Goal: Task Accomplishment & Management: Use online tool/utility

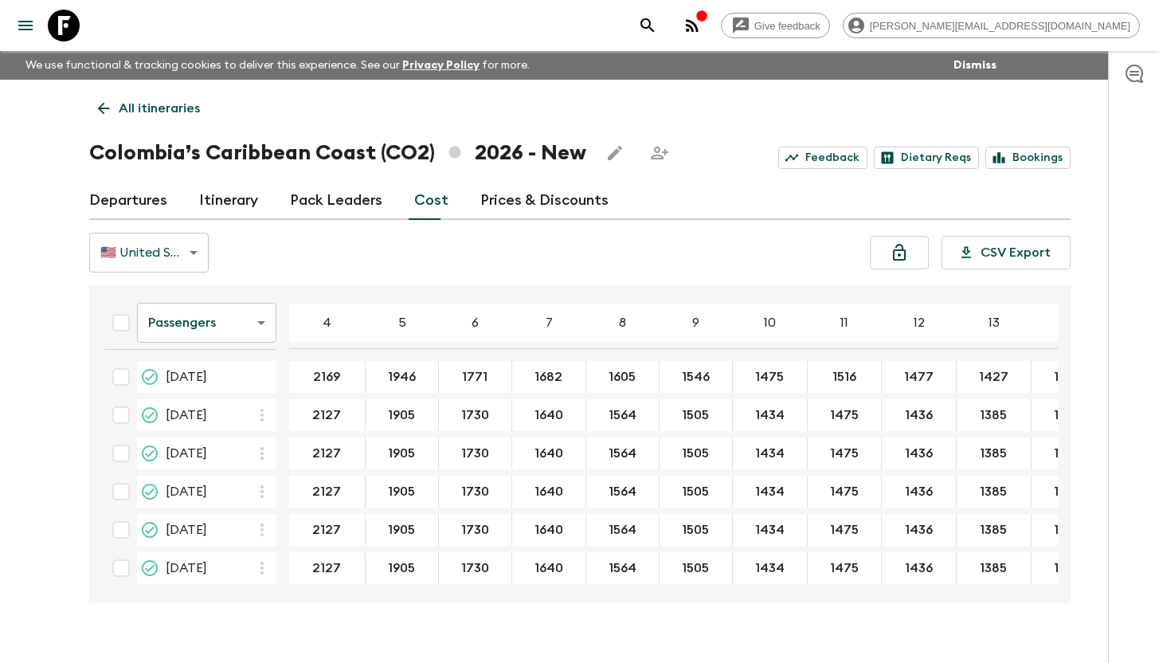
drag, startPoint x: 58, startPoint y: 29, endPoint x: 203, endPoint y: 52, distance: 146.8
click at [58, 29] on icon at bounding box center [64, 26] width 32 height 32
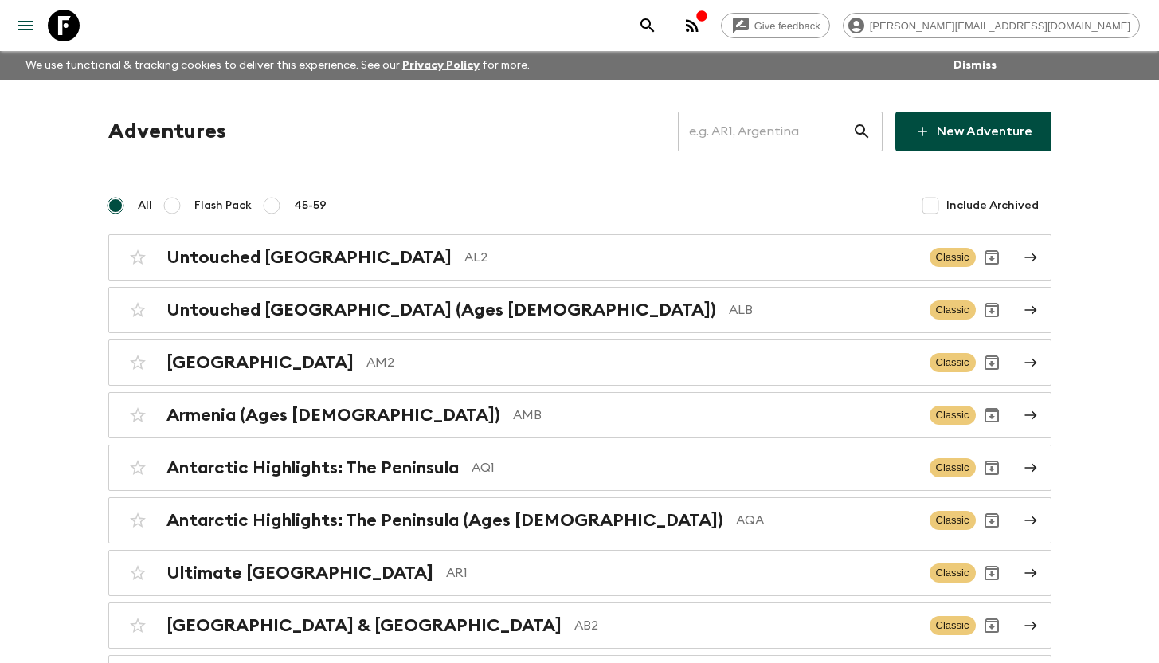
click at [768, 126] on input "text" at bounding box center [765, 131] width 174 height 45
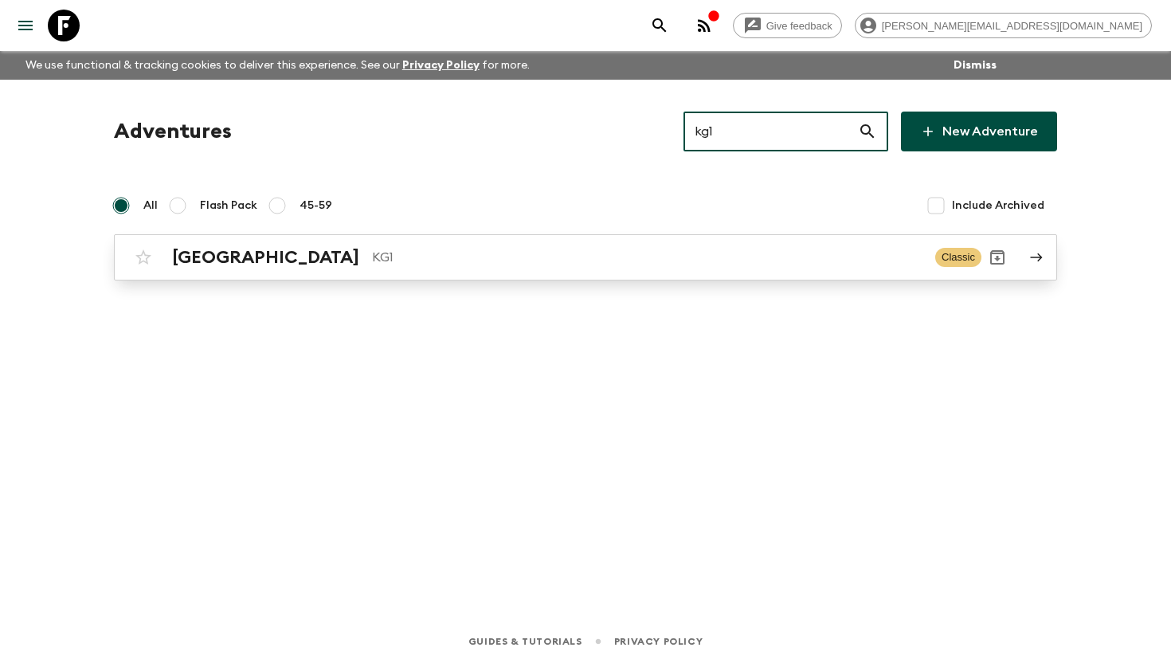
type input "kg1"
click at [270, 272] on div "Kyrgyzstan KG1 Classic" at bounding box center [554, 257] width 854 height 32
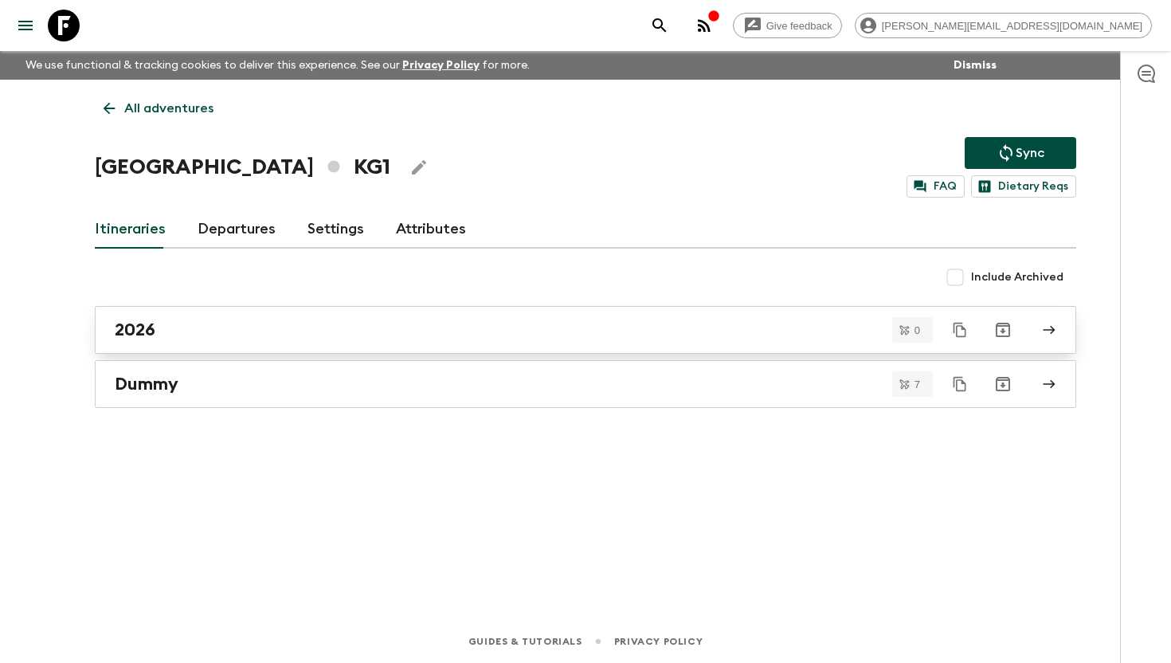
click at [200, 326] on div "2026" at bounding box center [570, 329] width 911 height 21
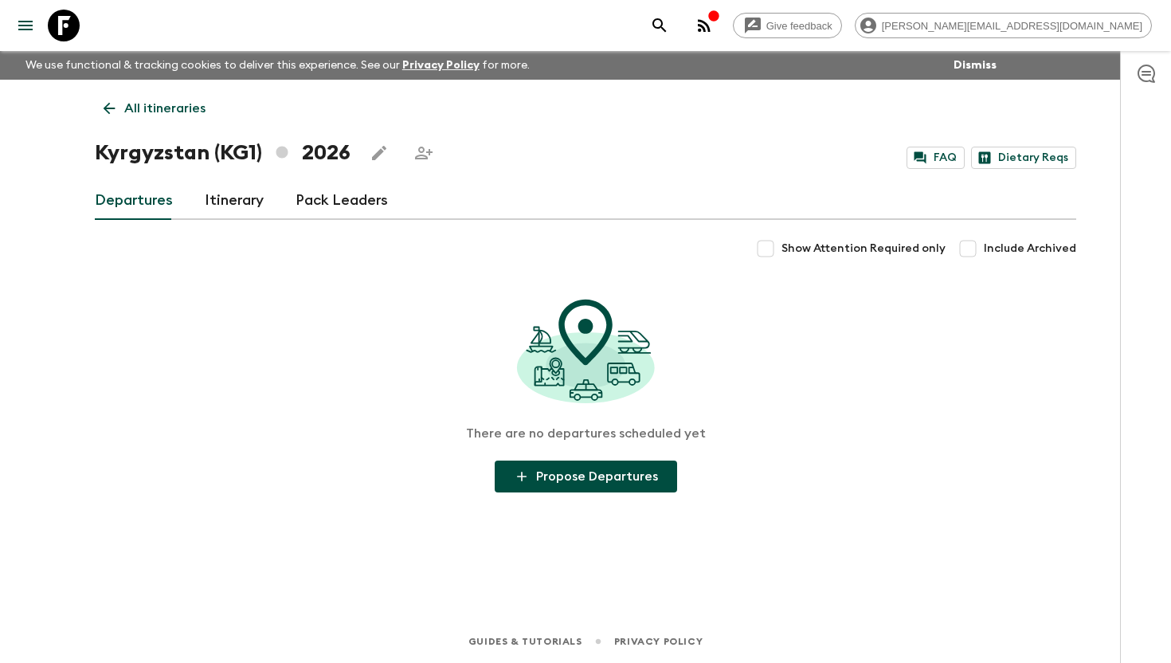
click at [228, 197] on link "Itinerary" at bounding box center [234, 201] width 59 height 38
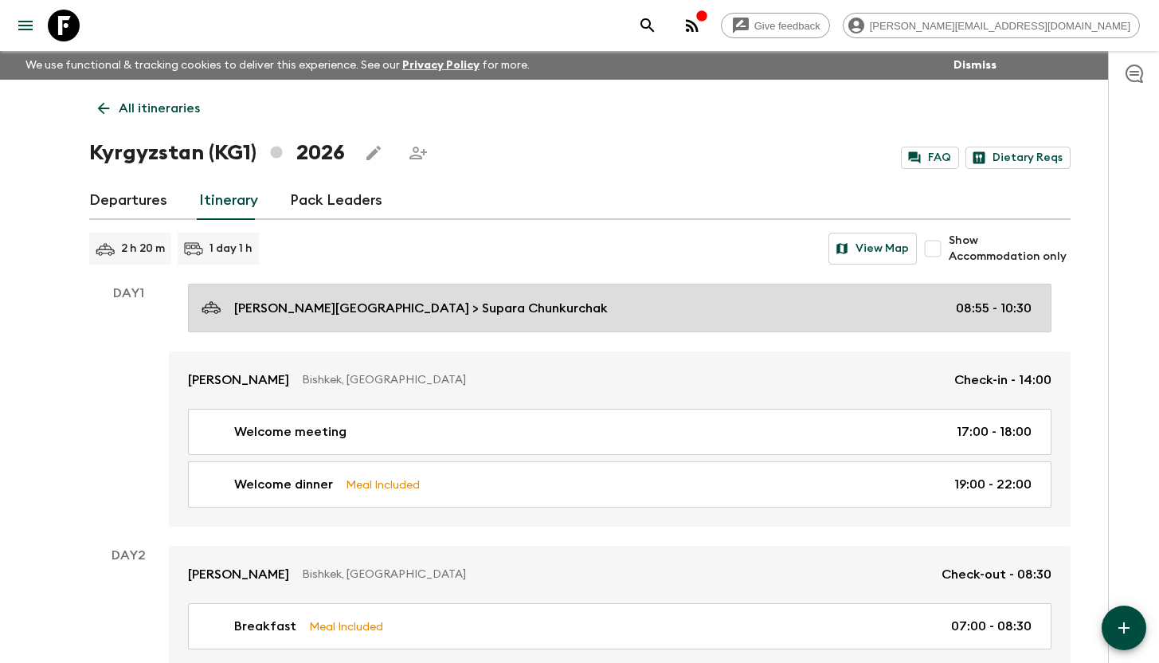
click at [402, 303] on p "[PERSON_NAME][GEOGRAPHIC_DATA] > Supara Chunkurchak" at bounding box center [421, 308] width 374 height 19
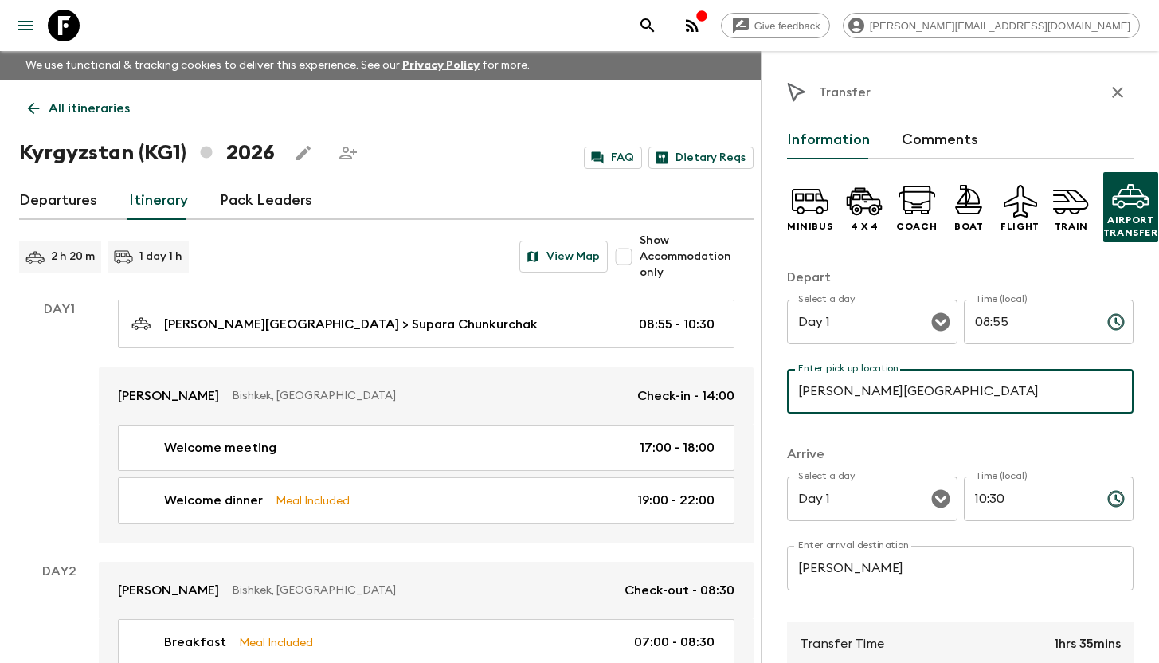
drag, startPoint x: 961, startPoint y: 390, endPoint x: 996, endPoint y: 388, distance: 35.1
click at [996, 388] on input "[PERSON_NAME][GEOGRAPHIC_DATA]" at bounding box center [960, 391] width 346 height 45
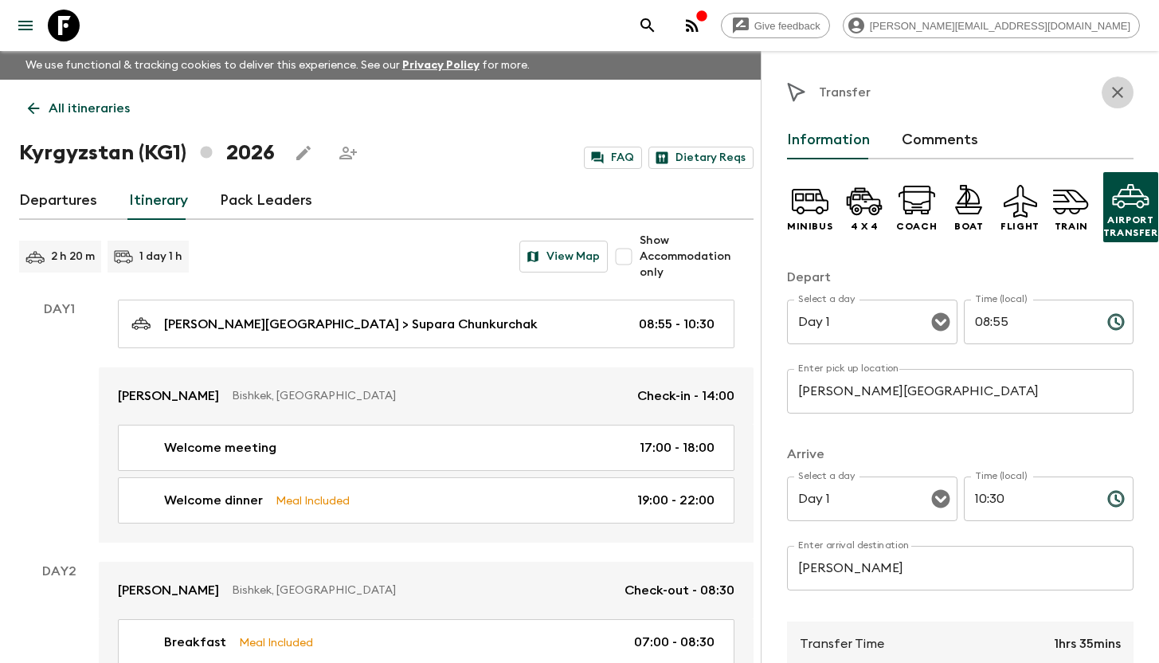
click at [1108, 88] on icon "button" at bounding box center [1117, 92] width 19 height 19
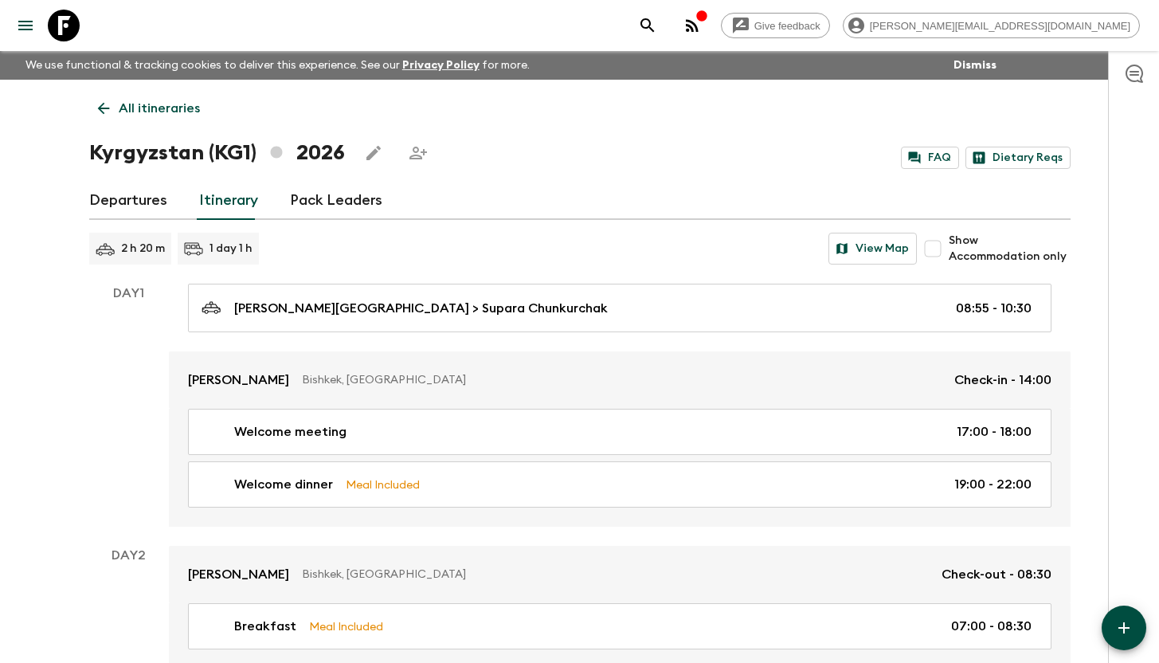
click at [130, 99] on p "All itineraries" at bounding box center [159, 108] width 81 height 19
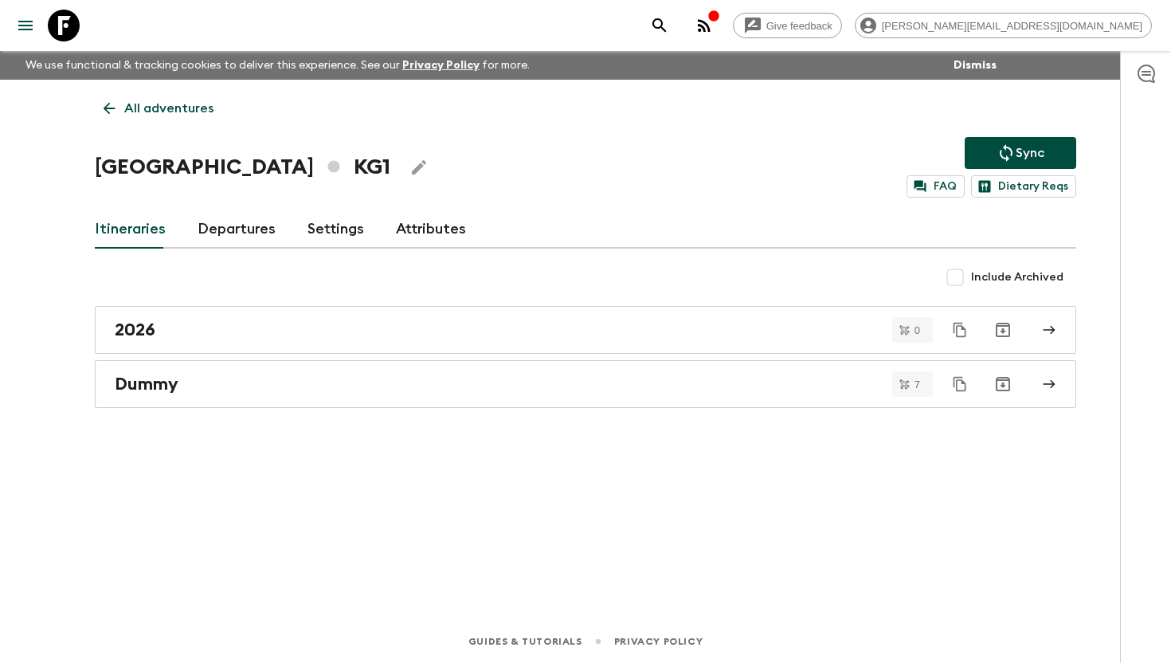
click at [413, 230] on link "Attributes" at bounding box center [431, 229] width 70 height 38
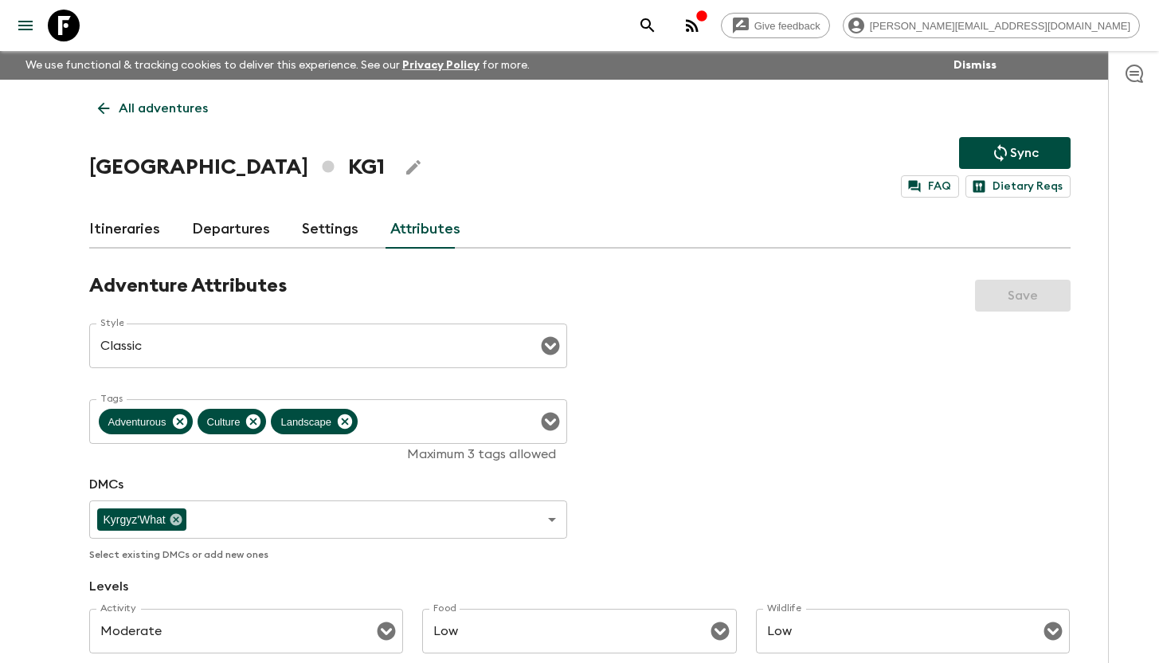
click at [170, 112] on p "All adventures" at bounding box center [163, 108] width 89 height 19
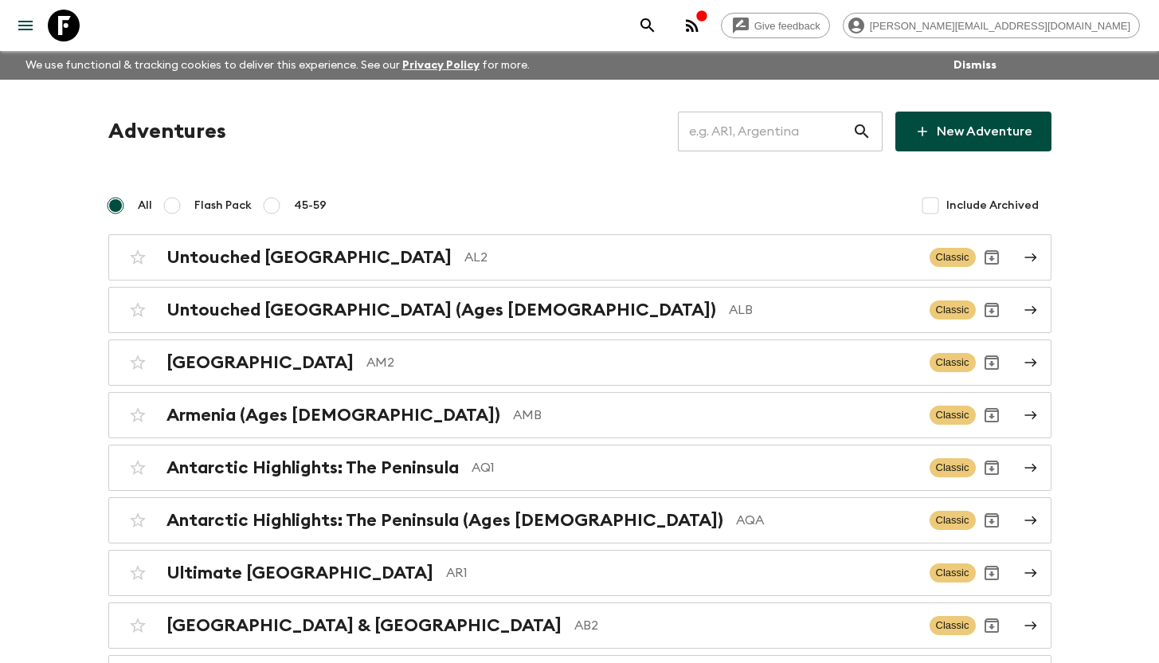
click at [797, 128] on input "text" at bounding box center [765, 131] width 174 height 45
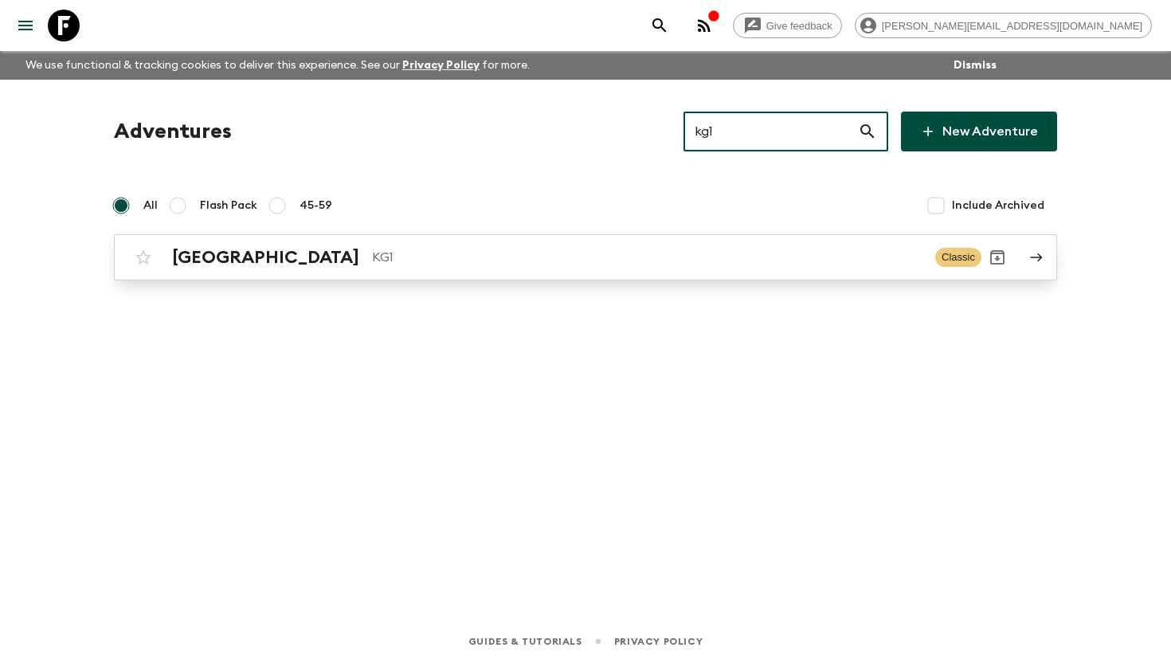
type input "kg1"
click at [372, 254] on p "KG1" at bounding box center [647, 257] width 550 height 19
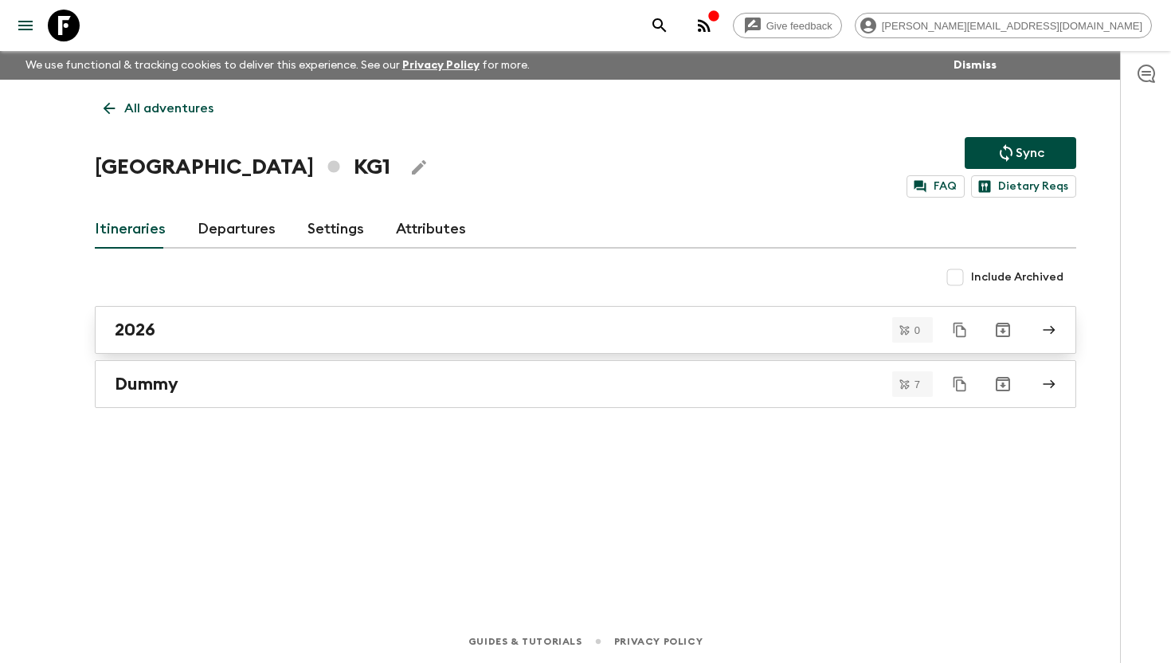
click at [146, 334] on h2 "2026" at bounding box center [135, 329] width 41 height 21
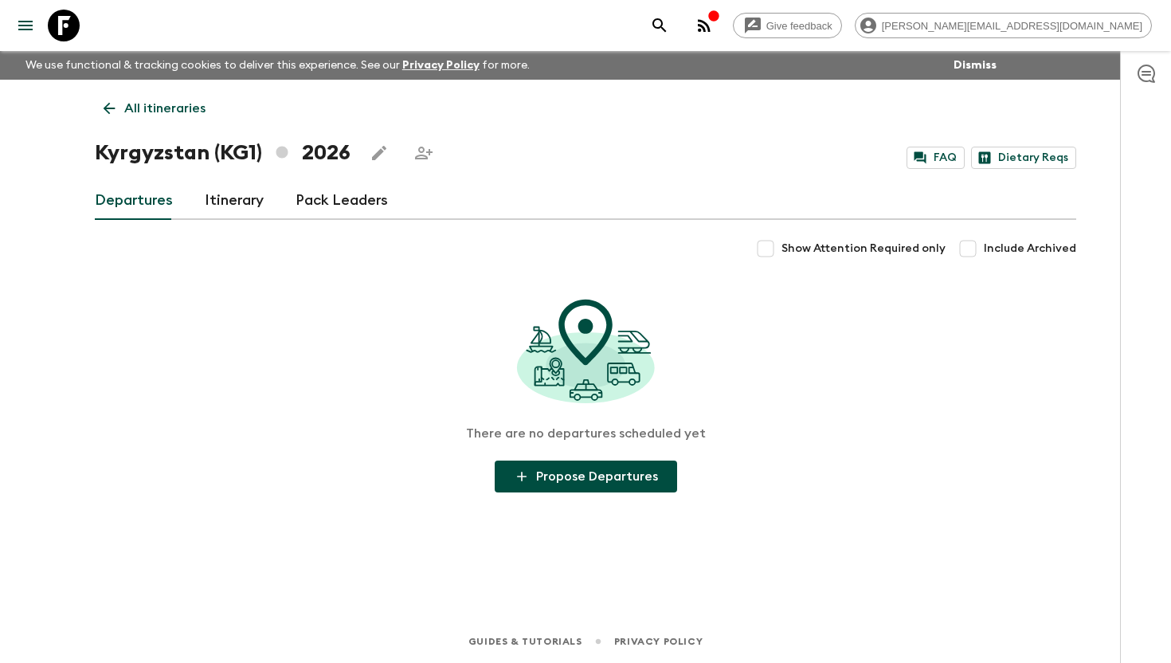
click at [226, 198] on link "Itinerary" at bounding box center [234, 201] width 59 height 38
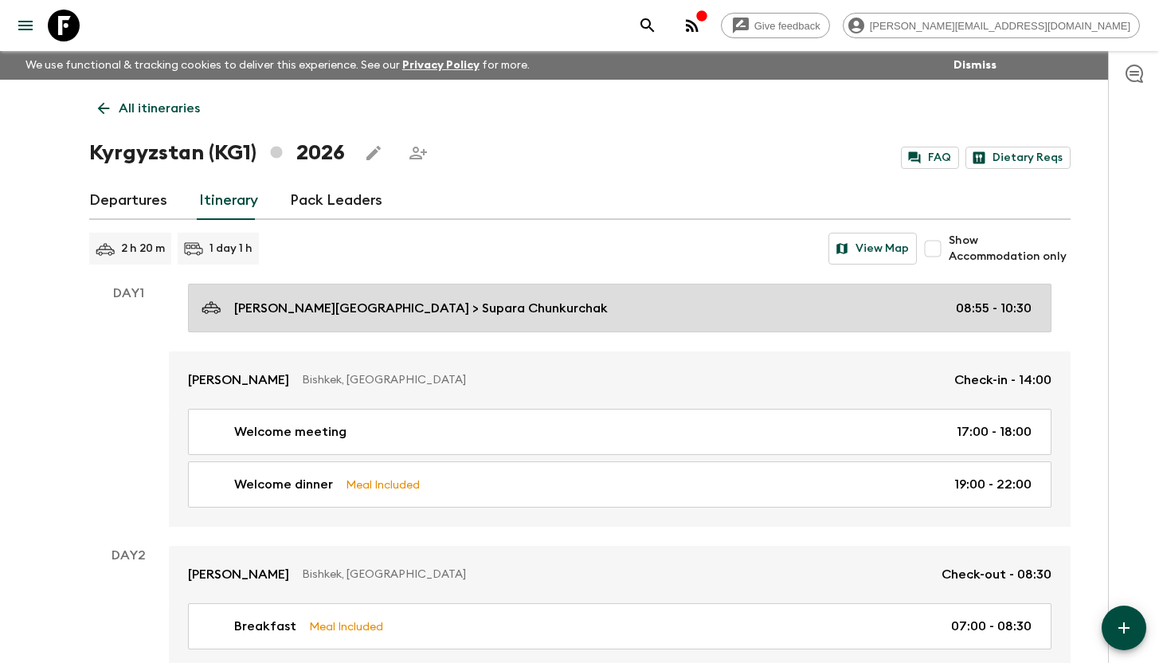
click at [413, 315] on p "[PERSON_NAME][GEOGRAPHIC_DATA] > Supara Chunkurchak" at bounding box center [421, 308] width 374 height 19
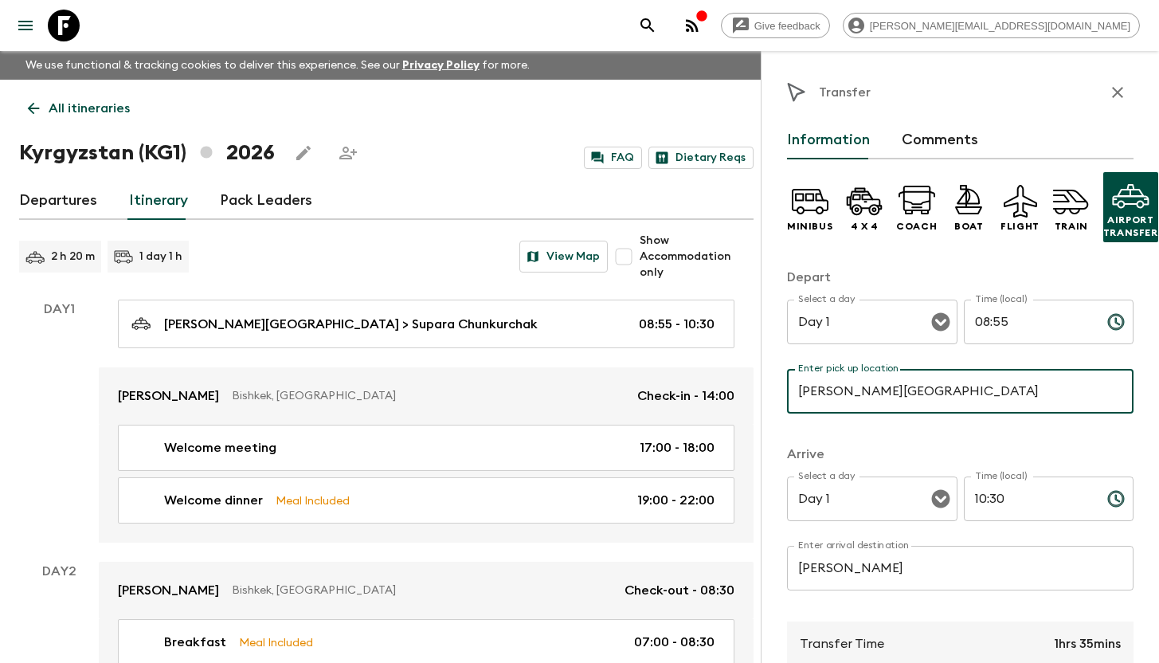
drag, startPoint x: 993, startPoint y: 390, endPoint x: 976, endPoint y: 389, distance: 17.5
click at [976, 389] on input "[PERSON_NAME][GEOGRAPHIC_DATA]" at bounding box center [960, 391] width 346 height 45
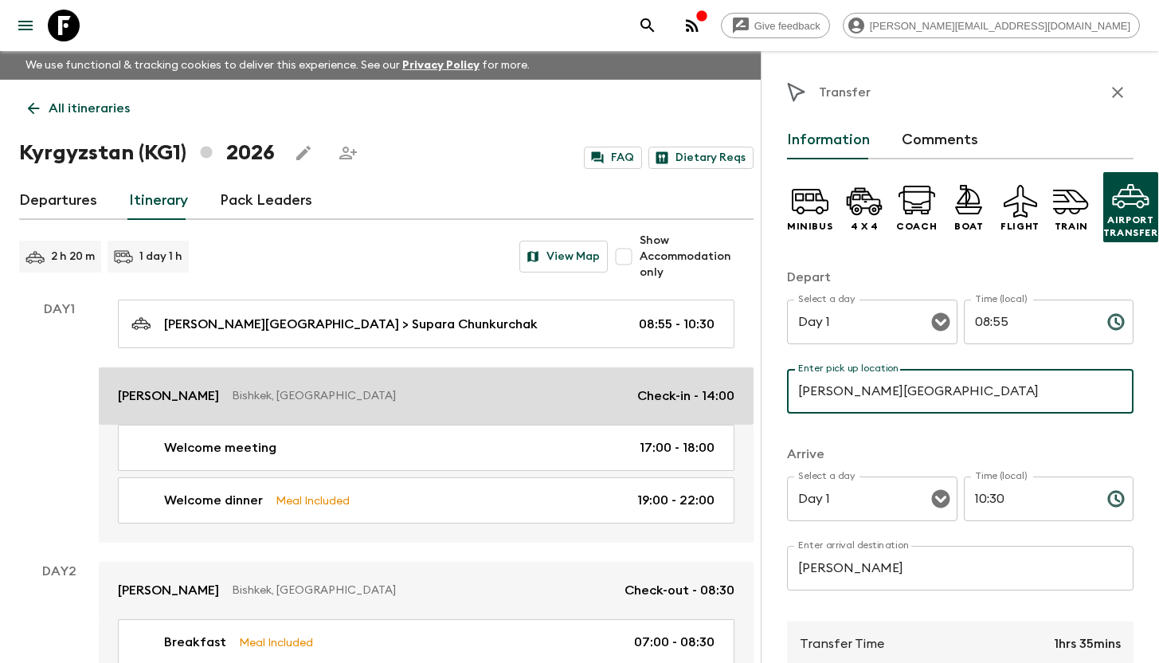
click at [149, 386] on p "[PERSON_NAME]" at bounding box center [168, 395] width 101 height 19
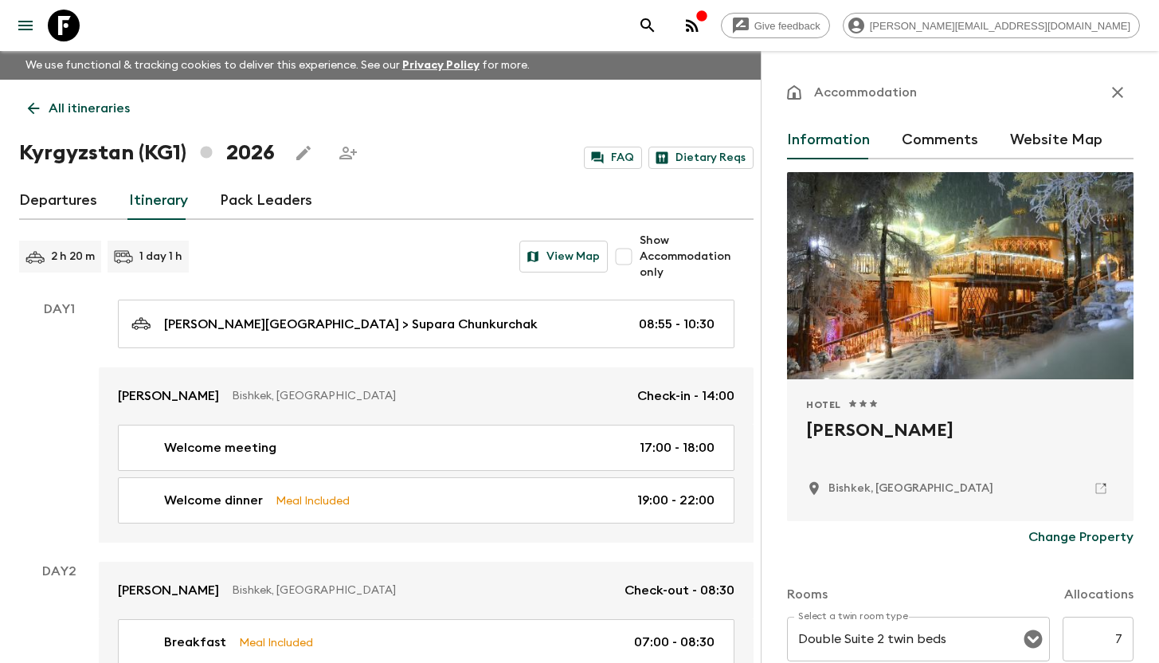
drag, startPoint x: 990, startPoint y: 435, endPoint x: 804, endPoint y: 433, distance: 185.6
click at [804, 433] on div "Hotel 1 Star 2 Stars 3 Stars 4 Stars 5 Stars Supara [PERSON_NAME], [GEOGRAPHIC_…" at bounding box center [960, 450] width 346 height 142
copy h2 "[PERSON_NAME]"
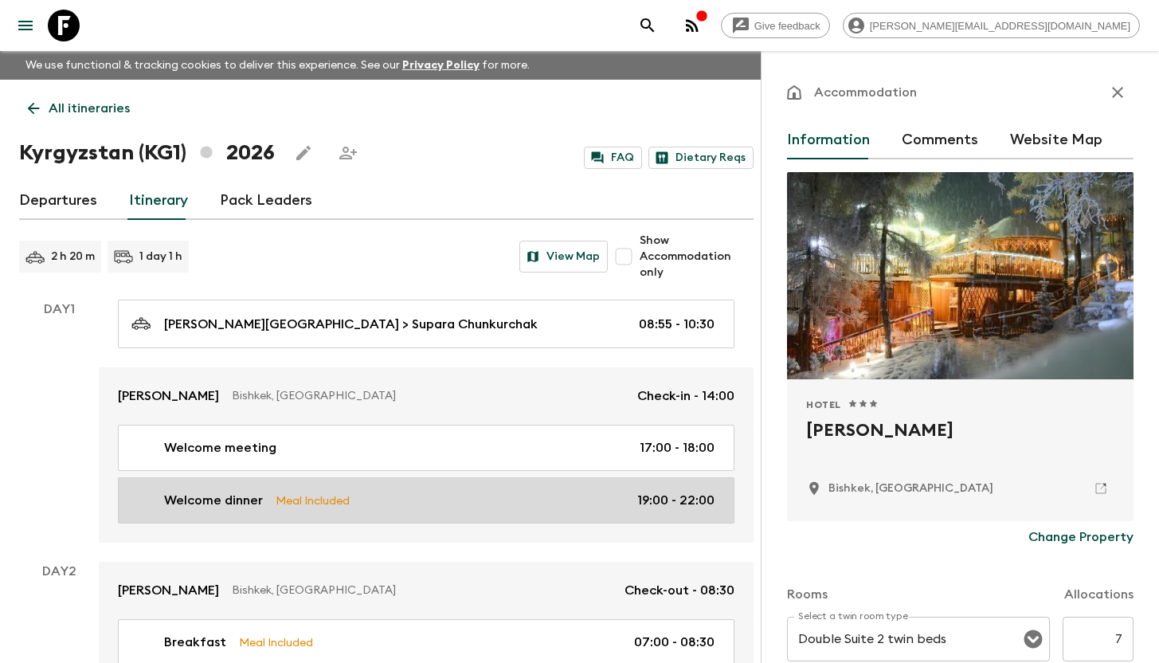
click at [254, 500] on p "Welcome dinner" at bounding box center [213, 500] width 99 height 19
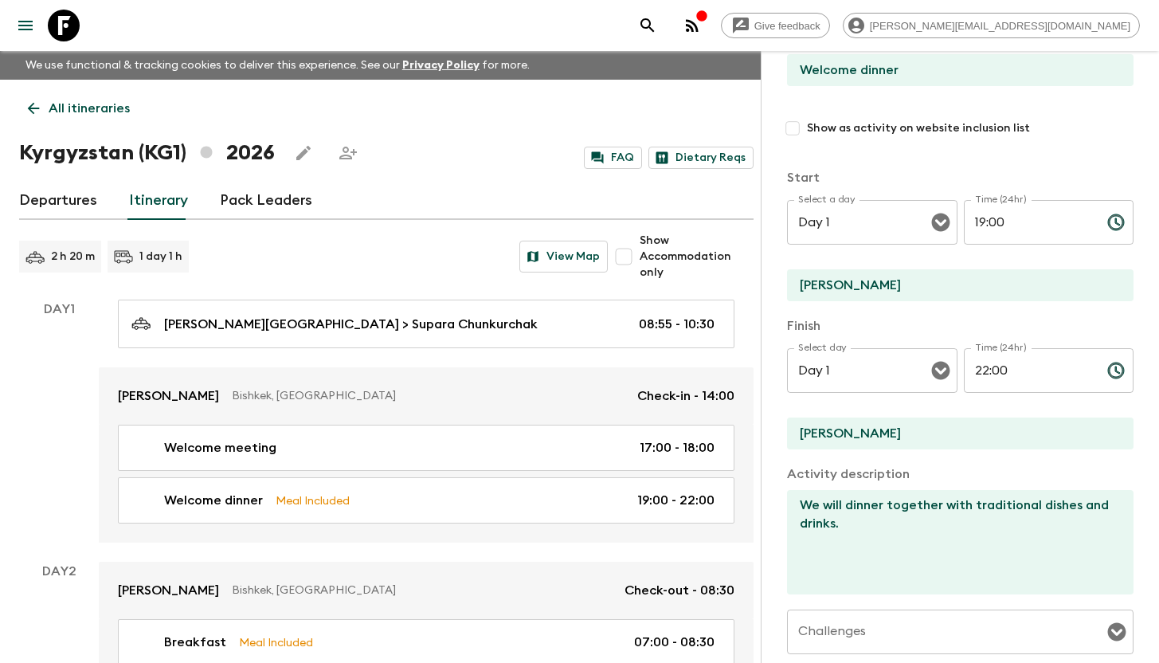
scroll to position [151, 0]
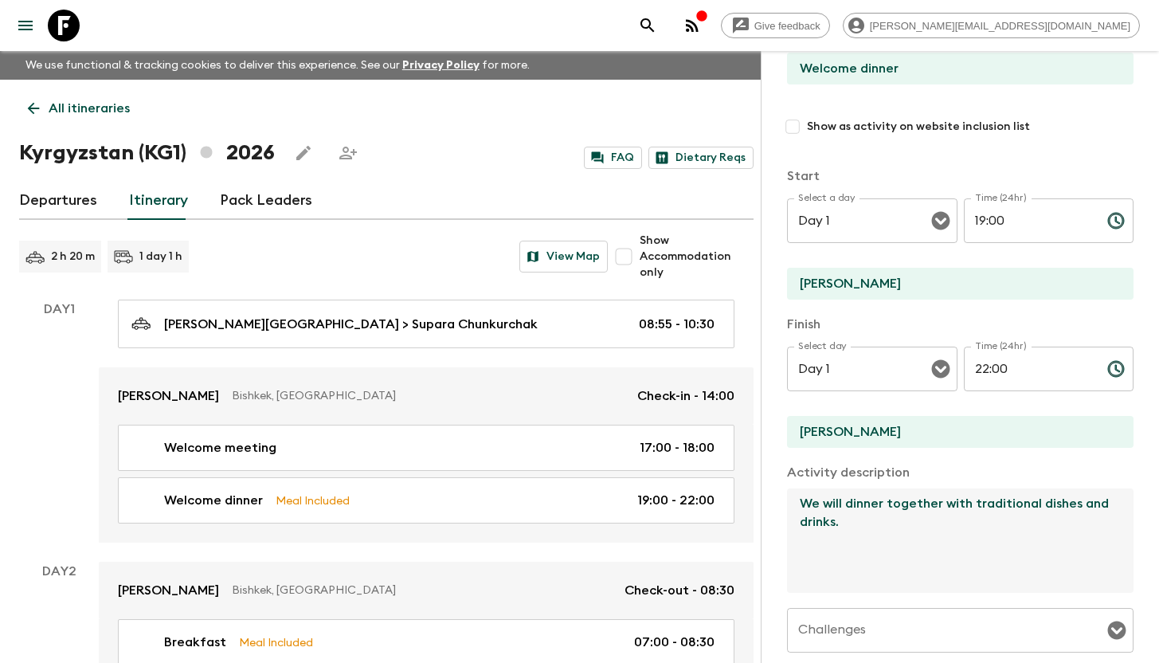
drag, startPoint x: 851, startPoint y: 536, endPoint x: 871, endPoint y: 507, distance: 35.6
click at [872, 507] on textarea "We will dinner together with traditional dishes and drinks." at bounding box center [954, 540] width 334 height 104
click at [848, 504] on textarea "We will dinner together with traditional dishes and drinks." at bounding box center [954, 540] width 334 height 104
drag, startPoint x: 939, startPoint y: 506, endPoint x: 996, endPoint y: 534, distance: 63.1
click at [996, 534] on textarea "We will dinner together with traditional dishes and drinks." at bounding box center [954, 540] width 334 height 104
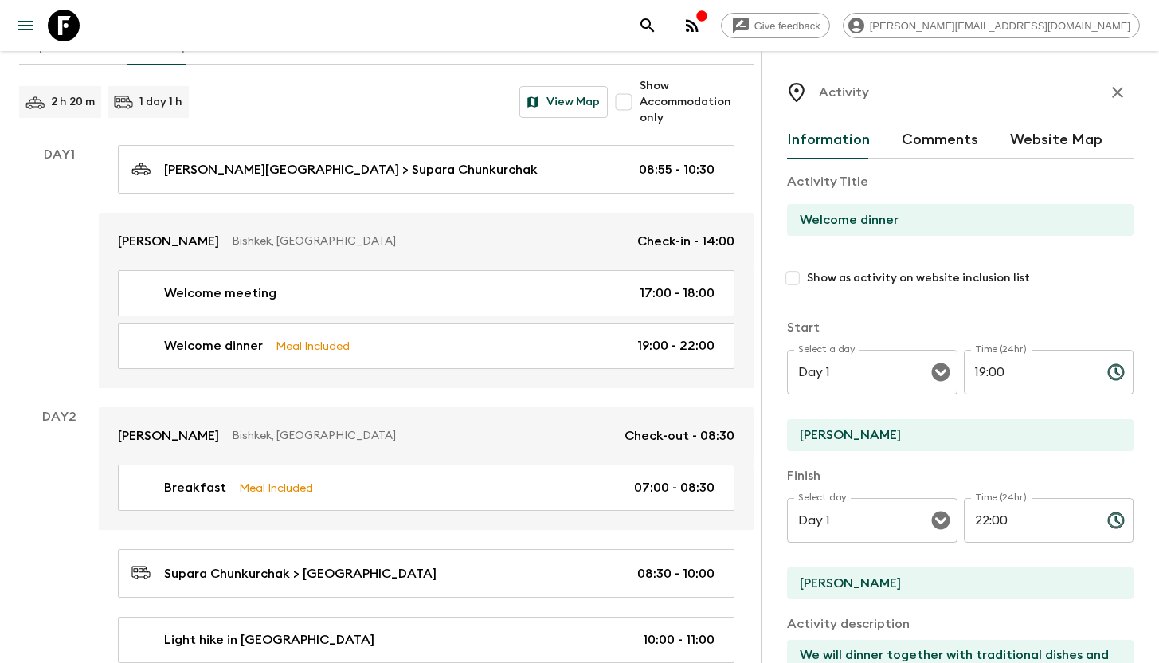
scroll to position [0, 0]
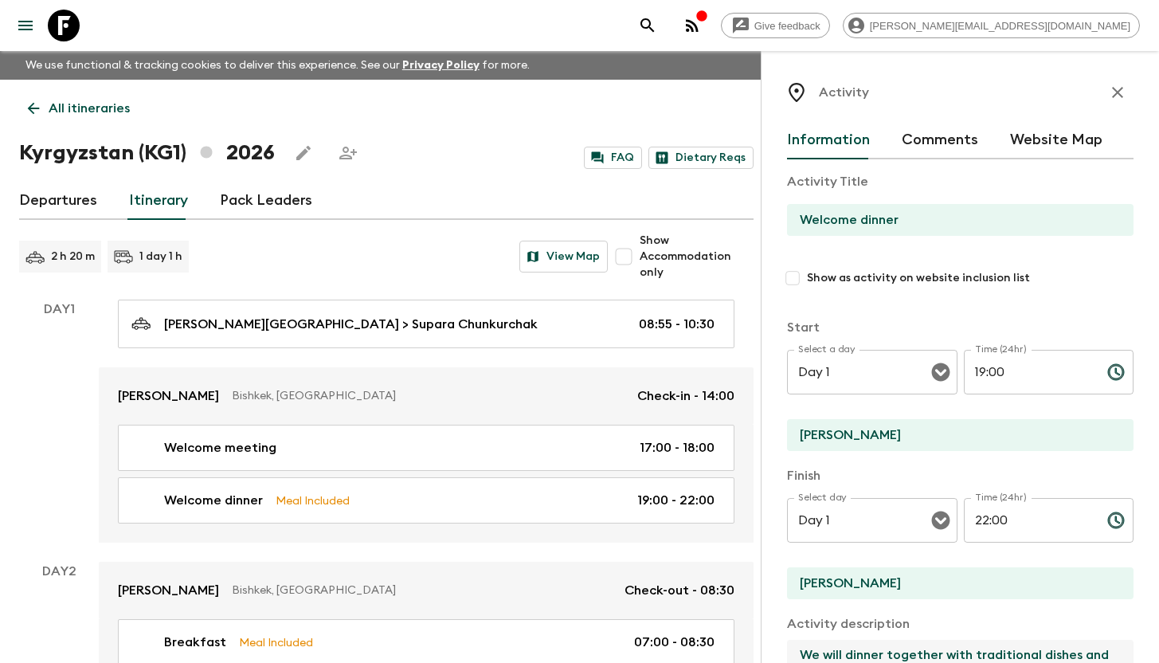
click at [1108, 92] on icon "button" at bounding box center [1117, 92] width 19 height 19
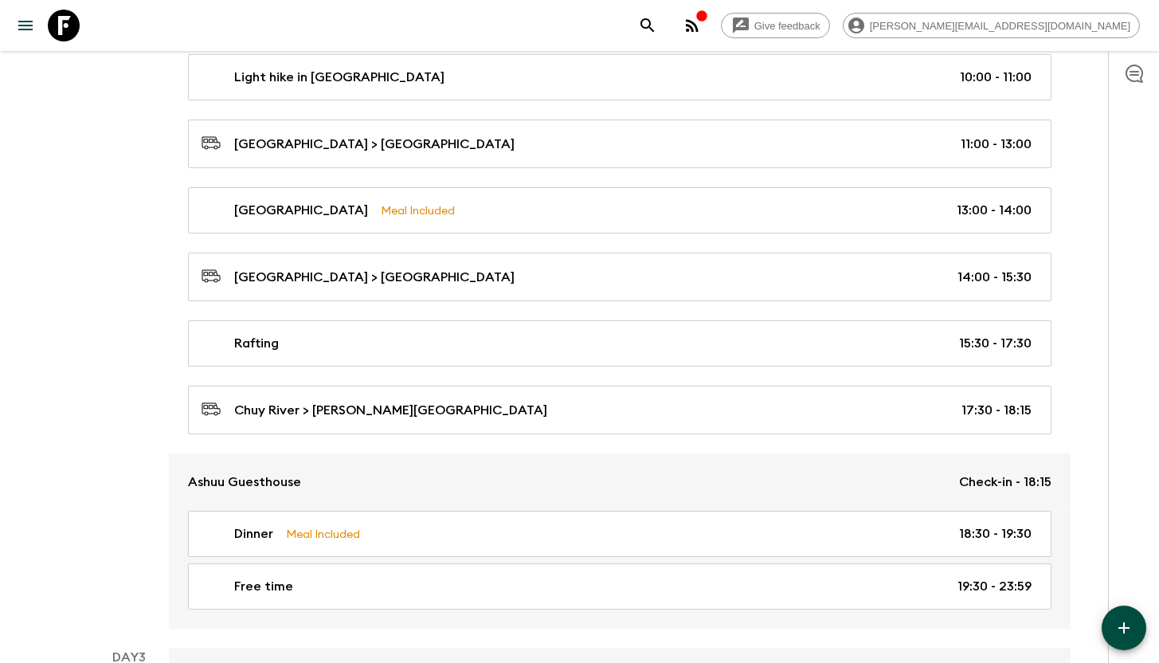
scroll to position [726, 0]
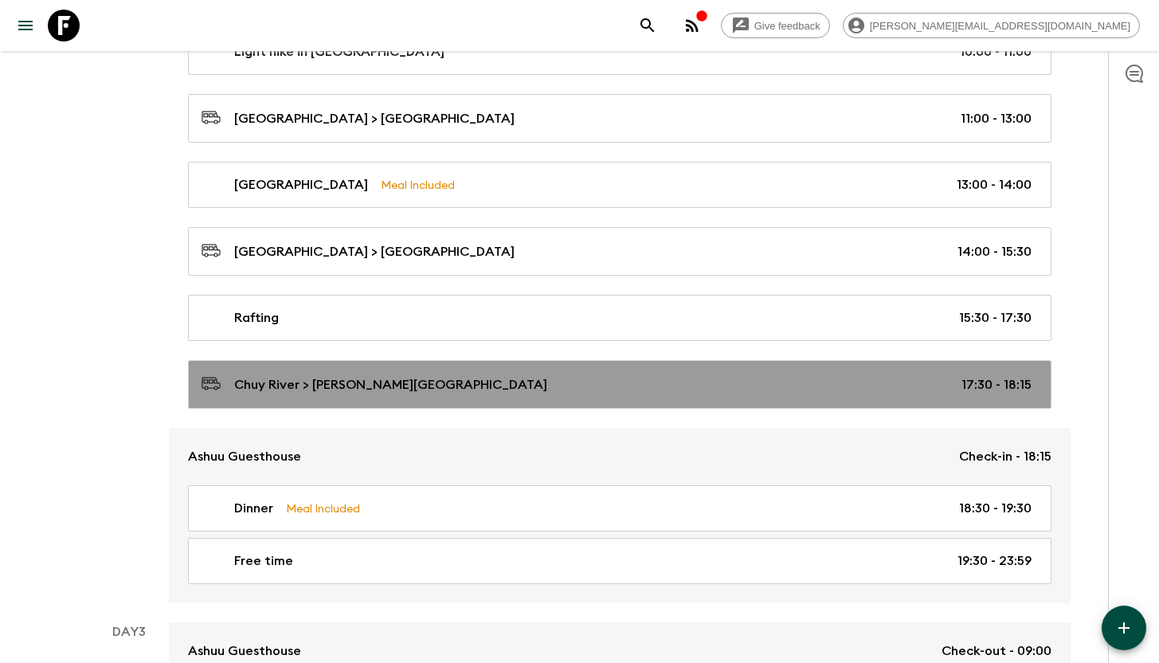
click at [454, 380] on p "Chuy River > [PERSON_NAME][GEOGRAPHIC_DATA]" at bounding box center [390, 384] width 313 height 19
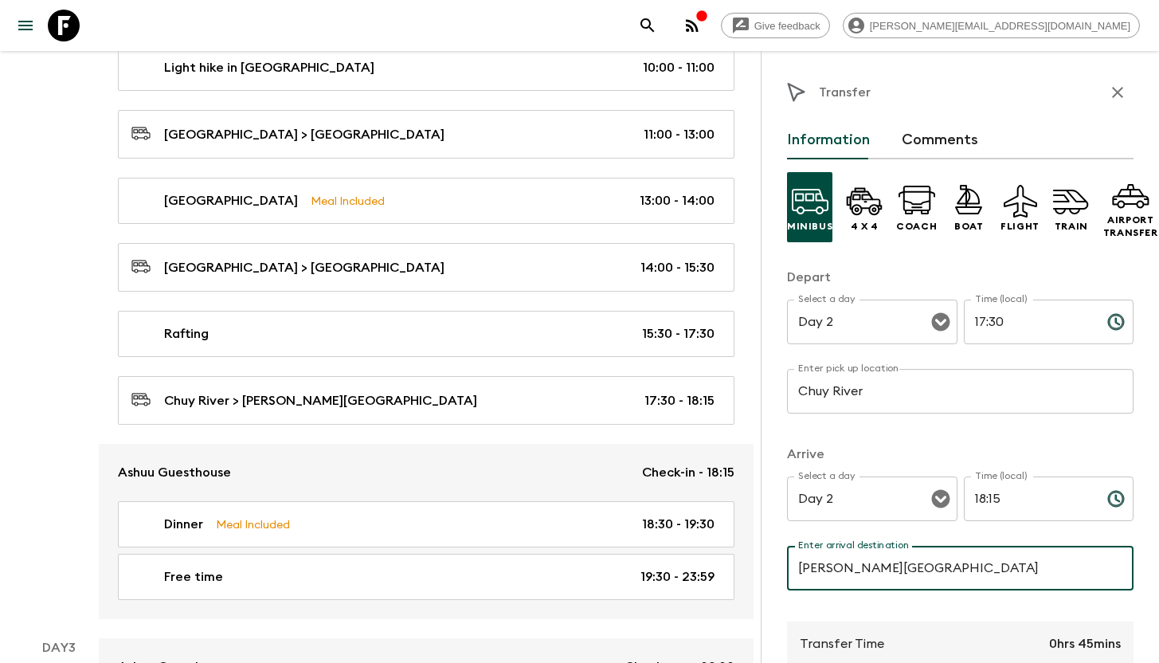
drag, startPoint x: 977, startPoint y: 566, endPoint x: 968, endPoint y: 562, distance: 9.6
click at [968, 562] on input "[PERSON_NAME][GEOGRAPHIC_DATA]" at bounding box center [960, 568] width 346 height 45
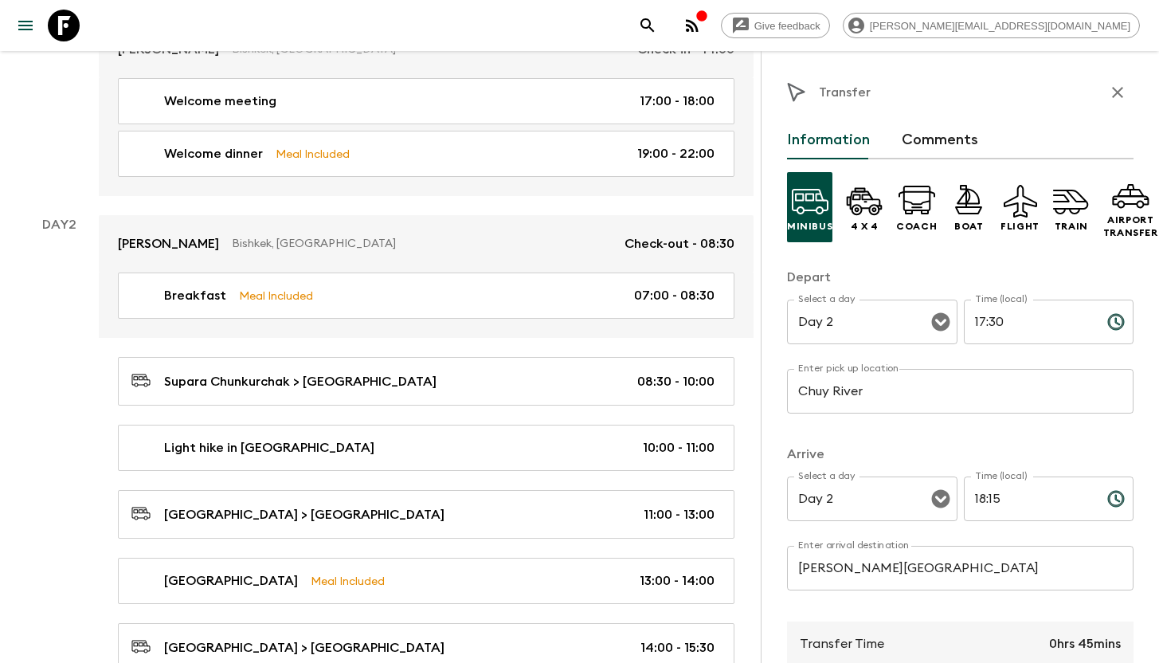
scroll to position [346, 0]
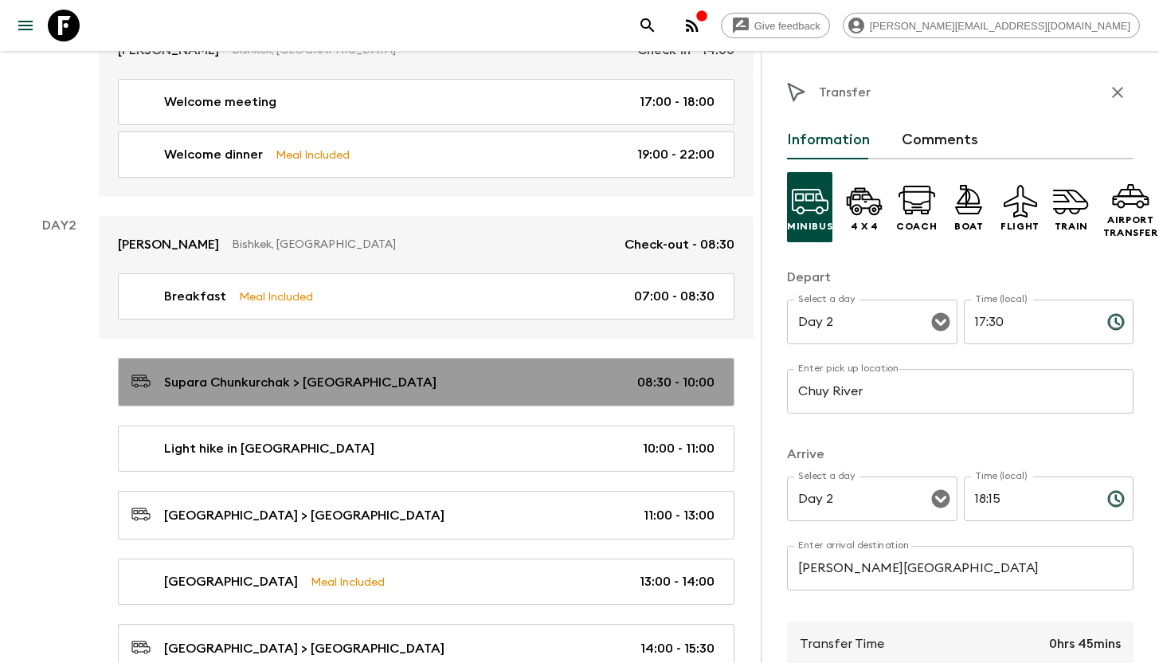
click at [285, 380] on p "Supara Chunkurchak > [GEOGRAPHIC_DATA]" at bounding box center [300, 382] width 272 height 19
type input "[PERSON_NAME]"
type input "[GEOGRAPHIC_DATA]"
type textarea "Departure at 8:30 AM. We head towards [GEOGRAPHIC_DATA], a vast mountainous are…"
type input "08:30"
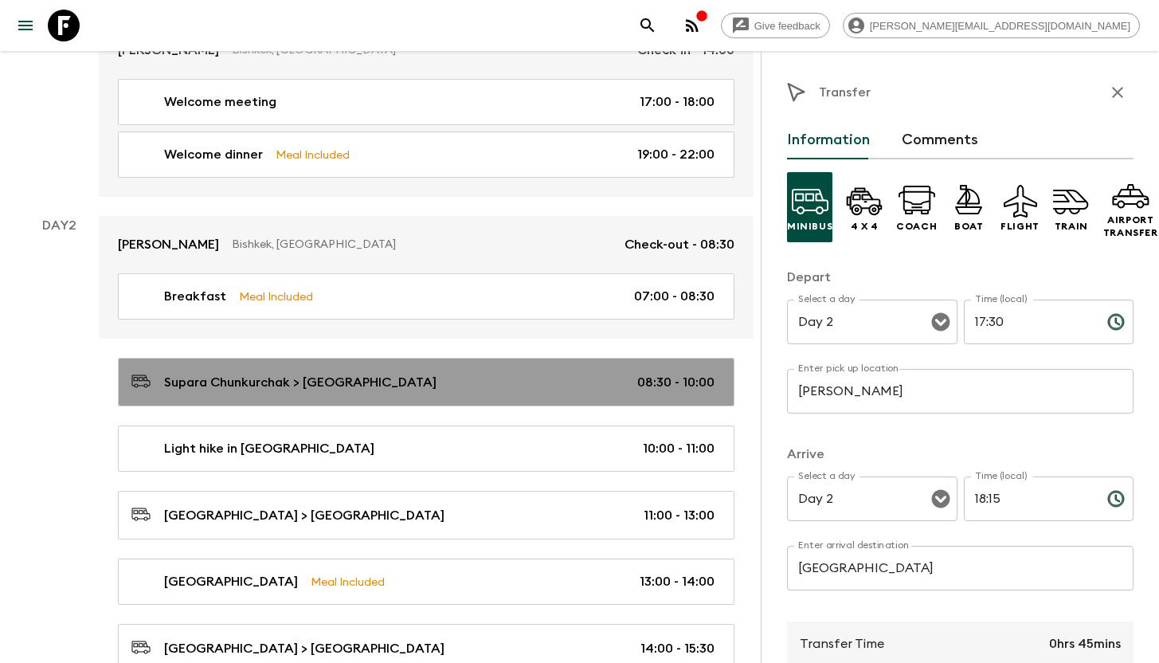
type input "10:00"
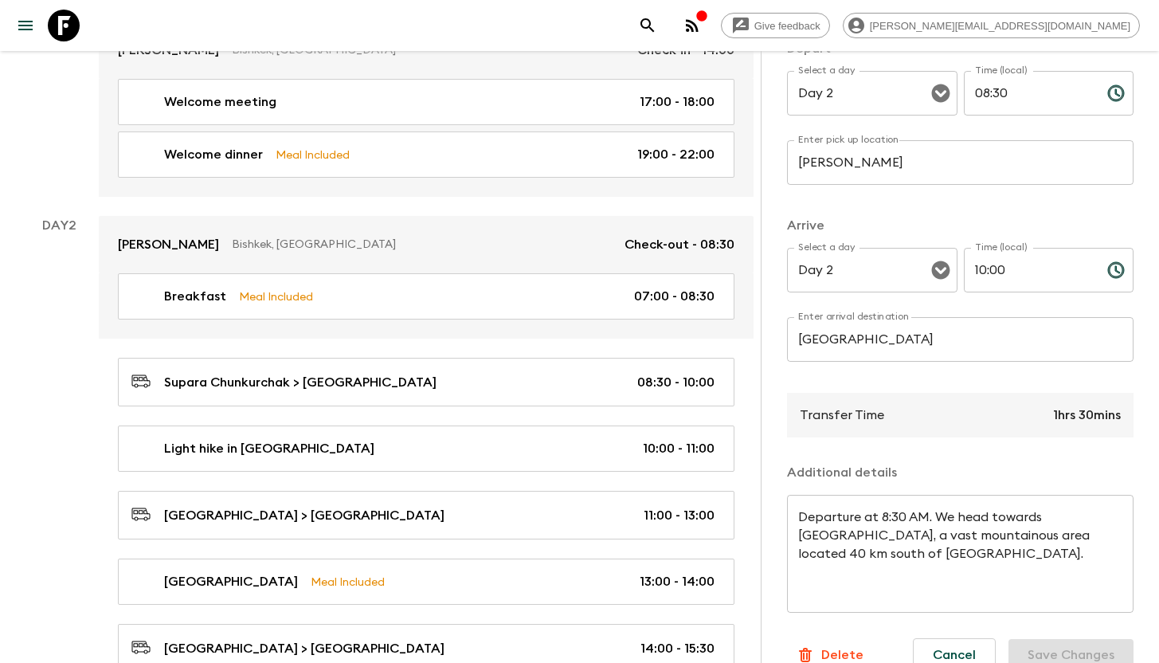
scroll to position [270, 0]
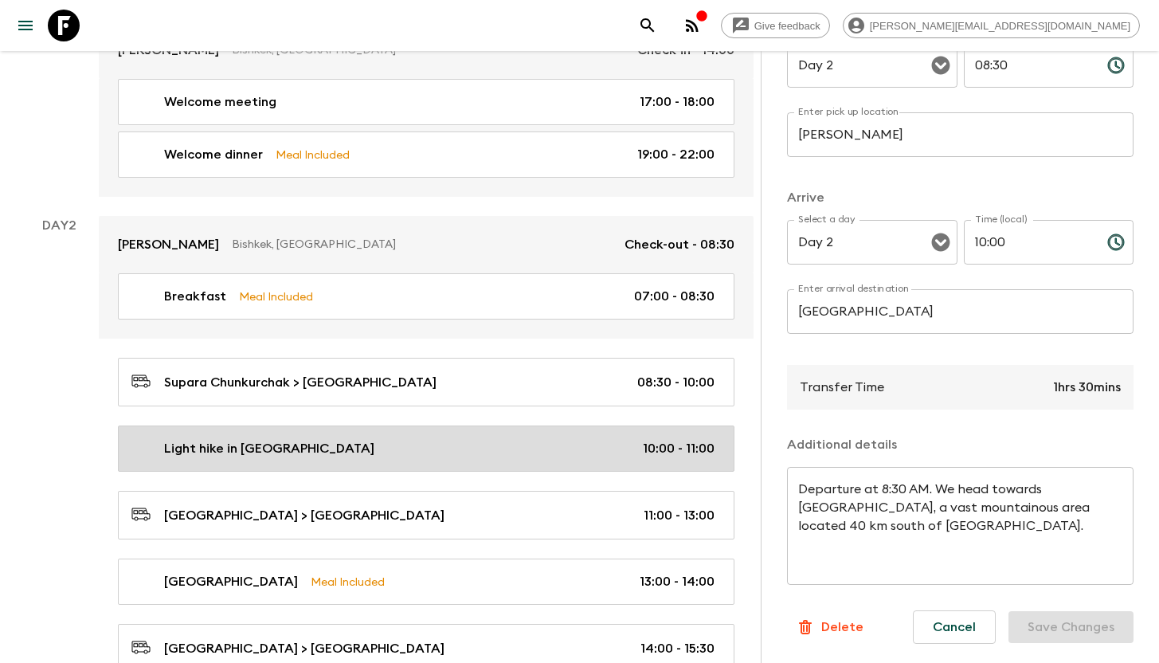
click at [317, 452] on p "Light hike in [GEOGRAPHIC_DATA]" at bounding box center [269, 448] width 210 height 19
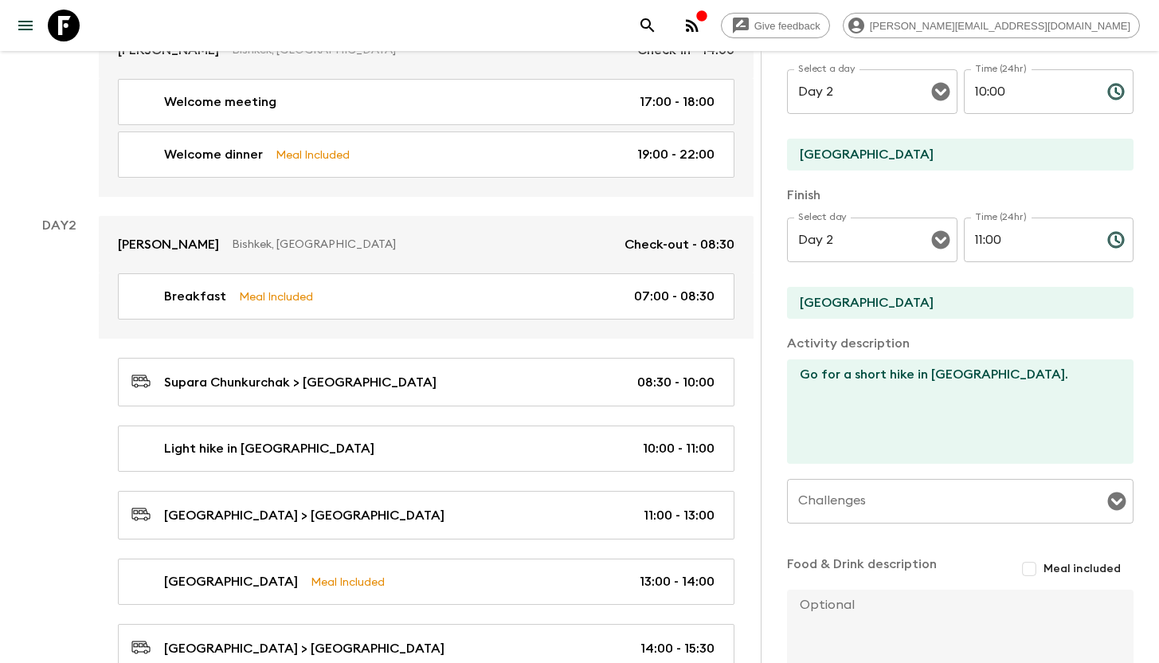
scroll to position [162, 0]
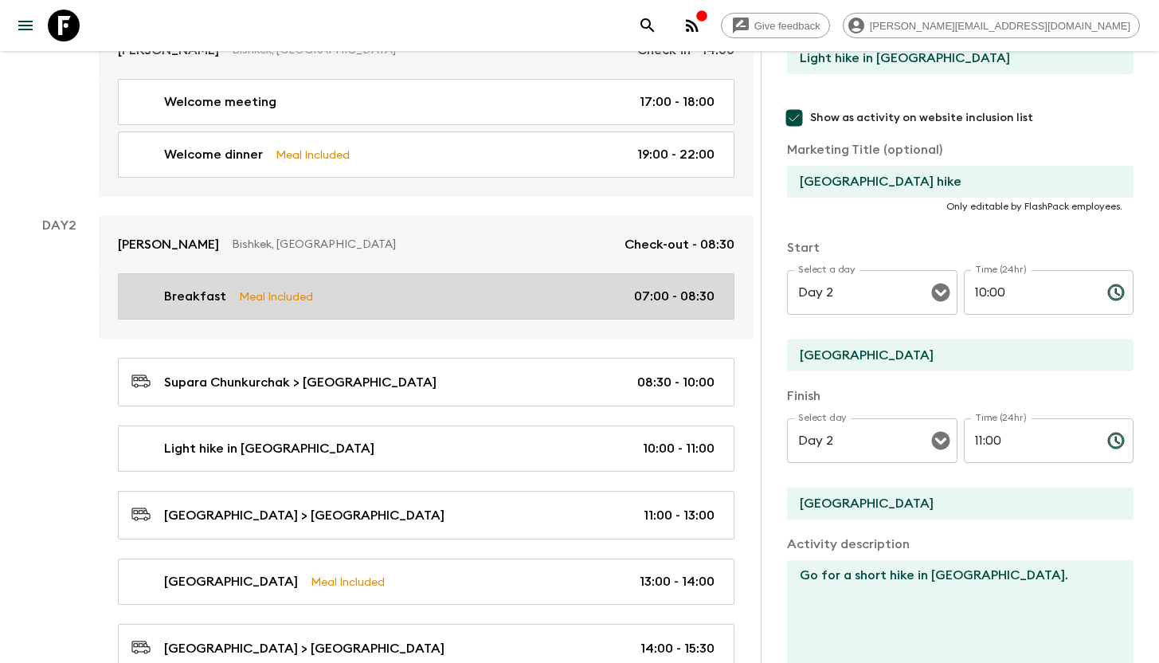
click at [348, 293] on div "Breakfast Meal Included 07:00 - 08:30" at bounding box center [422, 296] width 583 height 19
type input "Breakfast"
checkbox input "false"
type input "Hotel"
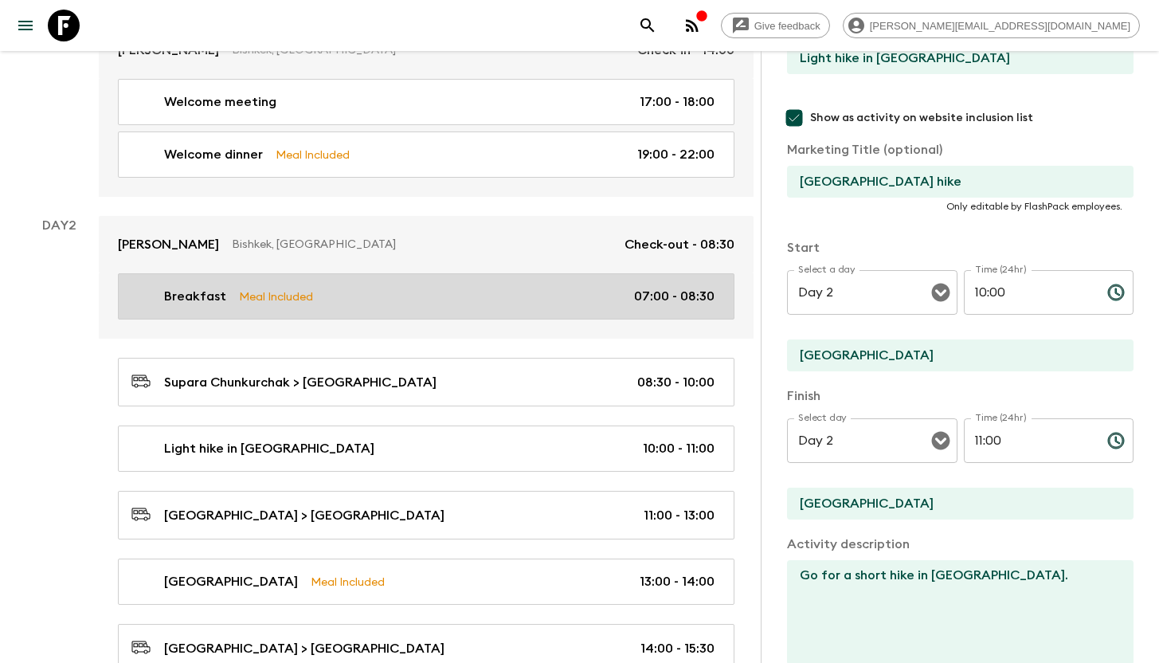
checkbox input "true"
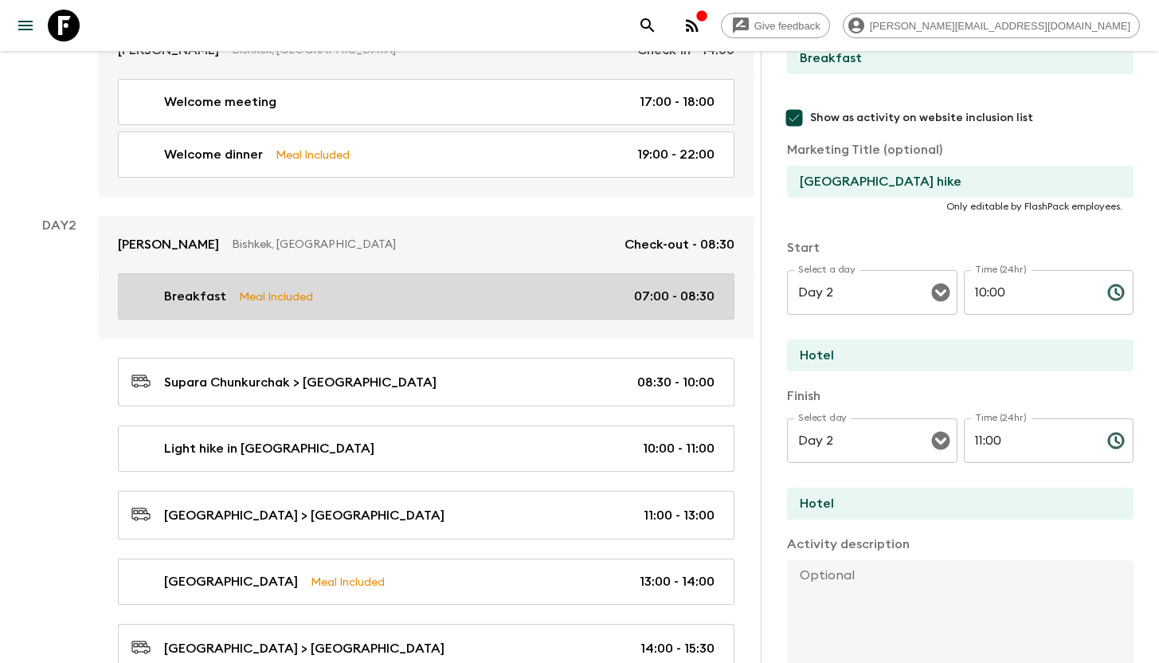
type input "07:00"
type input "08:30"
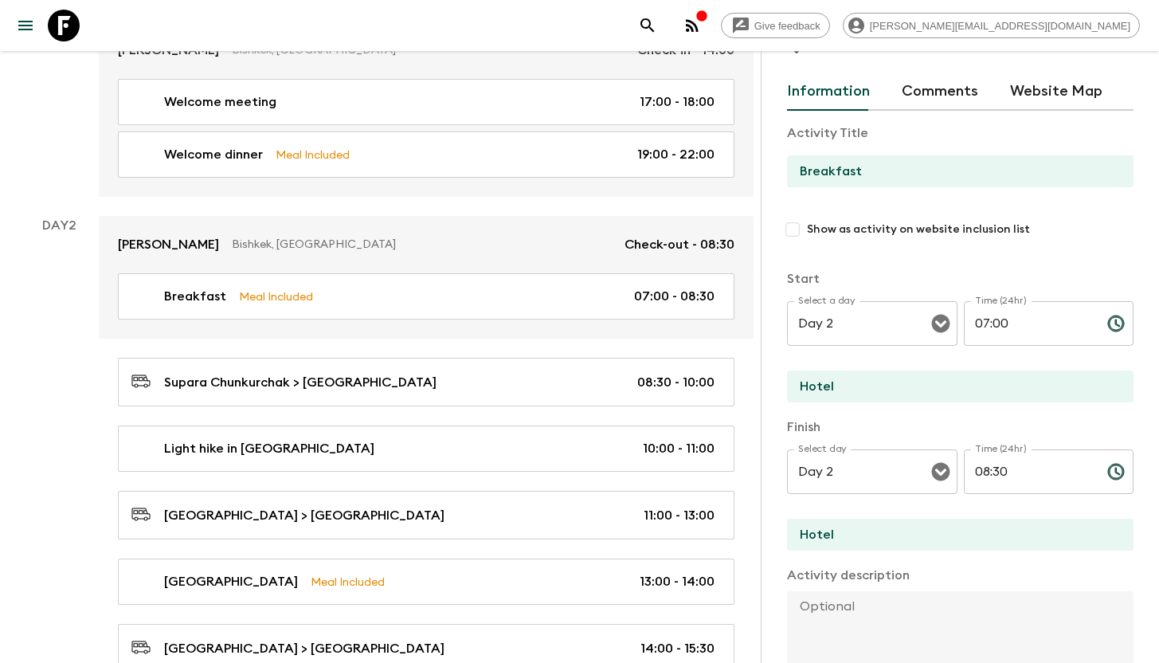
scroll to position [15, 0]
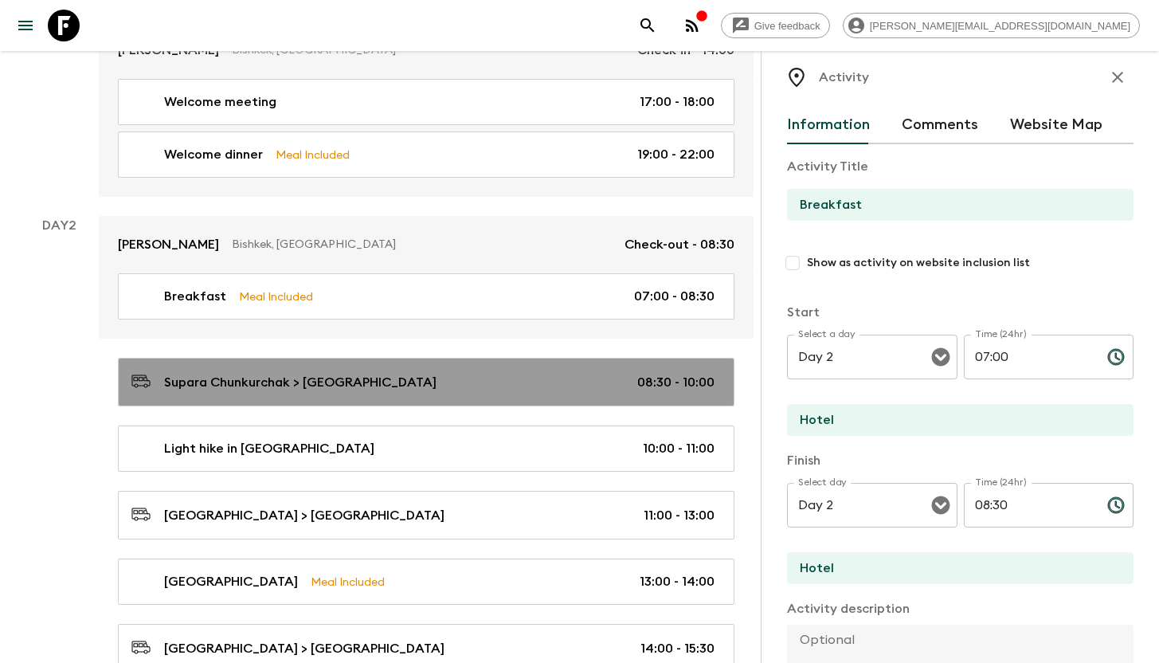
click at [388, 388] on p "Supara Chunkurchak > [GEOGRAPHIC_DATA]" at bounding box center [300, 382] width 272 height 19
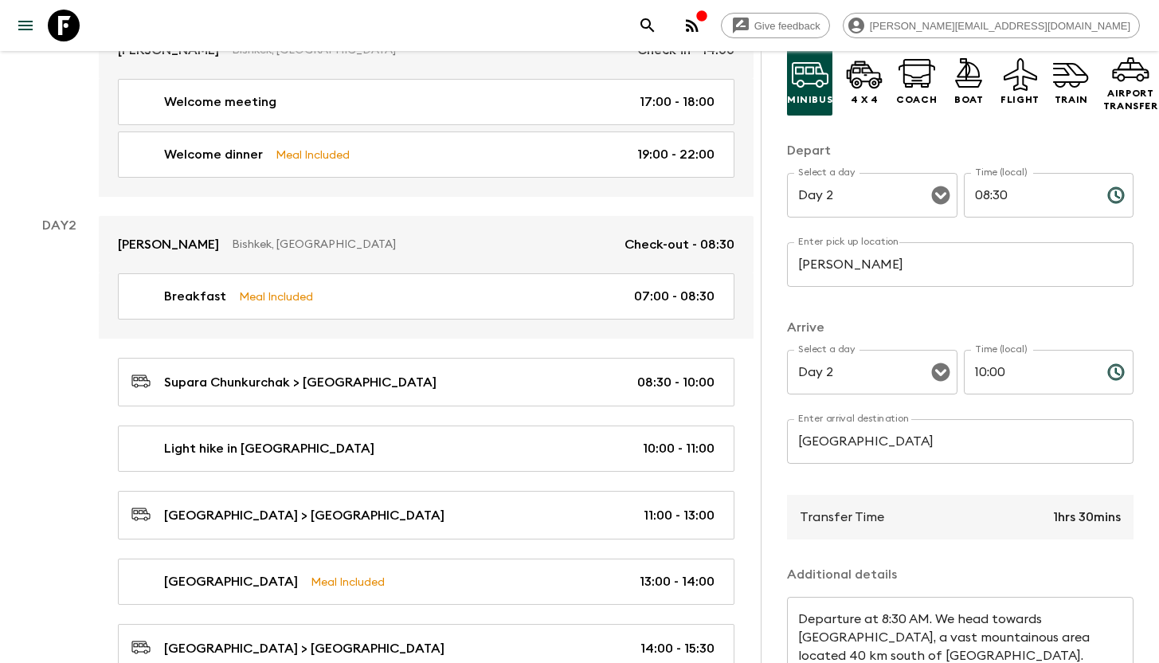
scroll to position [256, 0]
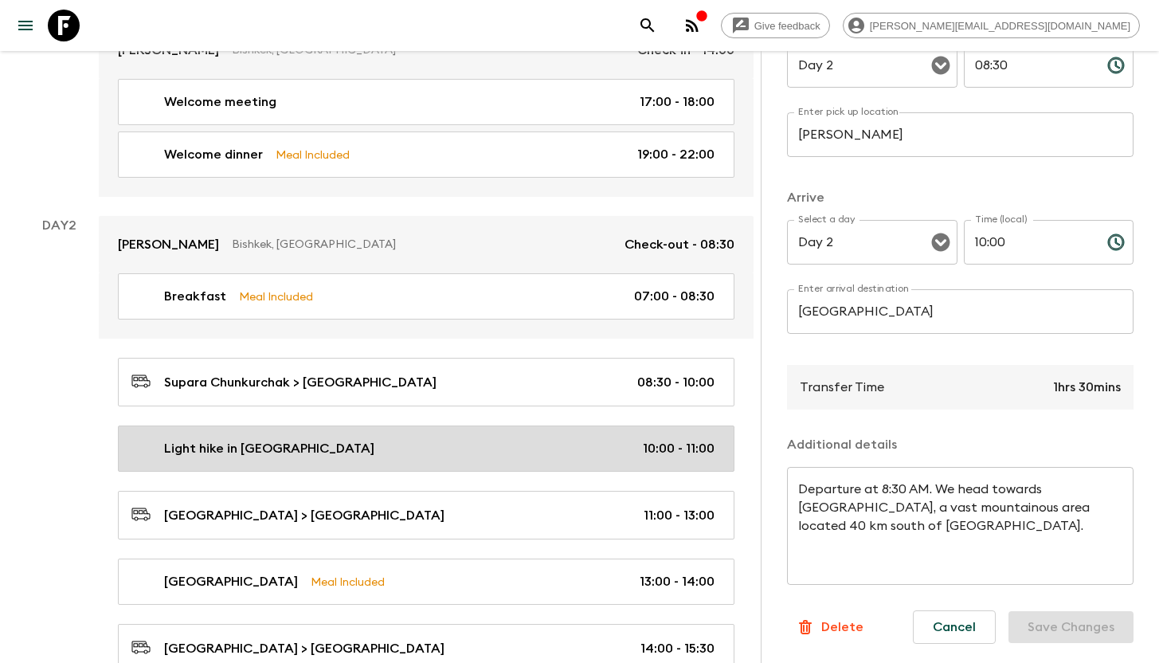
click at [452, 448] on div "Light hike in [GEOGRAPHIC_DATA] 10:00 - 11:00" at bounding box center [422, 448] width 583 height 19
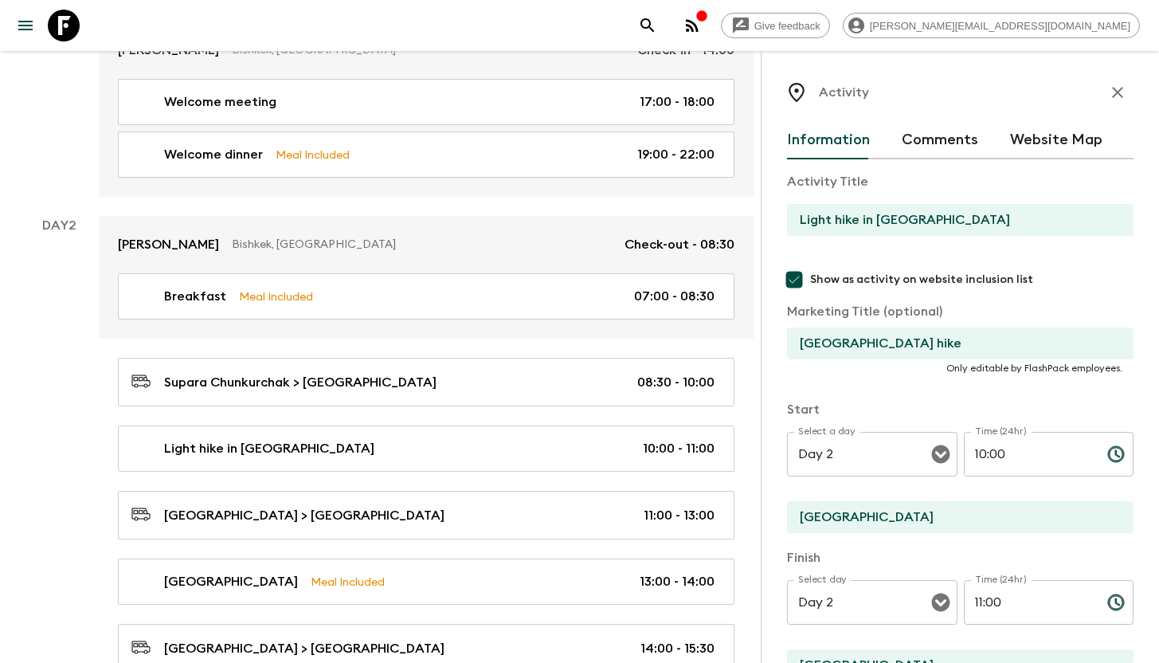
scroll to position [301, 0]
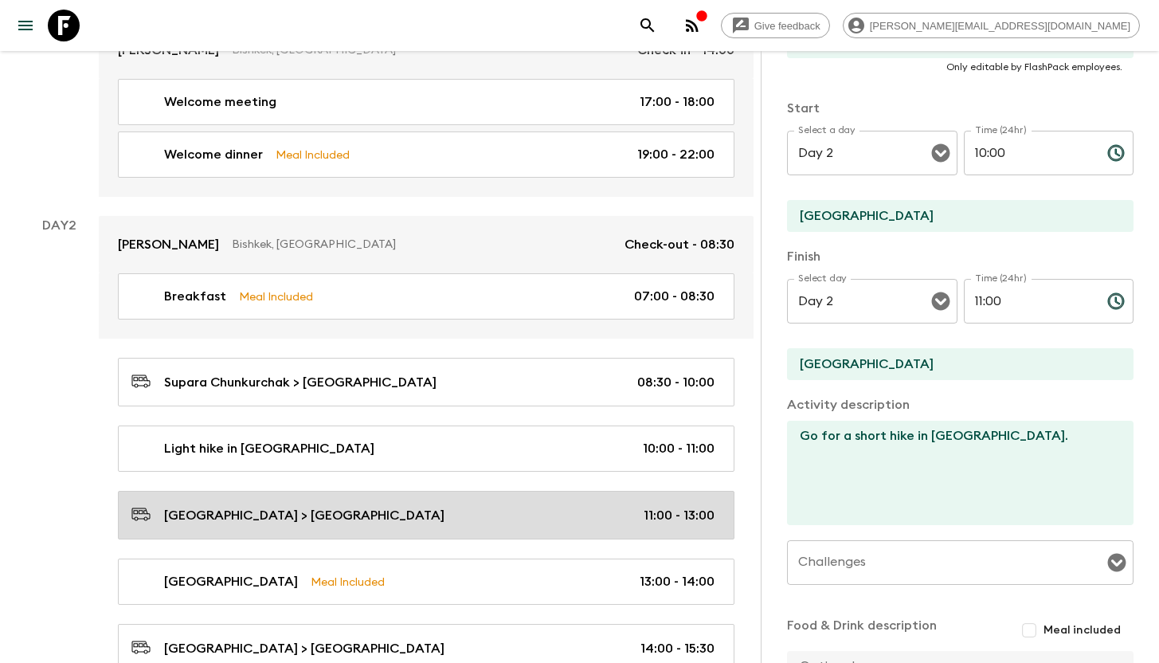
click at [448, 521] on div "[GEOGRAPHIC_DATA] > [GEOGRAPHIC_DATA] 11:00 - 13:00" at bounding box center [422, 515] width 583 height 22
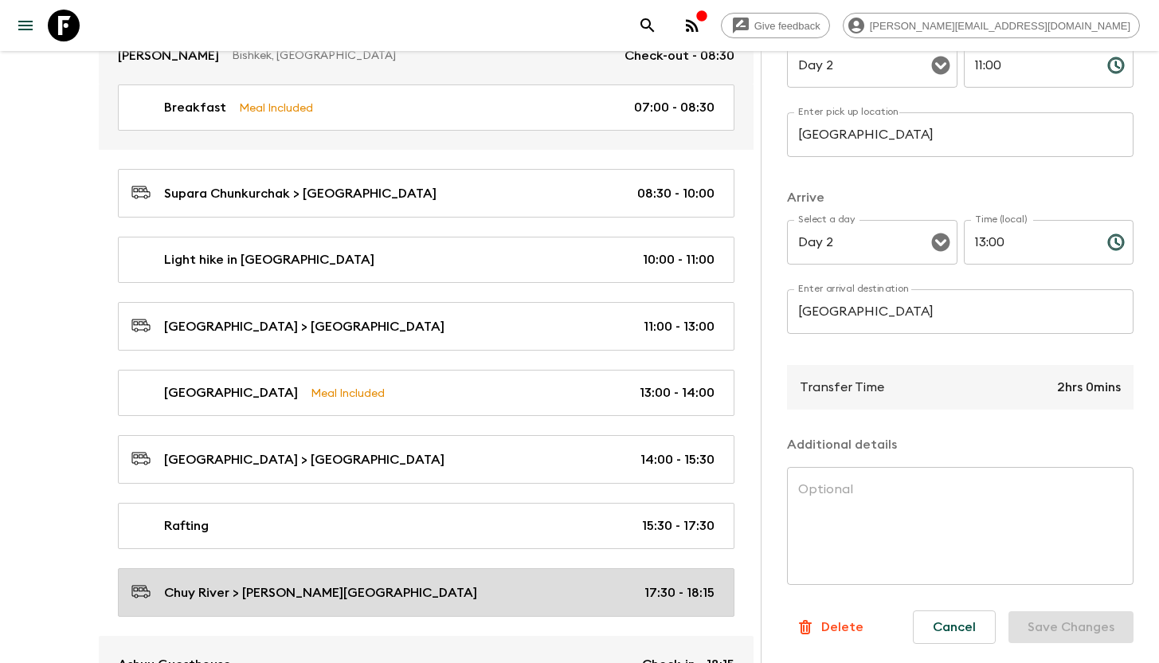
scroll to position [609, 0]
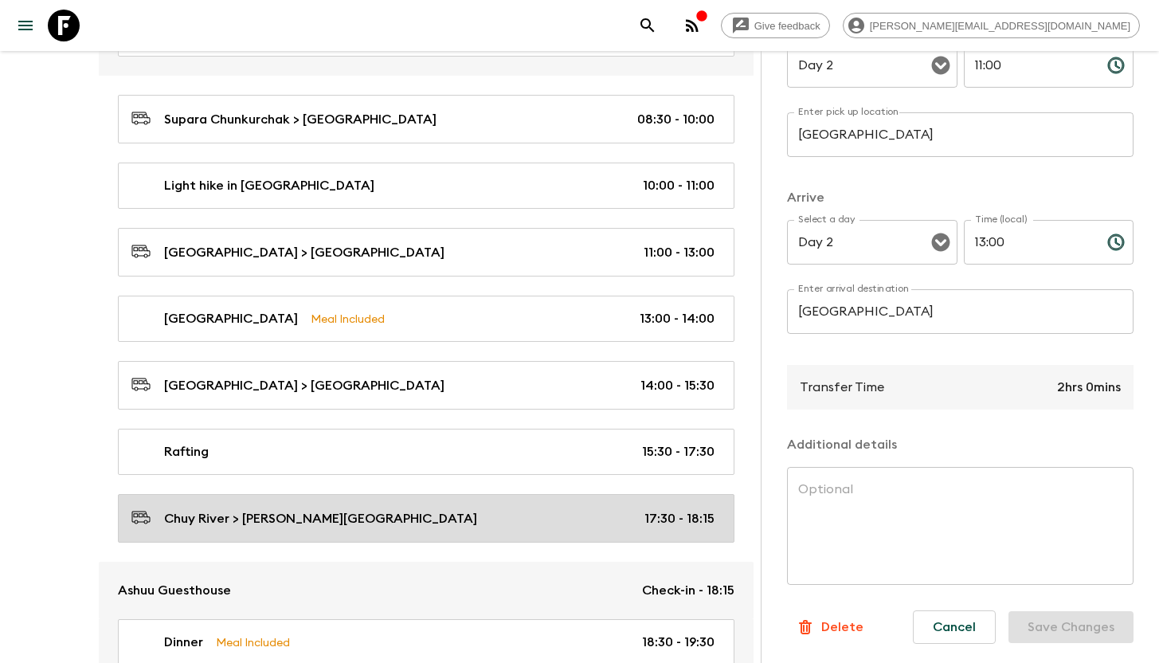
click at [425, 525] on div "Chuy River > [PERSON_NAME][GEOGRAPHIC_DATA] 17:30 - 18:15" at bounding box center [422, 518] width 583 height 22
type input "Chuy River"
type input "[PERSON_NAME][GEOGRAPHIC_DATA]"
type input "17:30"
type input "18:15"
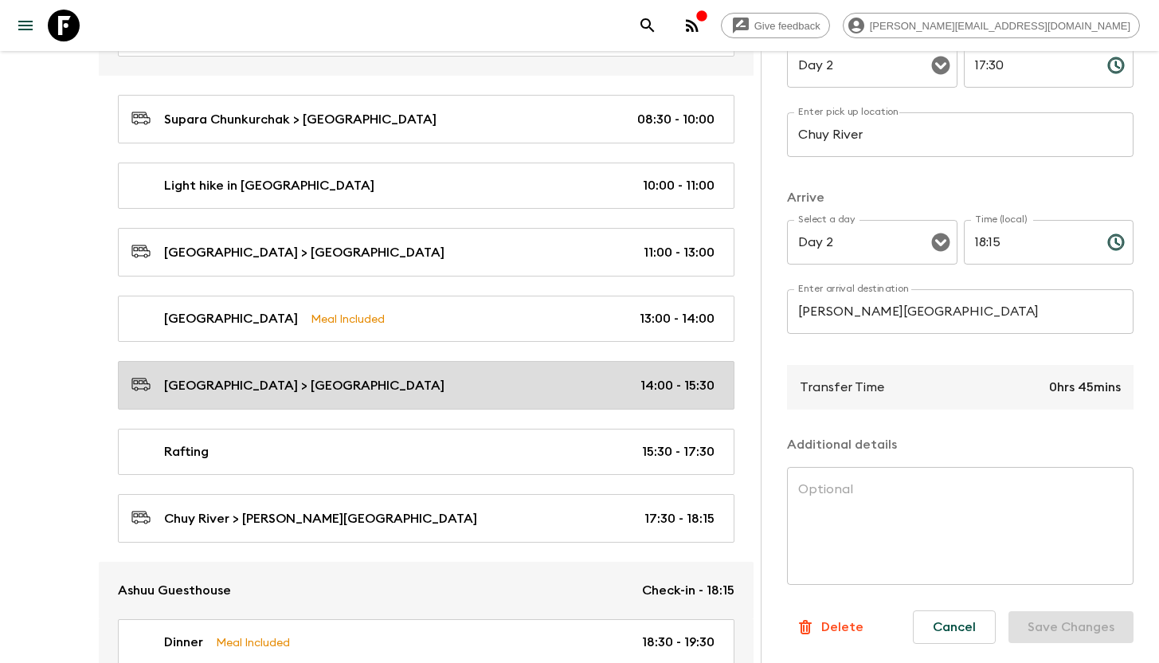
click at [399, 385] on div "[GEOGRAPHIC_DATA] > [GEOGRAPHIC_DATA] 14:00 - 15:30" at bounding box center [422, 385] width 583 height 22
type input "14:00"
type input "[GEOGRAPHIC_DATA]"
type input "15:30"
type input "Chuy River"
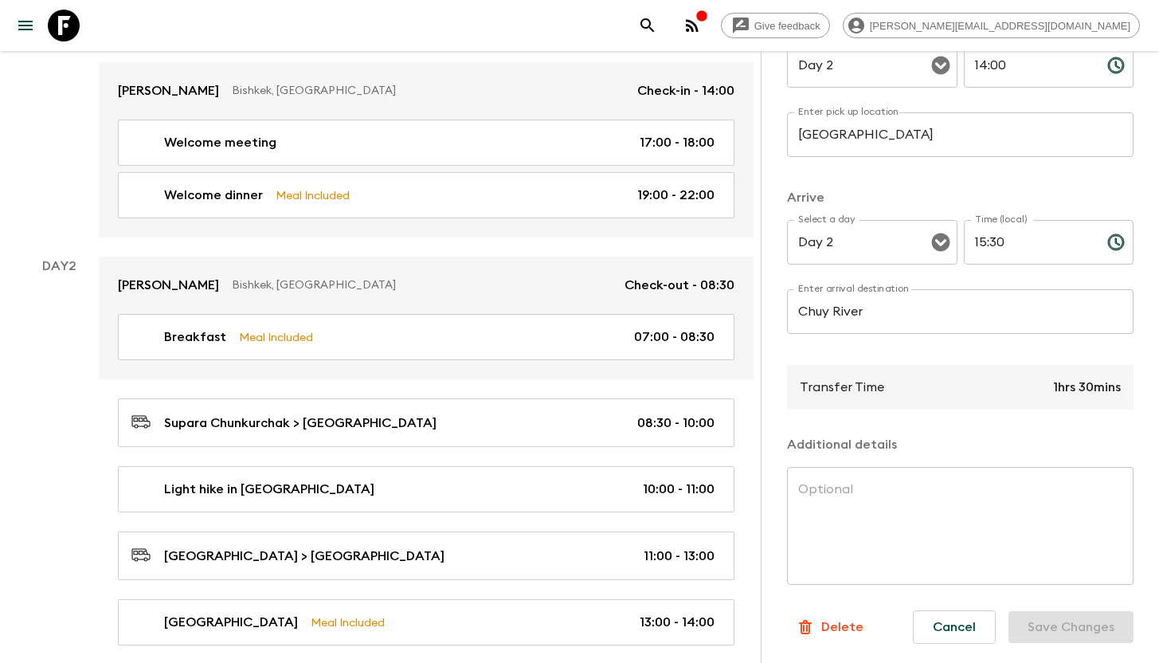
scroll to position [228, 0]
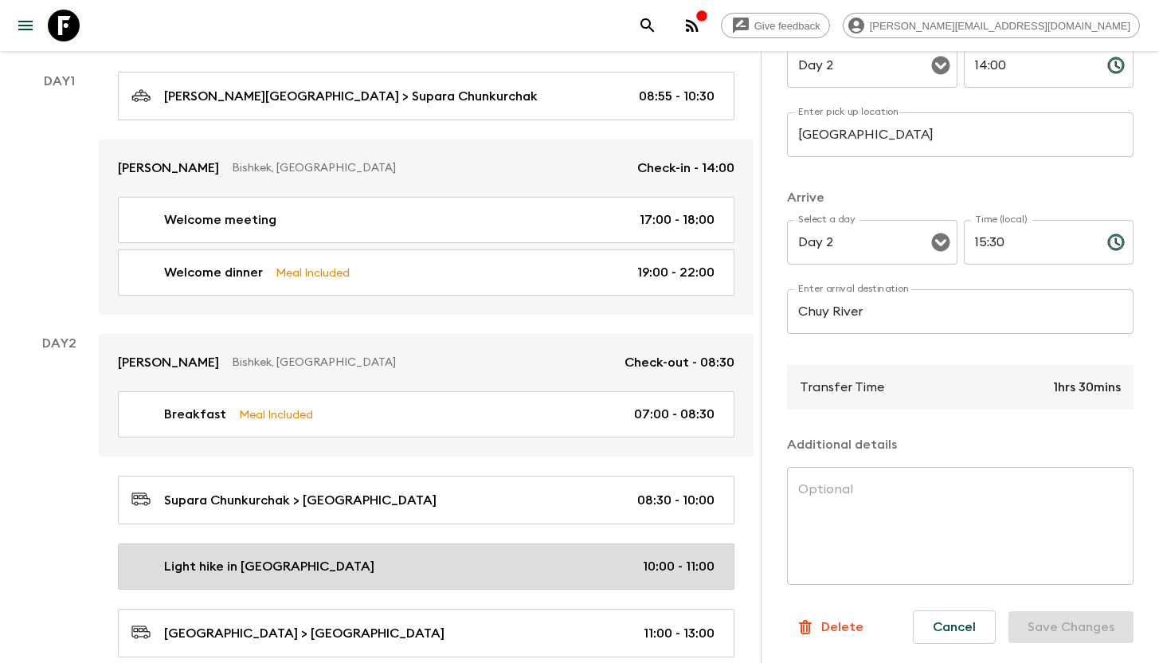
click at [238, 560] on p "Light hike in [GEOGRAPHIC_DATA]" at bounding box center [269, 566] width 210 height 19
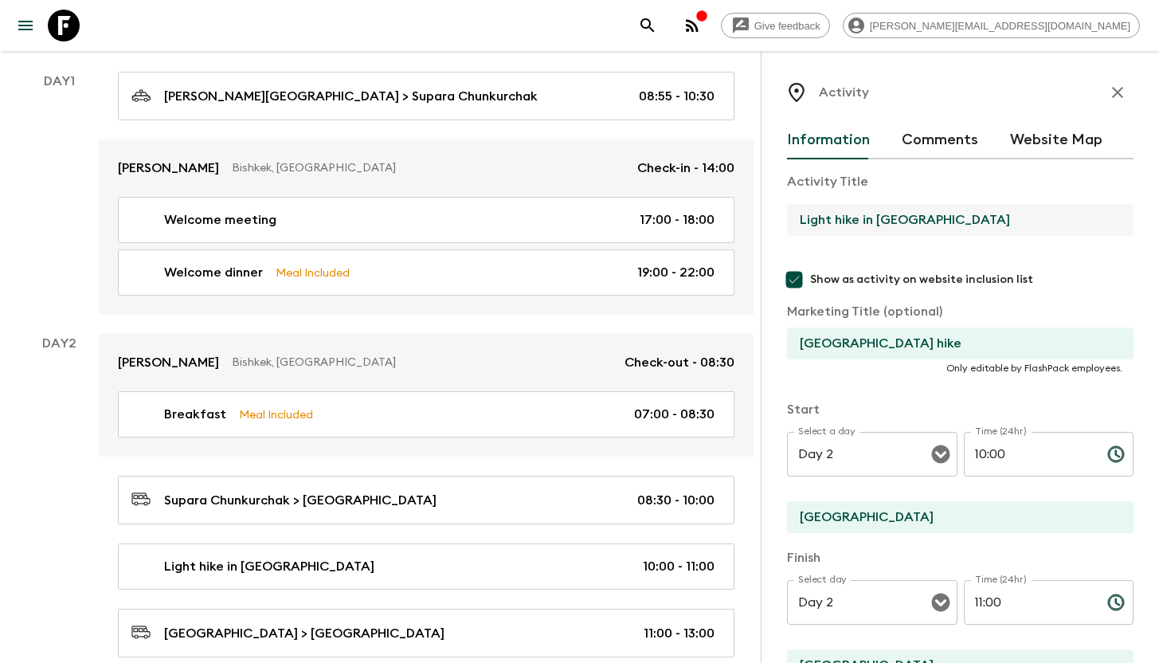
drag, startPoint x: 1034, startPoint y: 224, endPoint x: 797, endPoint y: 223, distance: 236.6
click at [797, 223] on input "Light hike in [GEOGRAPHIC_DATA]" at bounding box center [954, 220] width 334 height 32
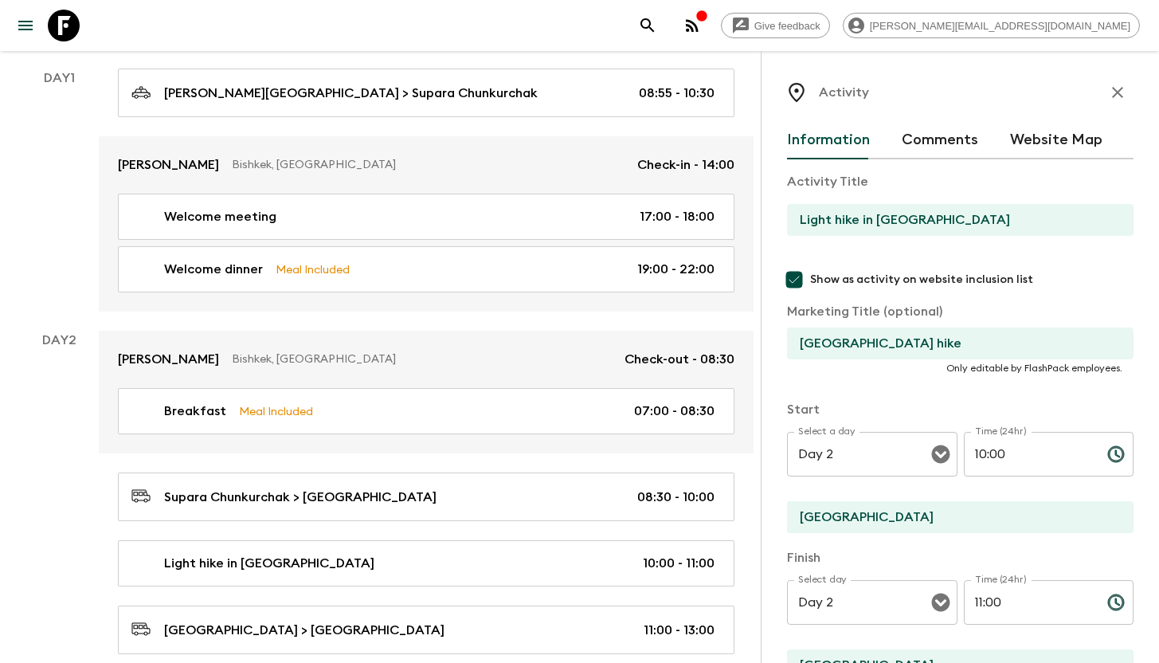
scroll to position [231, 0]
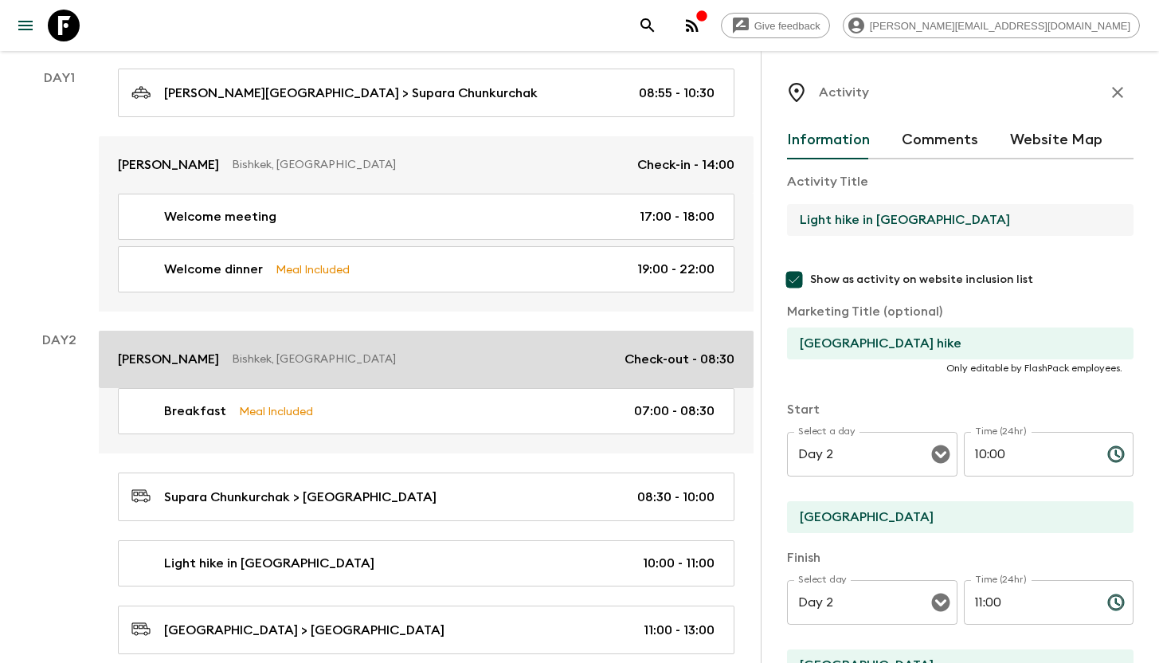
click at [340, 358] on p "Bishkek, [GEOGRAPHIC_DATA]" at bounding box center [422, 359] width 380 height 16
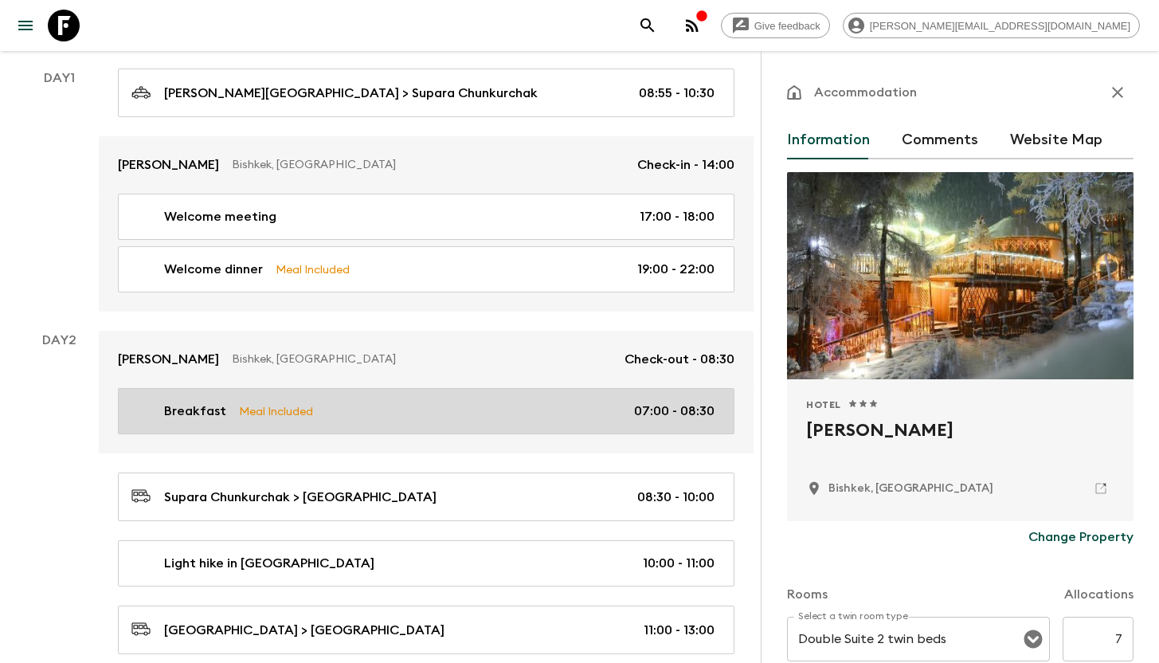
click at [338, 416] on div "Breakfast Meal Included 07:00 - 08:30" at bounding box center [422, 410] width 583 height 19
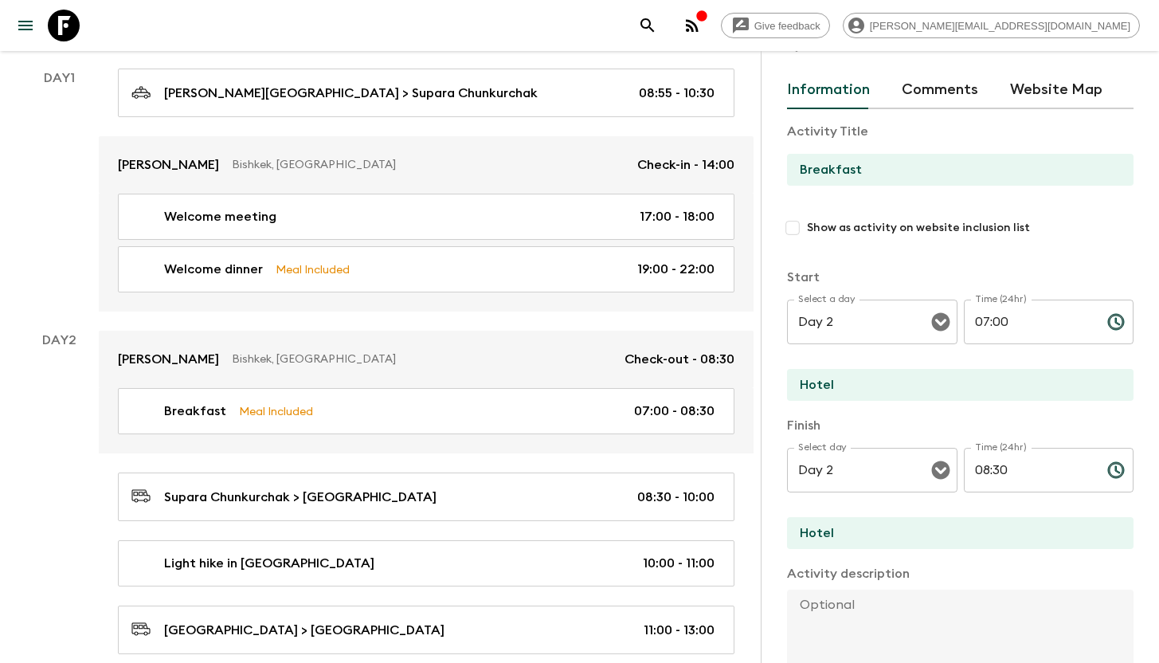
scroll to position [278, 0]
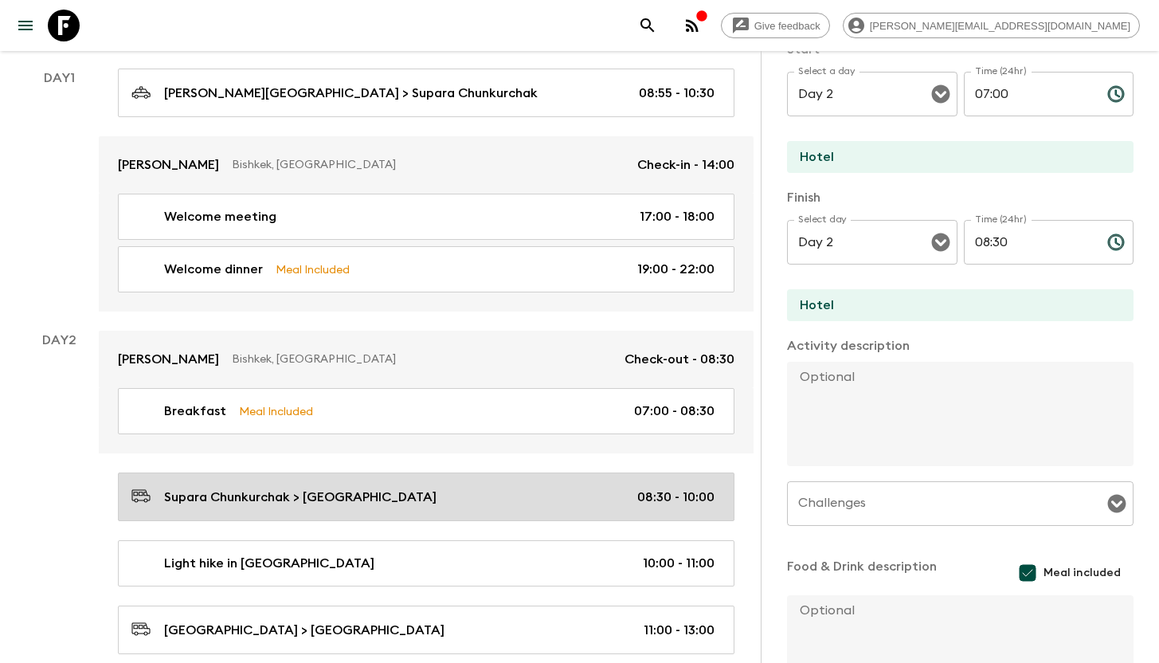
click at [465, 498] on div "Supara Chunkurchak > [GEOGRAPHIC_DATA] 08:30 - 10:00" at bounding box center [422, 497] width 583 height 22
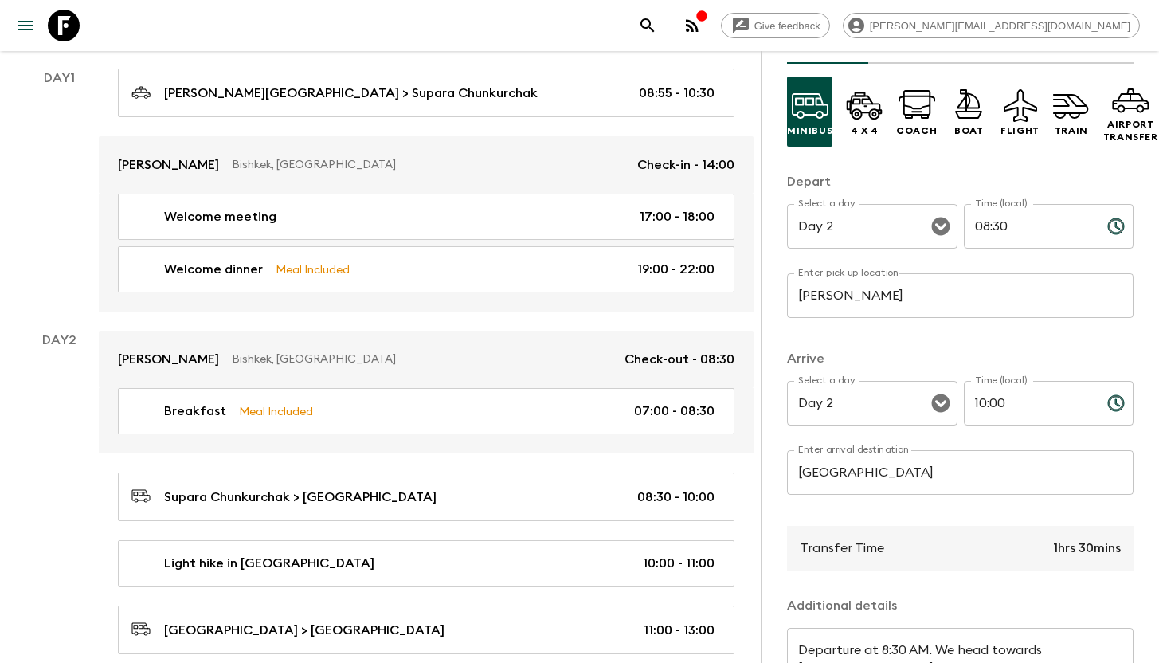
scroll to position [270, 0]
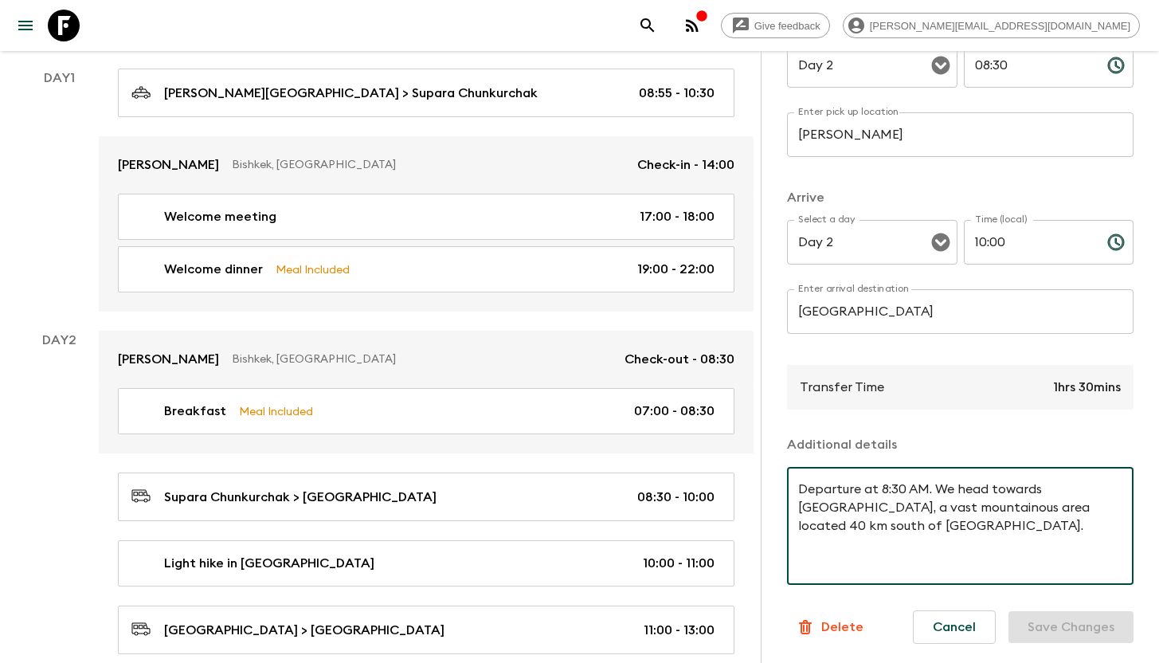
click at [938, 515] on textarea "Departure at 8:30 AM. We head towards [GEOGRAPHIC_DATA], a vast mountainous are…" at bounding box center [960, 526] width 324 height 92
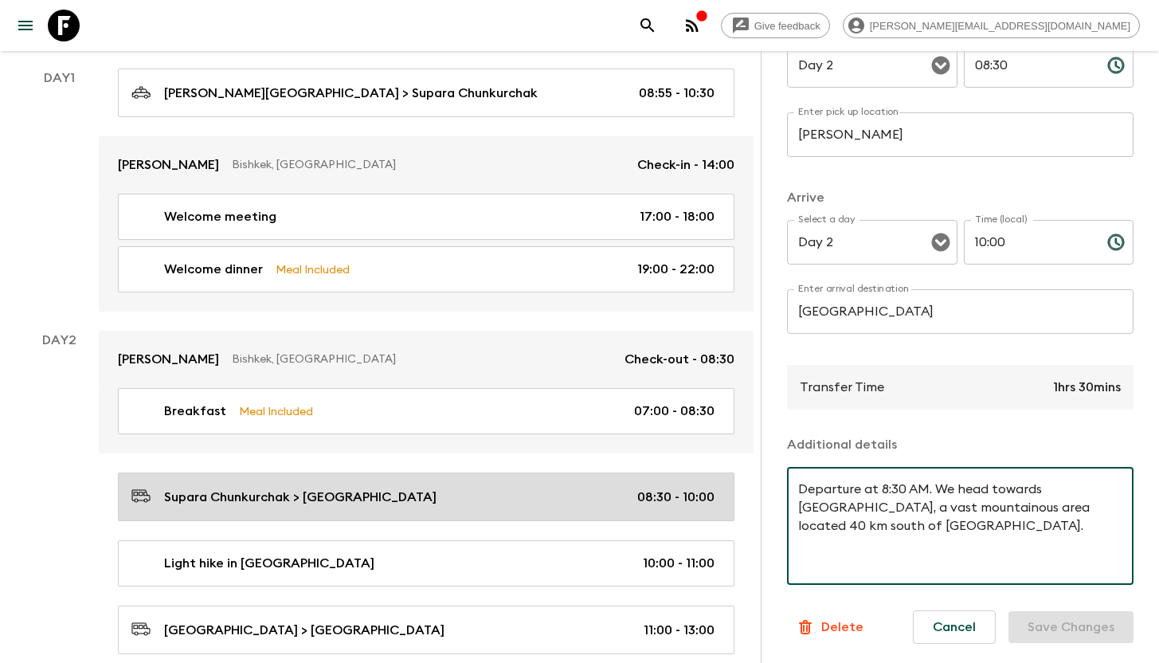
click at [358, 496] on p "Supara Chunkurchak > [GEOGRAPHIC_DATA]" at bounding box center [300, 496] width 272 height 19
click at [358, 495] on p "Supara Chunkurchak > [GEOGRAPHIC_DATA]" at bounding box center [300, 496] width 272 height 19
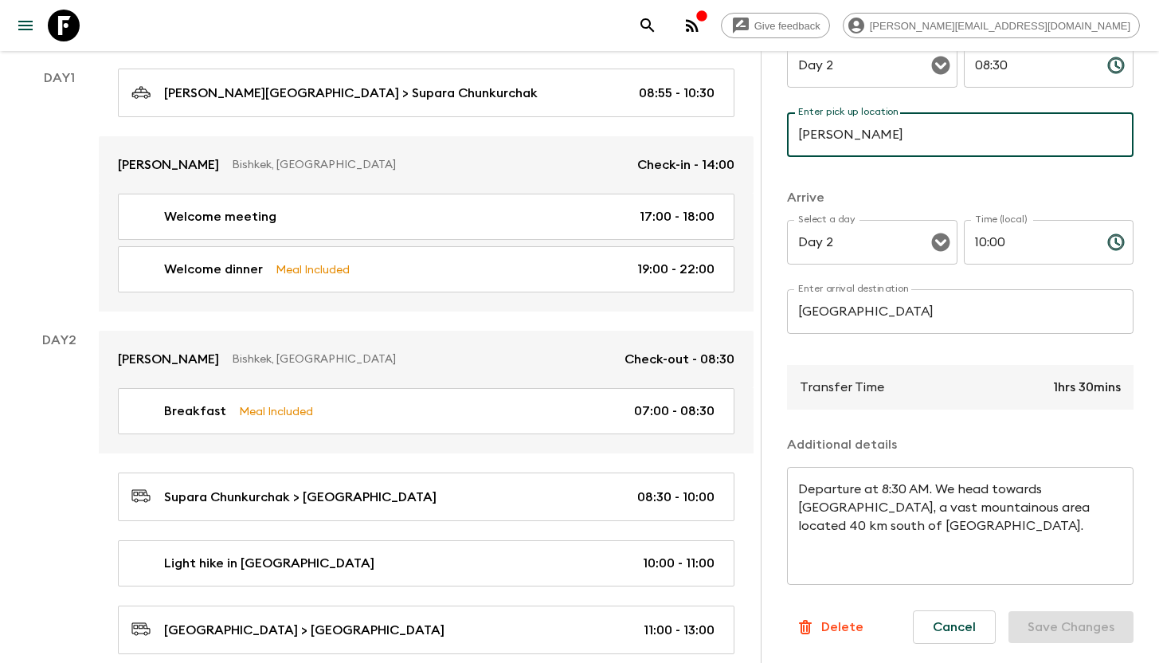
click at [941, 114] on input "[PERSON_NAME]" at bounding box center [960, 134] width 346 height 45
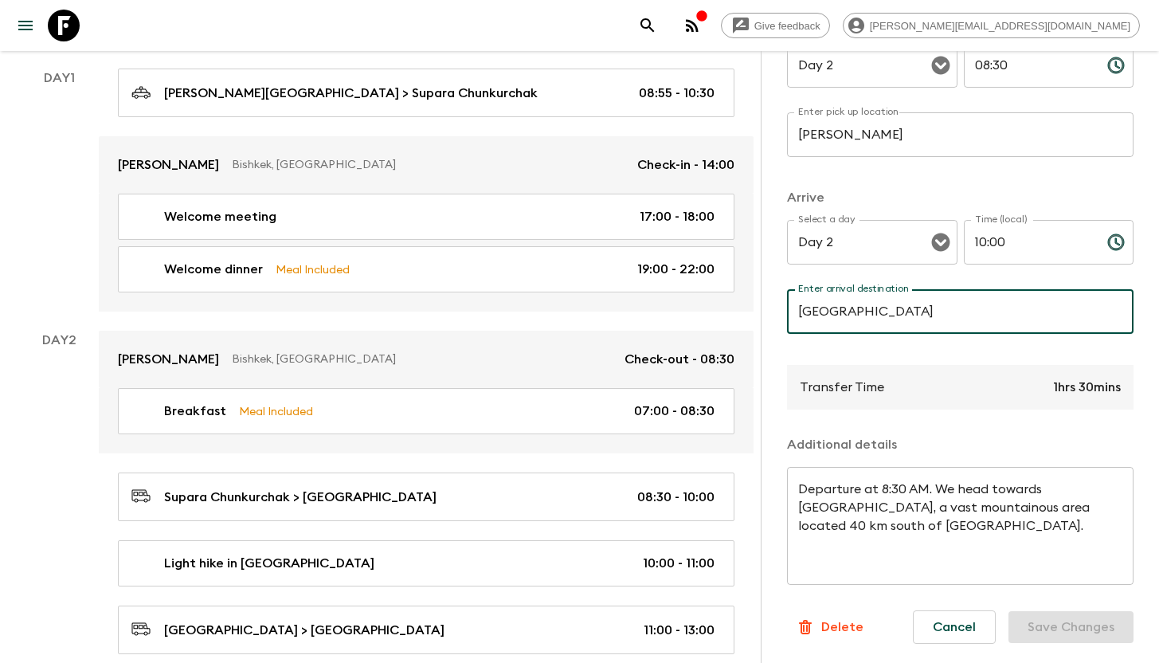
click at [965, 299] on input "[GEOGRAPHIC_DATA]" at bounding box center [960, 311] width 346 height 45
click at [917, 520] on textarea "Departure at 8:30 AM. We head towards [GEOGRAPHIC_DATA], a vast mountainous are…" at bounding box center [960, 526] width 324 height 92
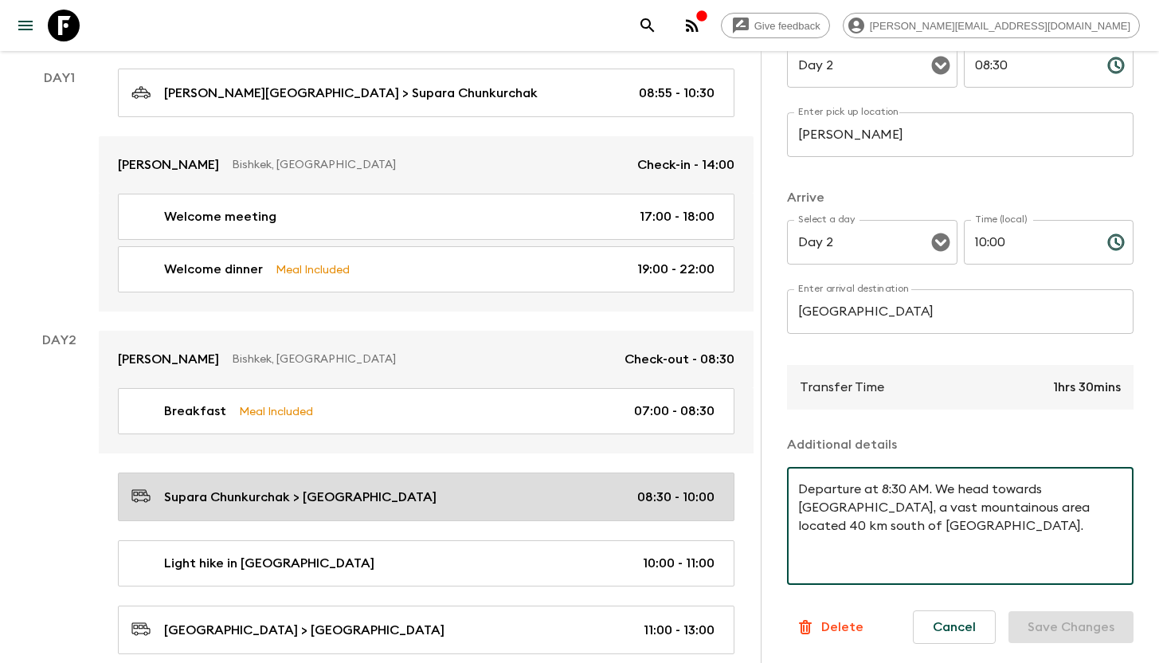
click at [365, 497] on p "Supara Chunkurchak > [GEOGRAPHIC_DATA]" at bounding box center [300, 496] width 272 height 19
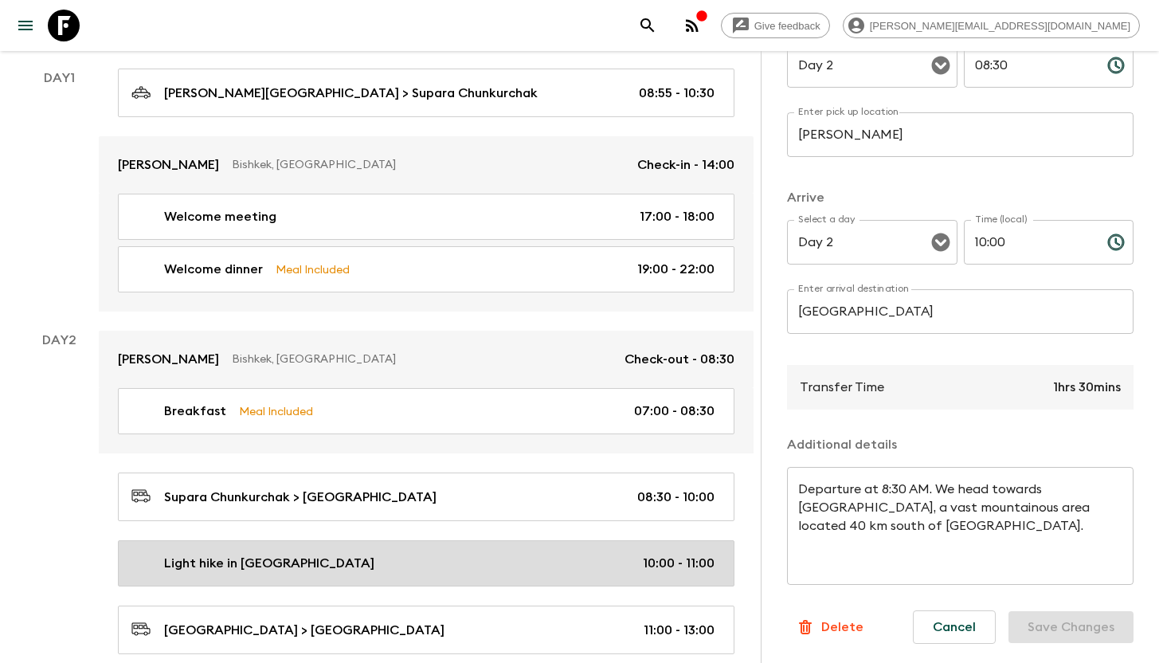
click at [405, 555] on div "Light hike in [GEOGRAPHIC_DATA] 10:00 - 11:00" at bounding box center [422, 563] width 583 height 19
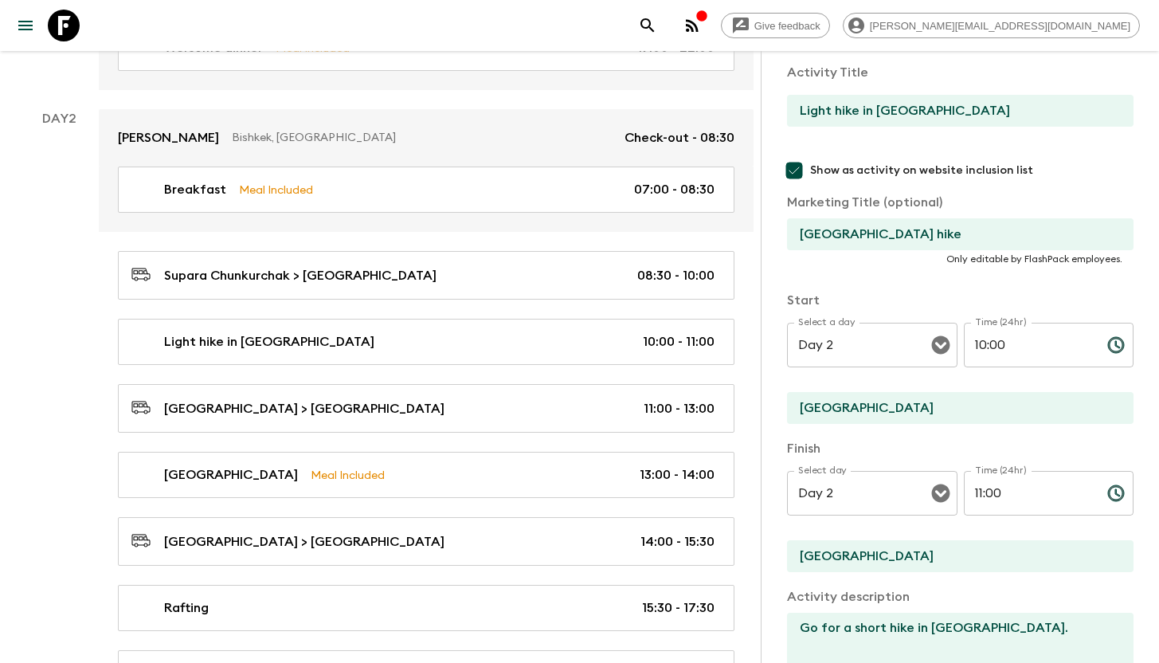
scroll to position [246, 0]
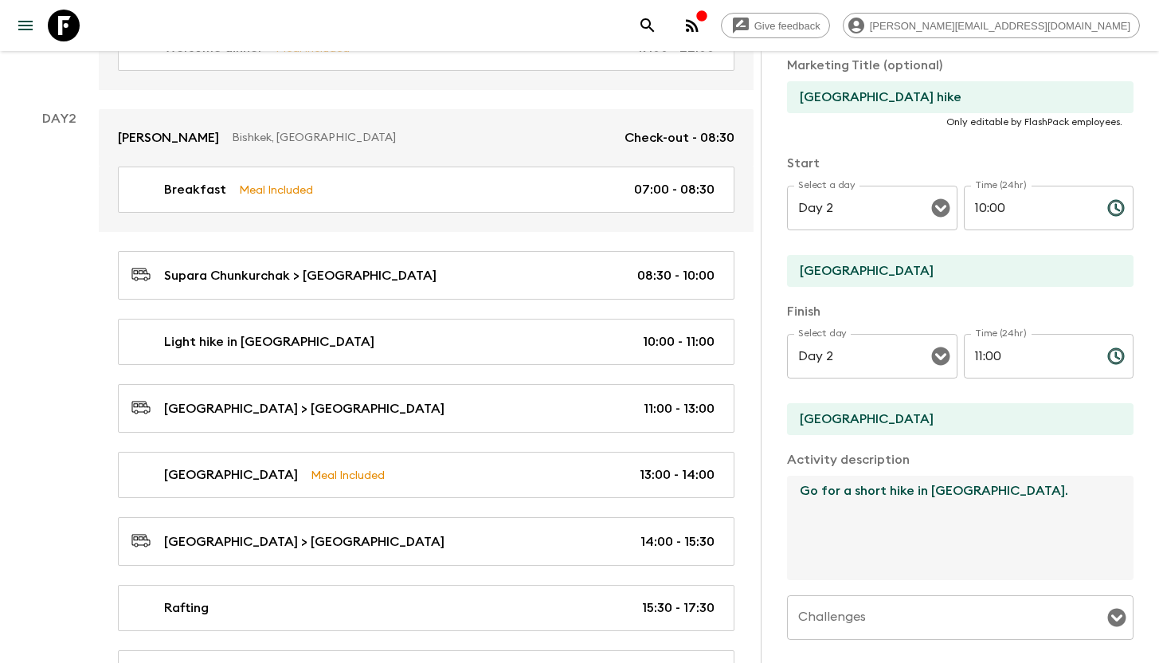
drag, startPoint x: 800, startPoint y: 493, endPoint x: 1089, endPoint y: 492, distance: 289.1
click at [1089, 492] on textarea "Go for a short hike in [GEOGRAPHIC_DATA]." at bounding box center [954, 528] width 334 height 104
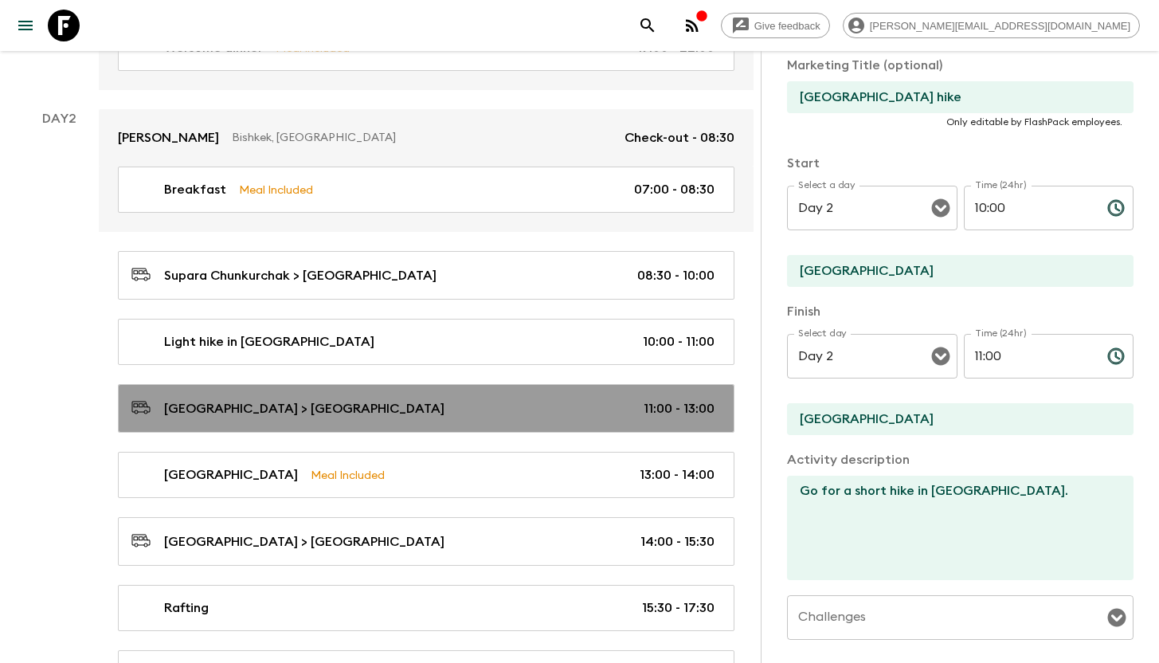
click at [341, 405] on p "[GEOGRAPHIC_DATA] > [GEOGRAPHIC_DATA]" at bounding box center [304, 408] width 280 height 19
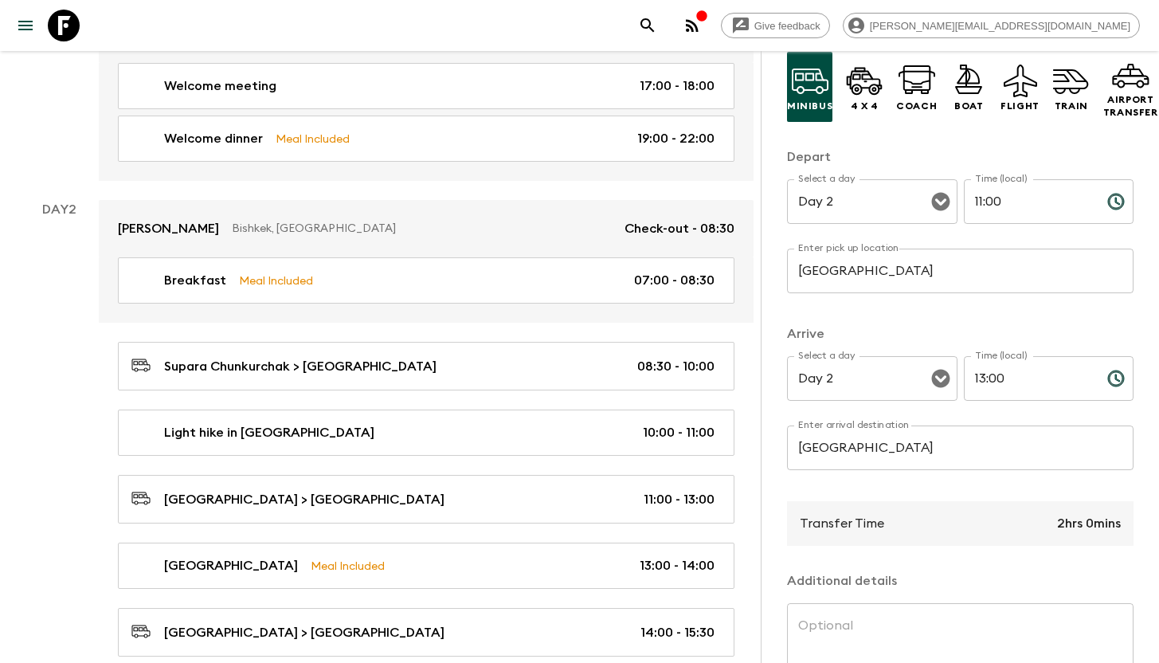
scroll to position [363, 0]
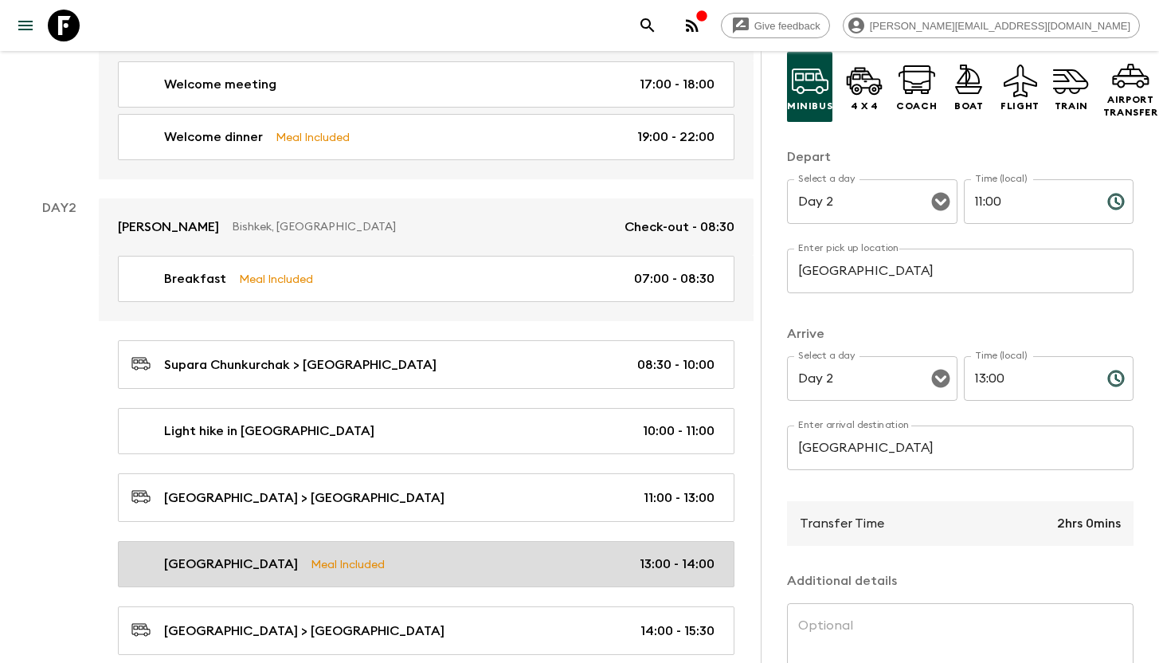
click at [348, 558] on div "Burana Tower Meal Included 13:00 - 14:00" at bounding box center [422, 563] width 583 height 19
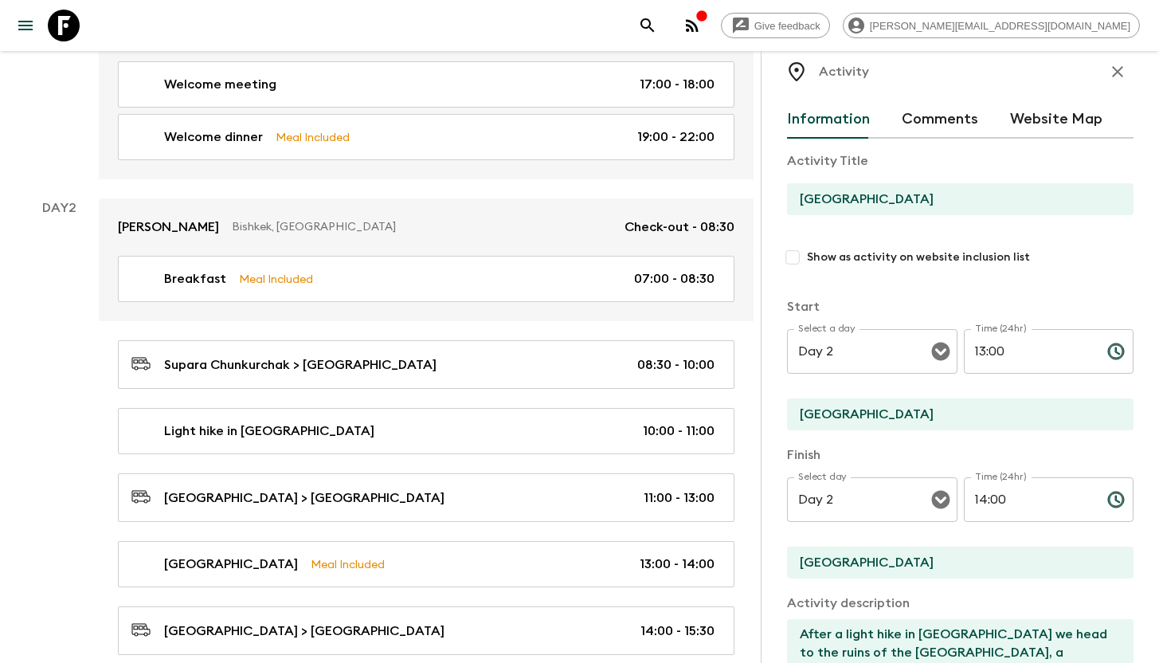
scroll to position [31, 0]
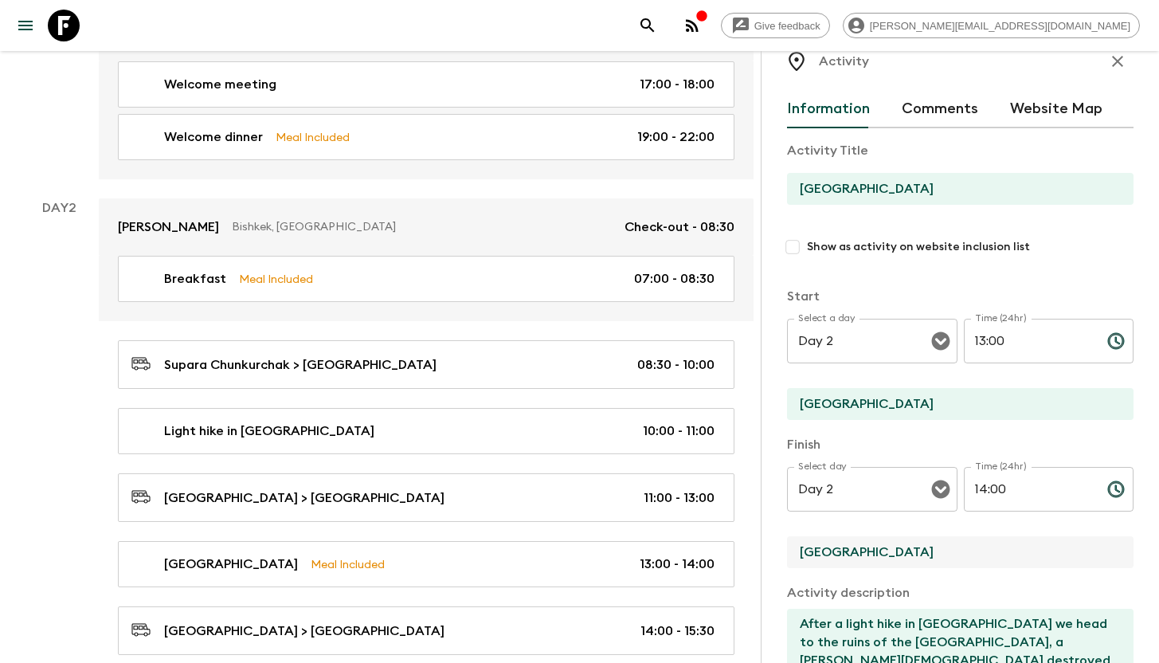
drag, startPoint x: 897, startPoint y: 561, endPoint x: 798, endPoint y: 560, distance: 98.8
click at [798, 560] on input "[GEOGRAPHIC_DATA]" at bounding box center [954, 552] width 334 height 32
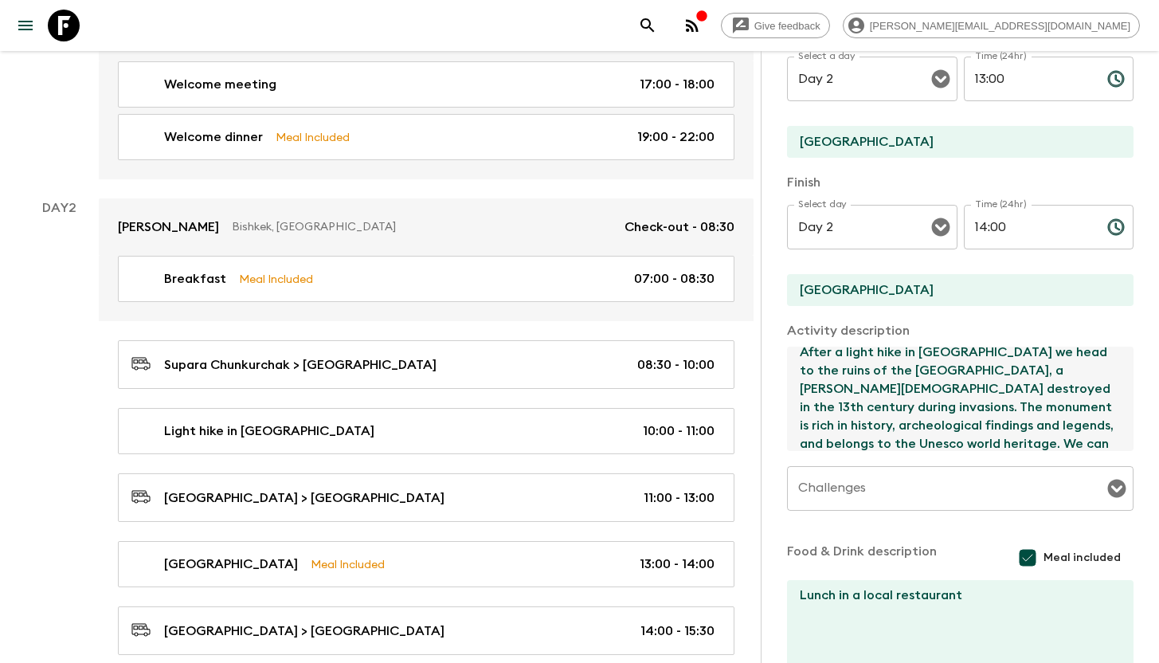
scroll to position [0, 0]
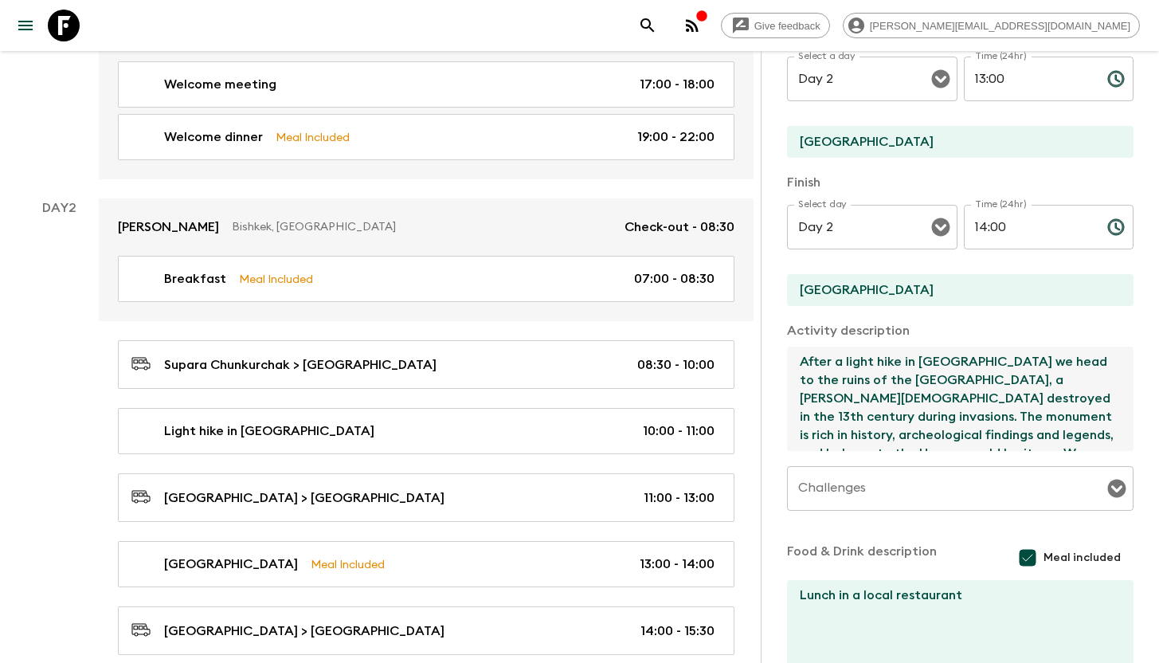
drag, startPoint x: 967, startPoint y: 546, endPoint x: 803, endPoint y: 363, distance: 245.9
click at [803, 363] on textarea "After a light hike in [GEOGRAPHIC_DATA] we head to the ruins of the [GEOGRAPHIC…" at bounding box center [954, 398] width 334 height 104
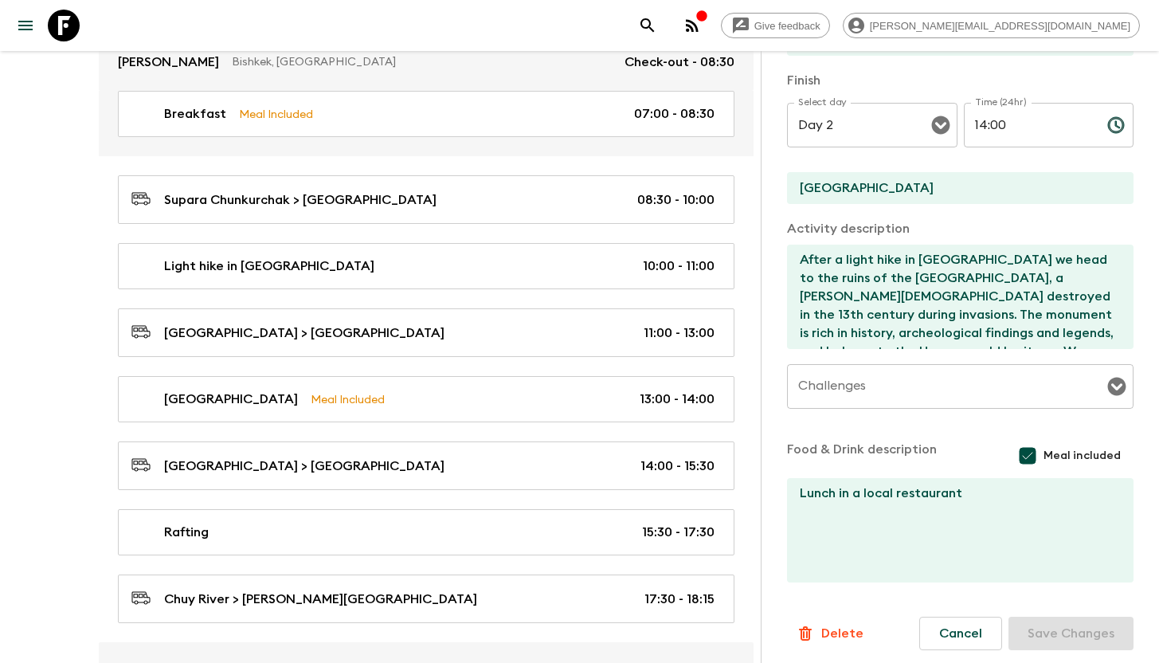
scroll to position [401, 0]
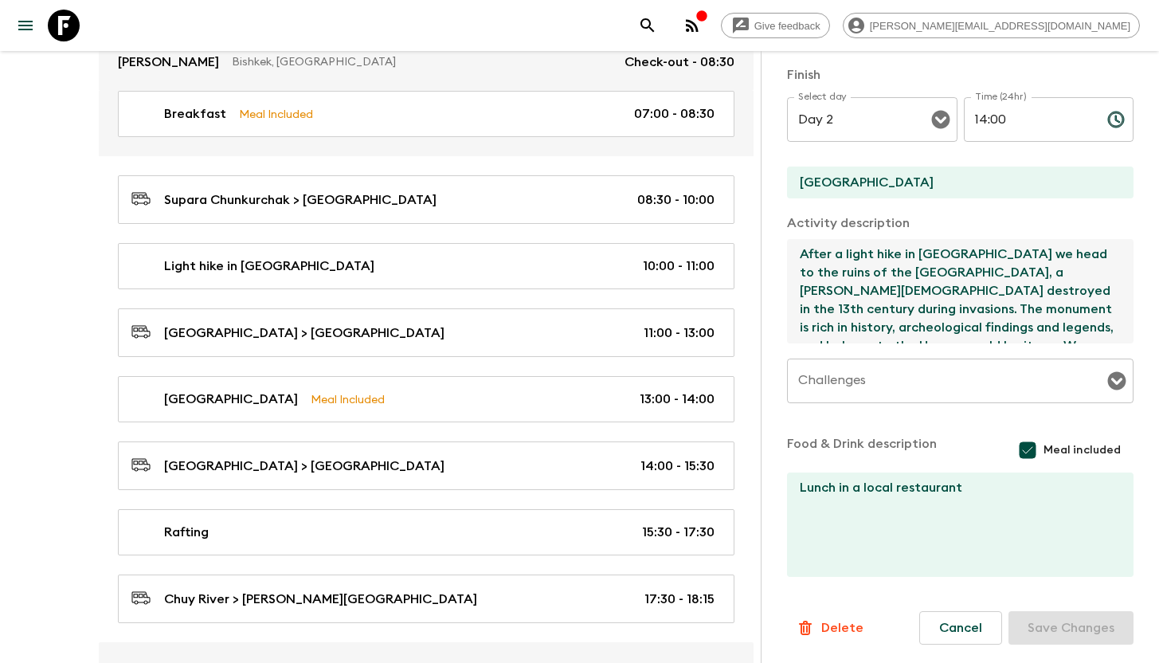
click at [817, 495] on textarea "Lunch in a local restaurant" at bounding box center [954, 524] width 334 height 104
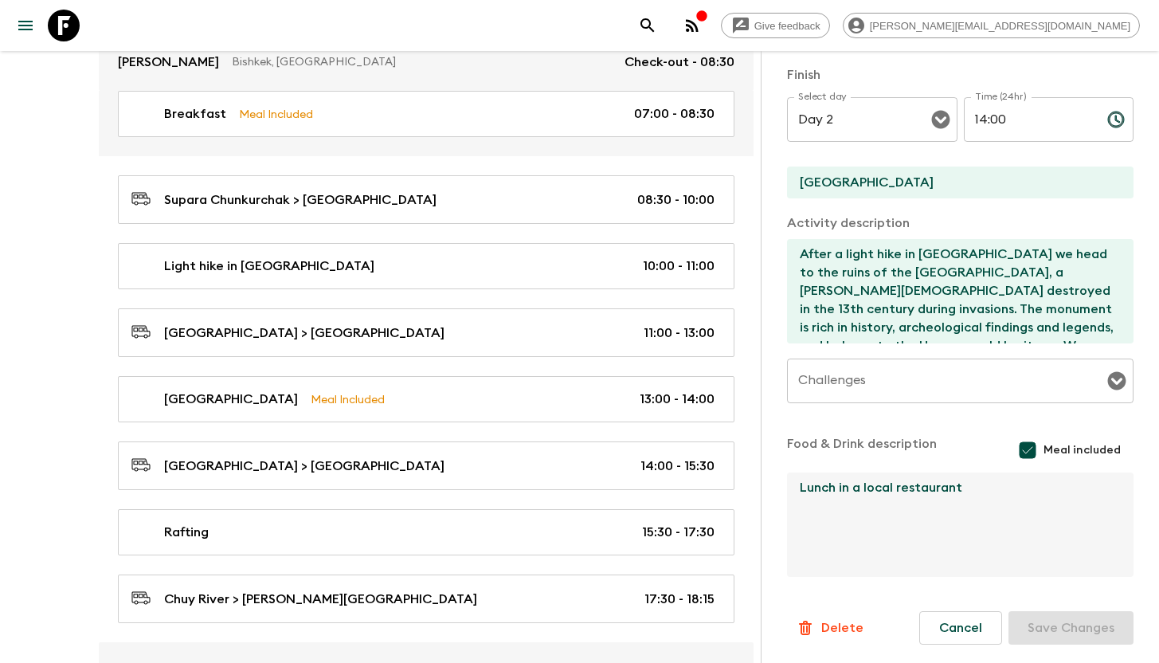
drag, startPoint x: 975, startPoint y: 487, endPoint x: 792, endPoint y: 490, distance: 183.2
click at [792, 490] on textarea "Lunch in a local restaurant" at bounding box center [954, 524] width 334 height 104
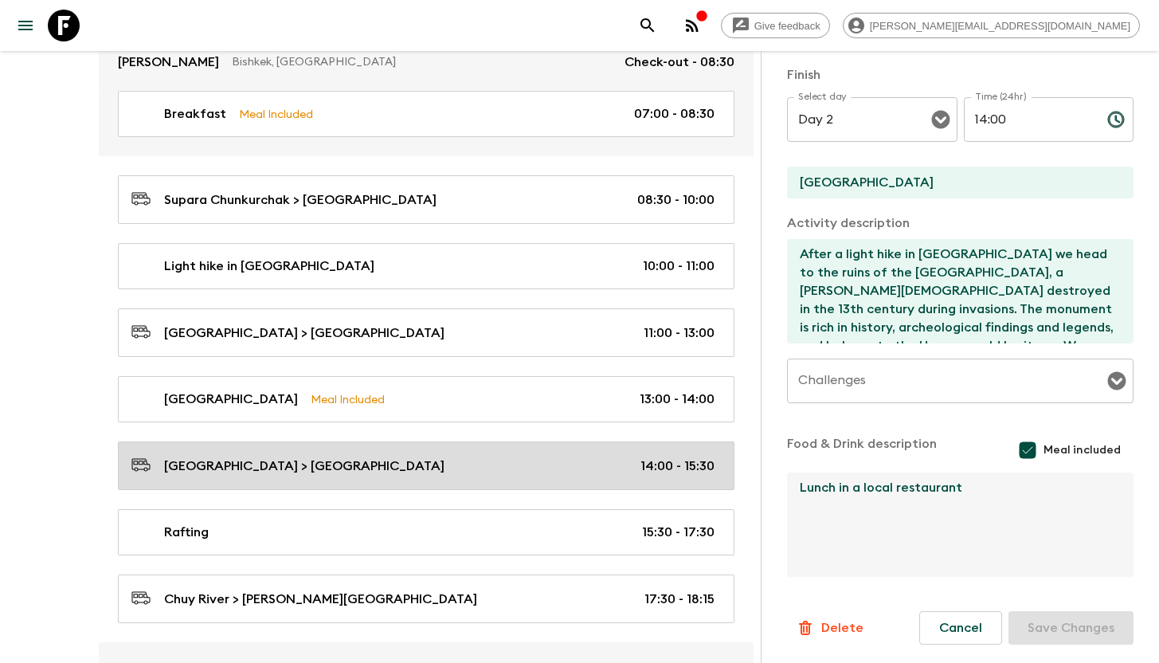
click at [291, 467] on p "[GEOGRAPHIC_DATA] > [GEOGRAPHIC_DATA]" at bounding box center [304, 465] width 280 height 19
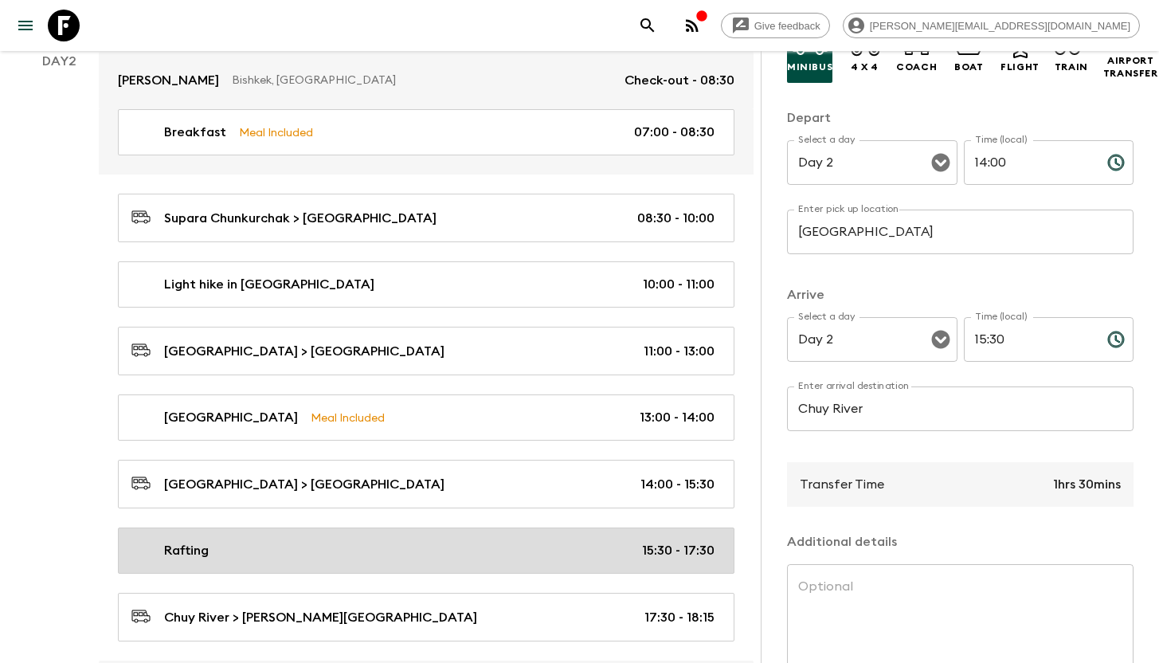
scroll to position [509, 0]
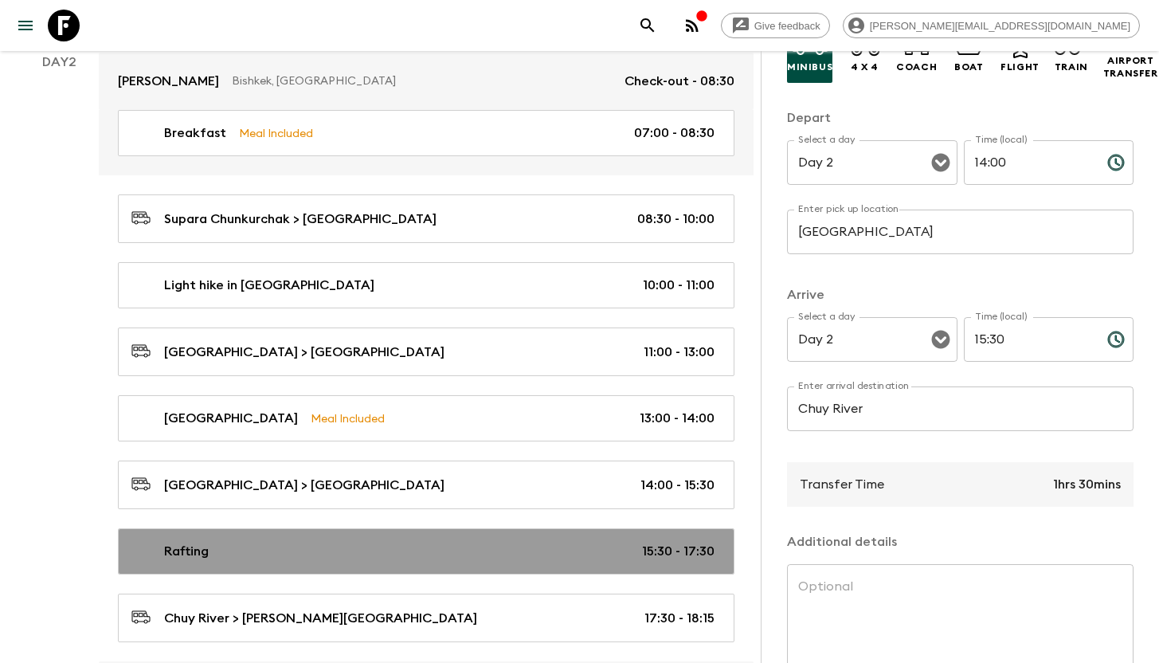
click at [346, 554] on div "Rafting 15:30 - 17:30" at bounding box center [422, 551] width 583 height 19
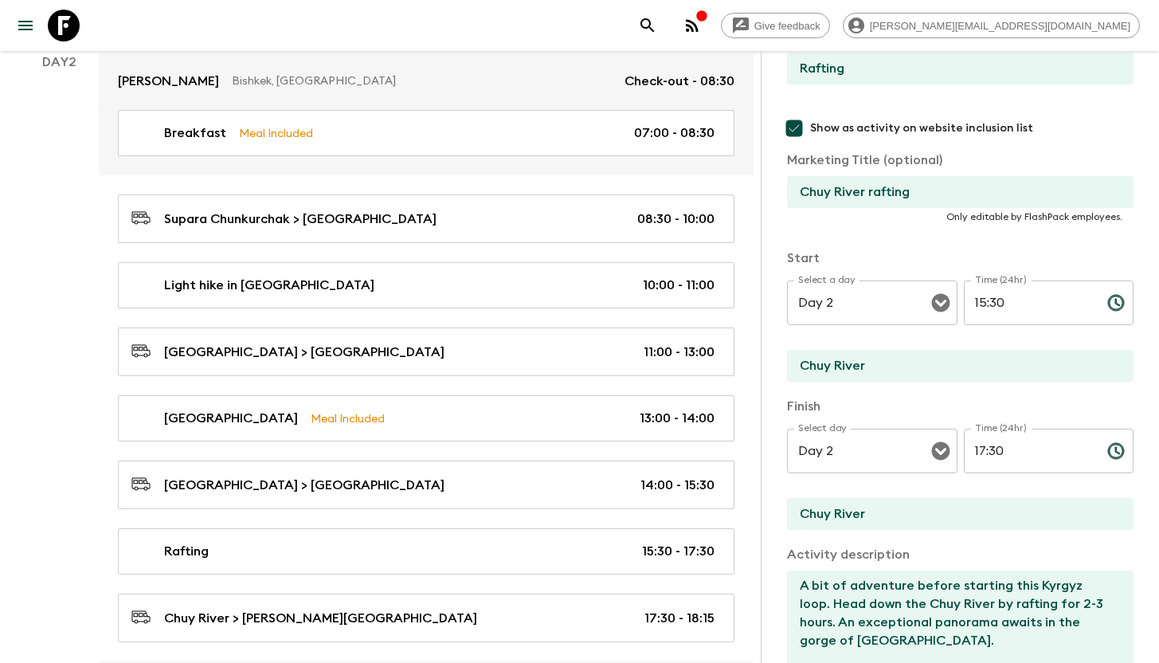
scroll to position [20, 0]
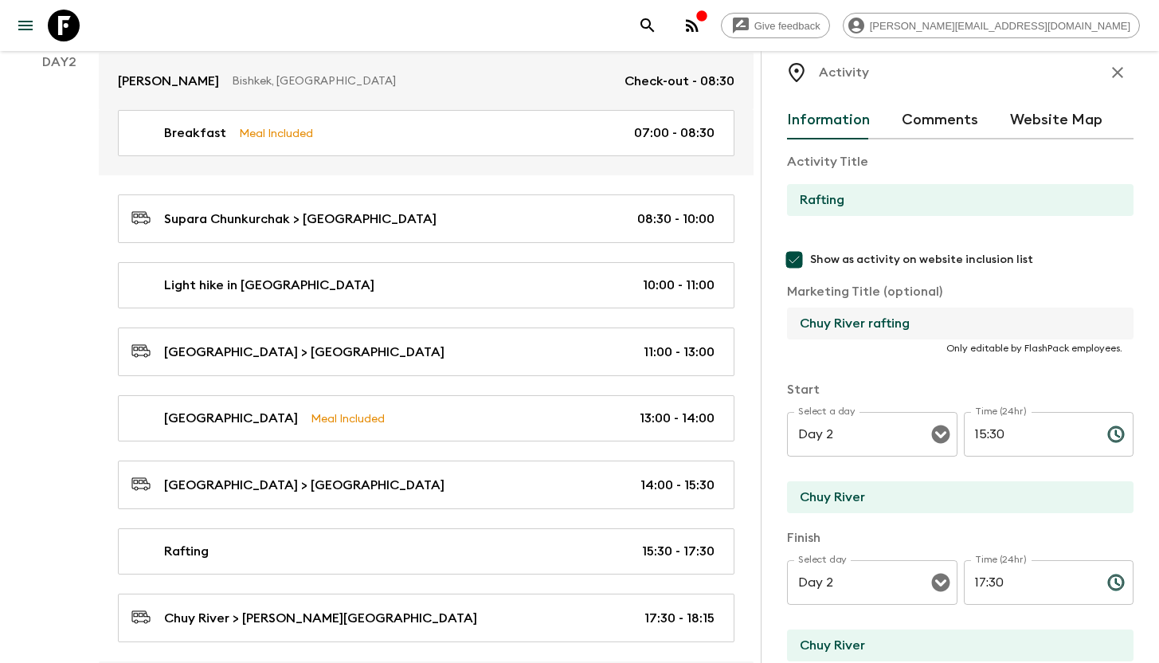
drag, startPoint x: 923, startPoint y: 323, endPoint x: 799, endPoint y: 328, distance: 124.3
click at [799, 328] on input "Chuy River rafting" at bounding box center [954, 323] width 334 height 32
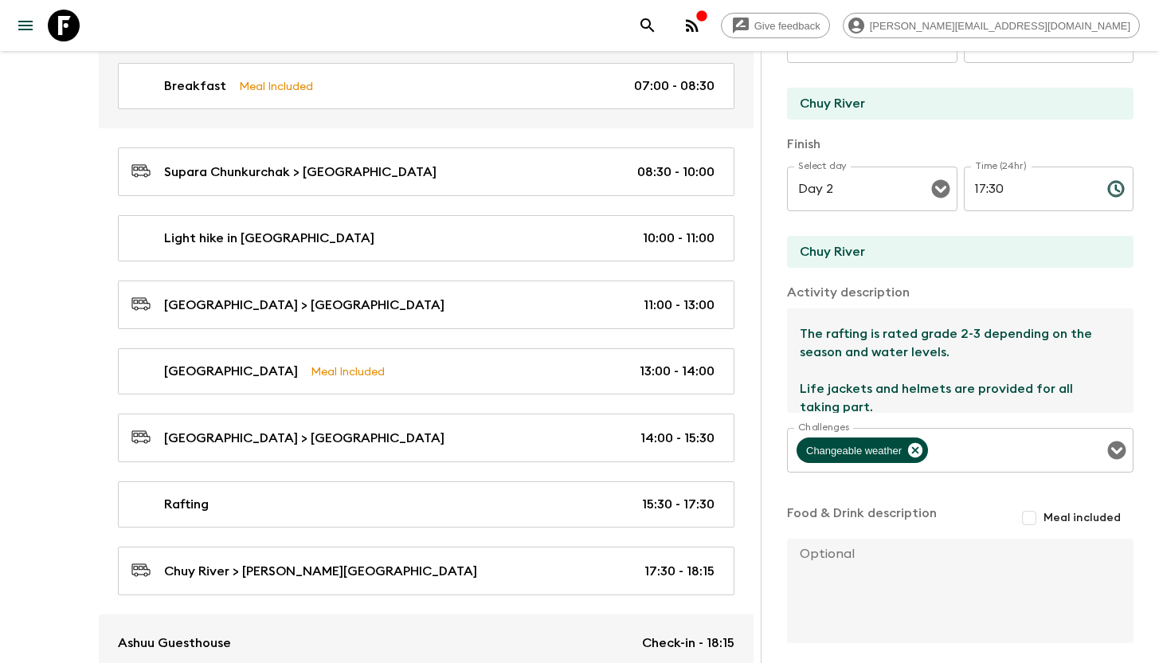
scroll to position [92, 0]
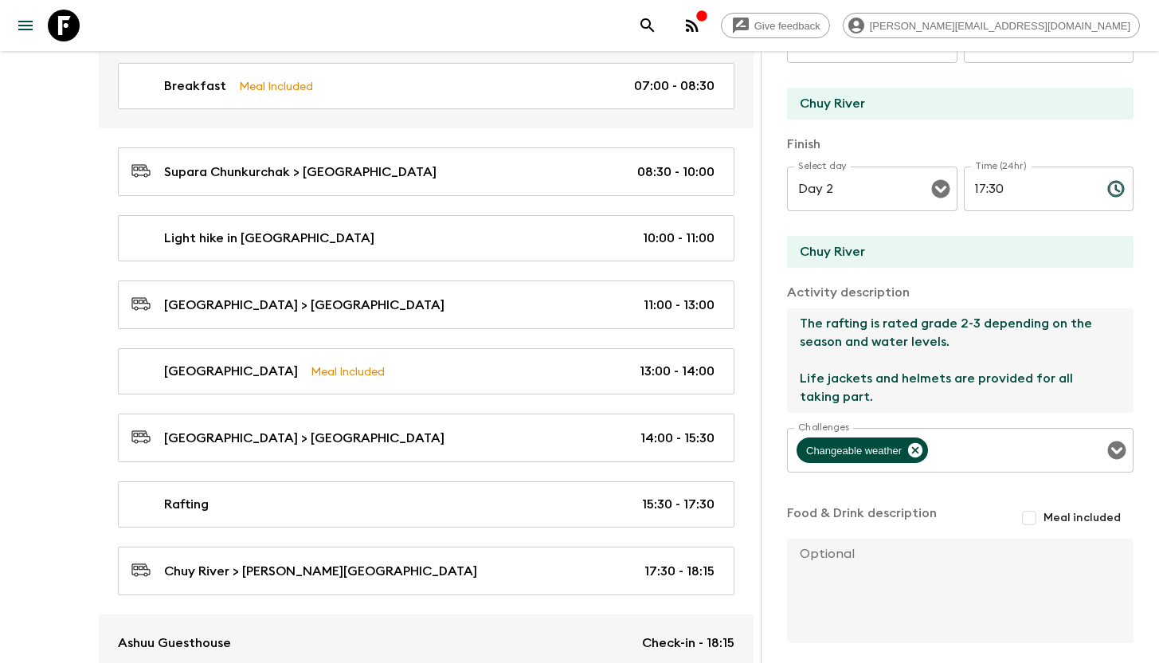
drag, startPoint x: 796, startPoint y: 323, endPoint x: 924, endPoint y: 420, distance: 160.4
click at [924, 420] on div "Activity Title Rafting Show as activity on website inclusion list Marketing Tit…" at bounding box center [960, 195] width 346 height 899
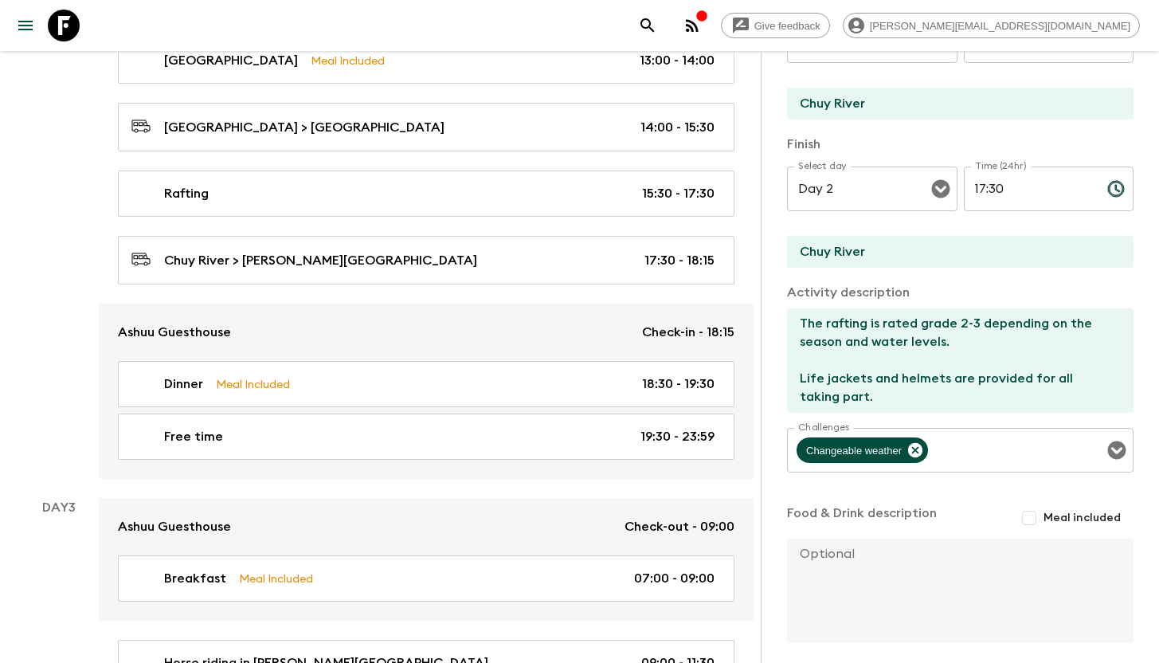
scroll to position [849, 0]
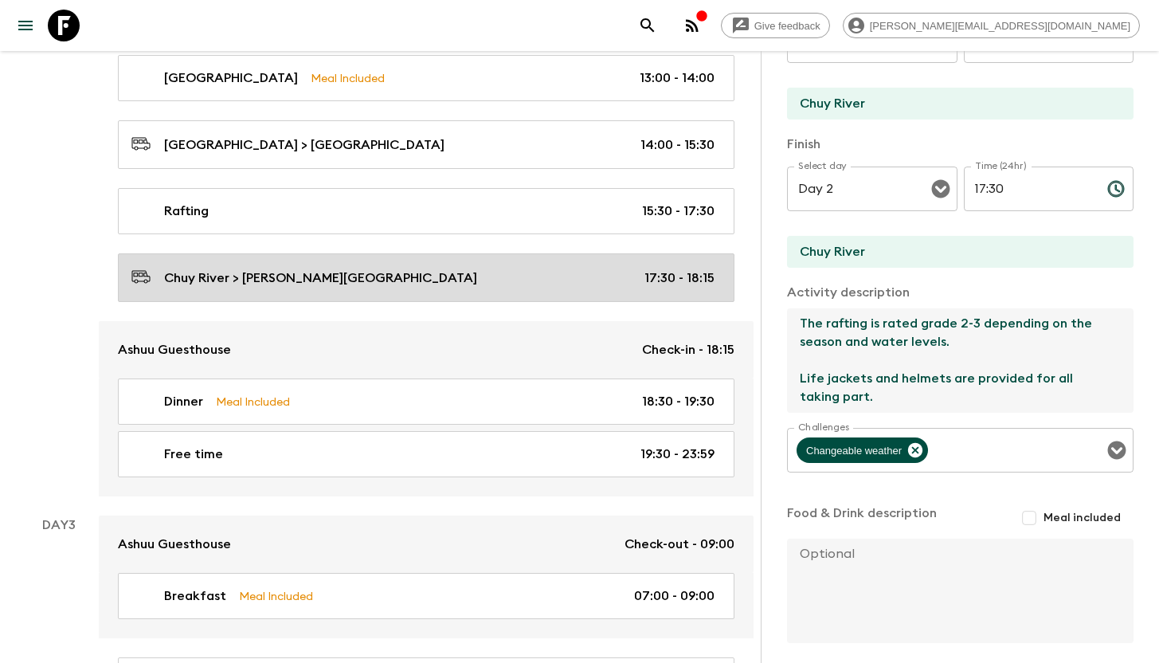
click at [329, 274] on p "Chuy River > [PERSON_NAME][GEOGRAPHIC_DATA]" at bounding box center [320, 277] width 313 height 19
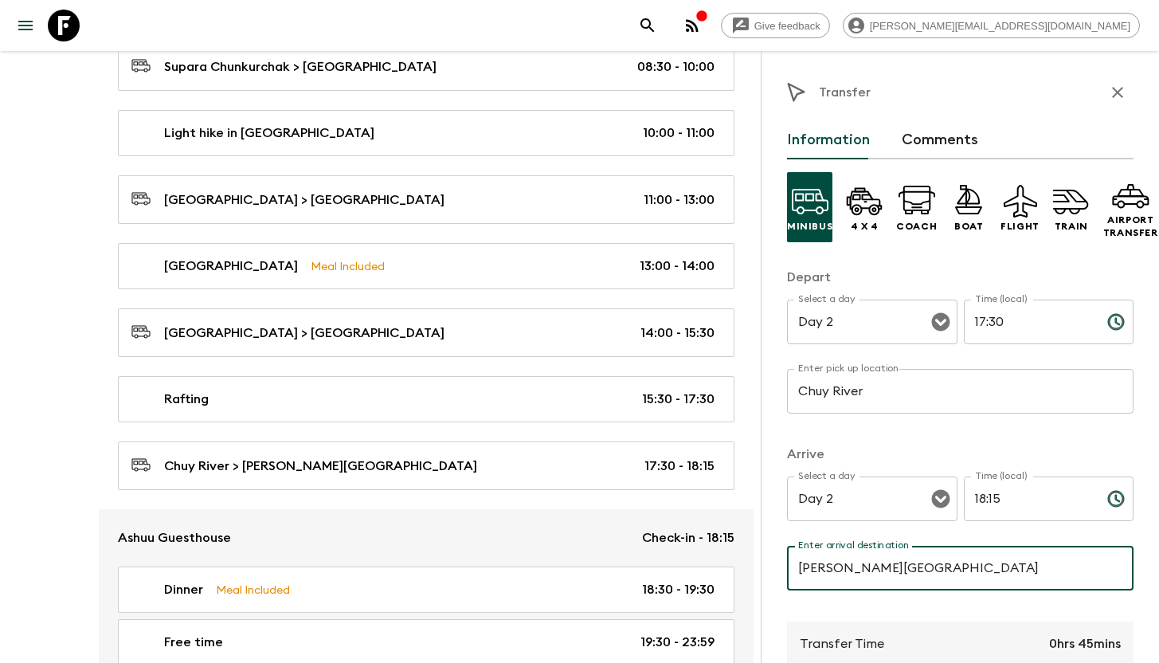
drag, startPoint x: 978, startPoint y: 567, endPoint x: 972, endPoint y: 542, distance: 26.3
click at [1000, 565] on input "[PERSON_NAME][GEOGRAPHIC_DATA]" at bounding box center [960, 568] width 346 height 45
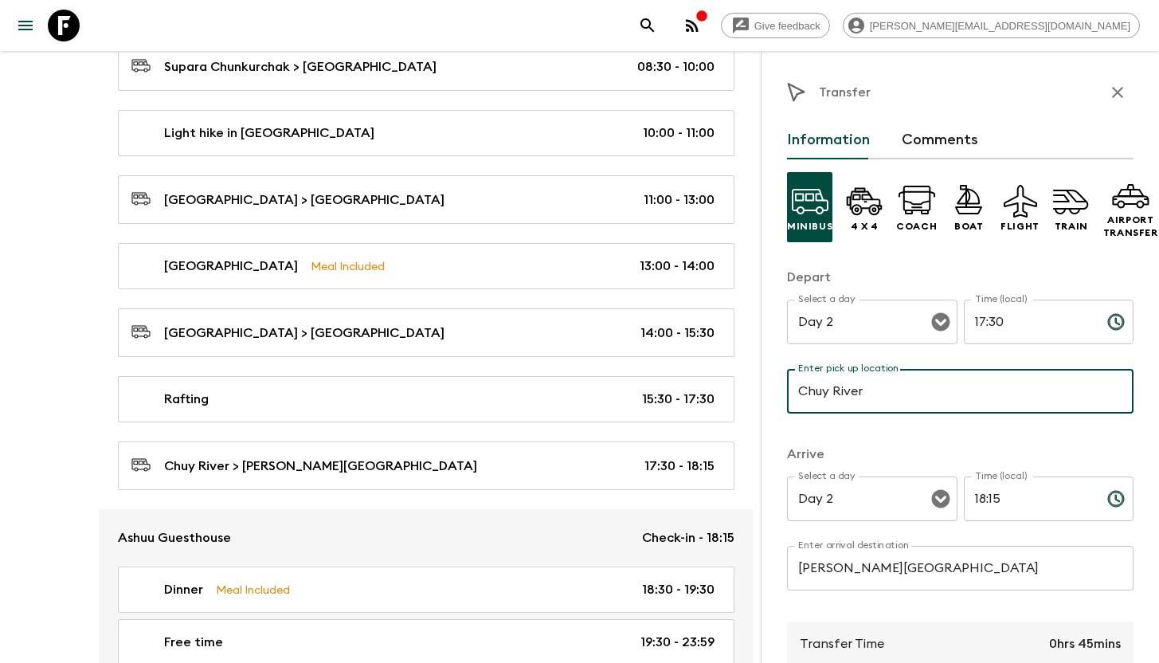
drag, startPoint x: 883, startPoint y: 393, endPoint x: 870, endPoint y: 388, distance: 13.9
click at [870, 388] on input "Chuy River" at bounding box center [960, 391] width 346 height 45
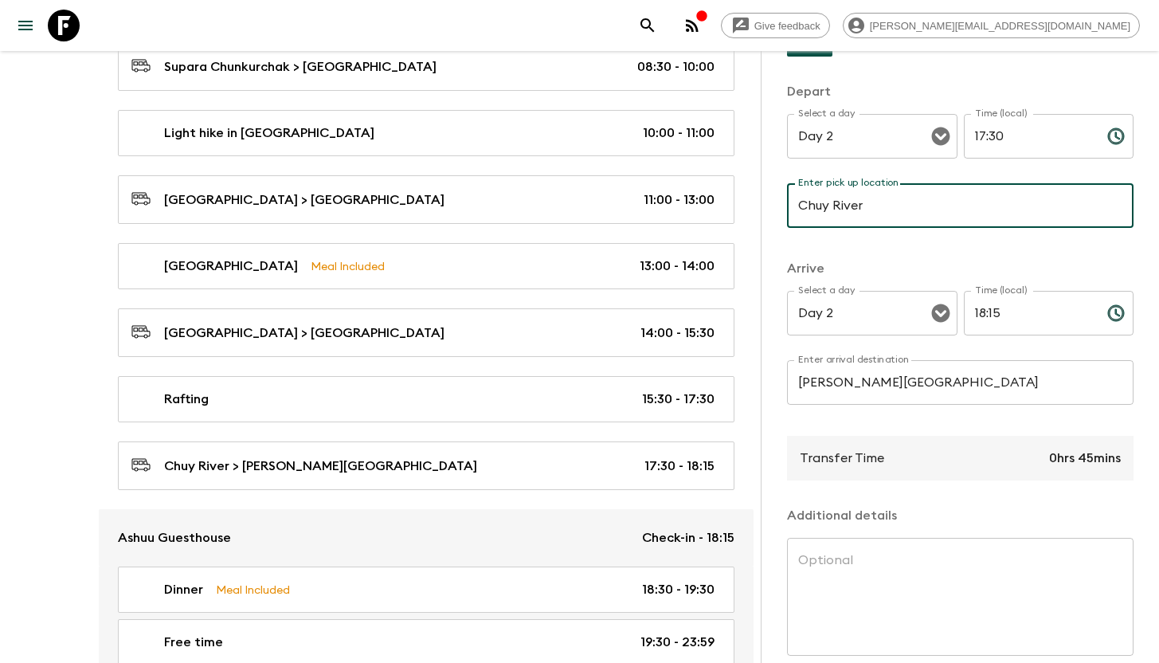
scroll to position [270, 0]
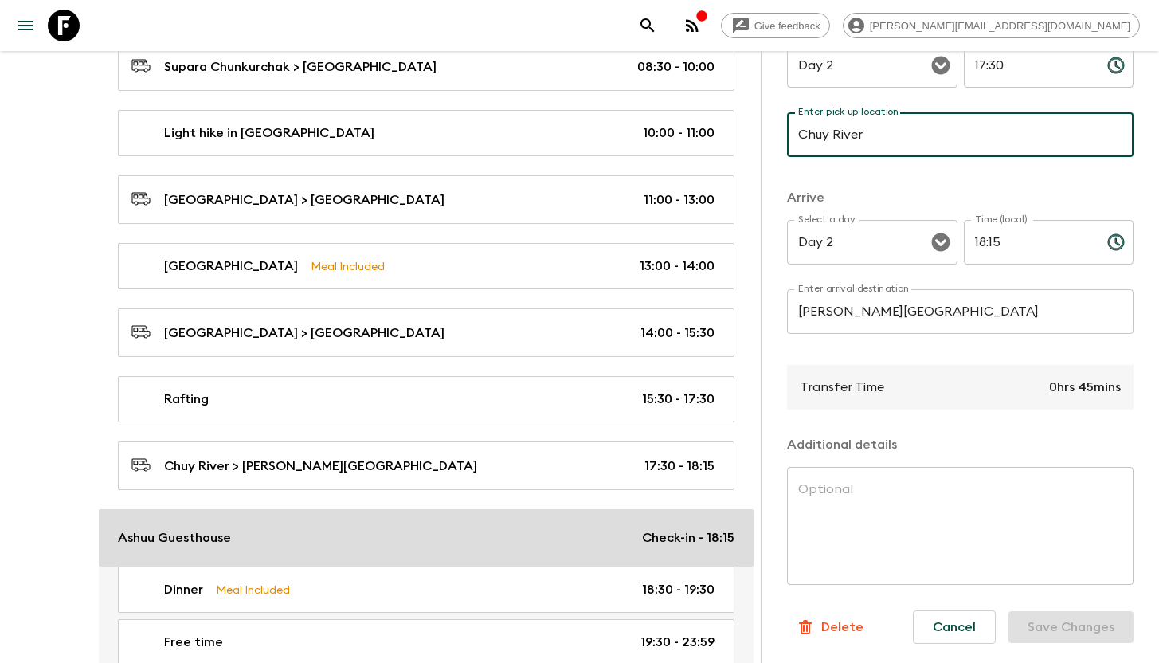
click at [230, 535] on div "Ashuu Guesthouse Check-in - 18:15" at bounding box center [426, 537] width 617 height 19
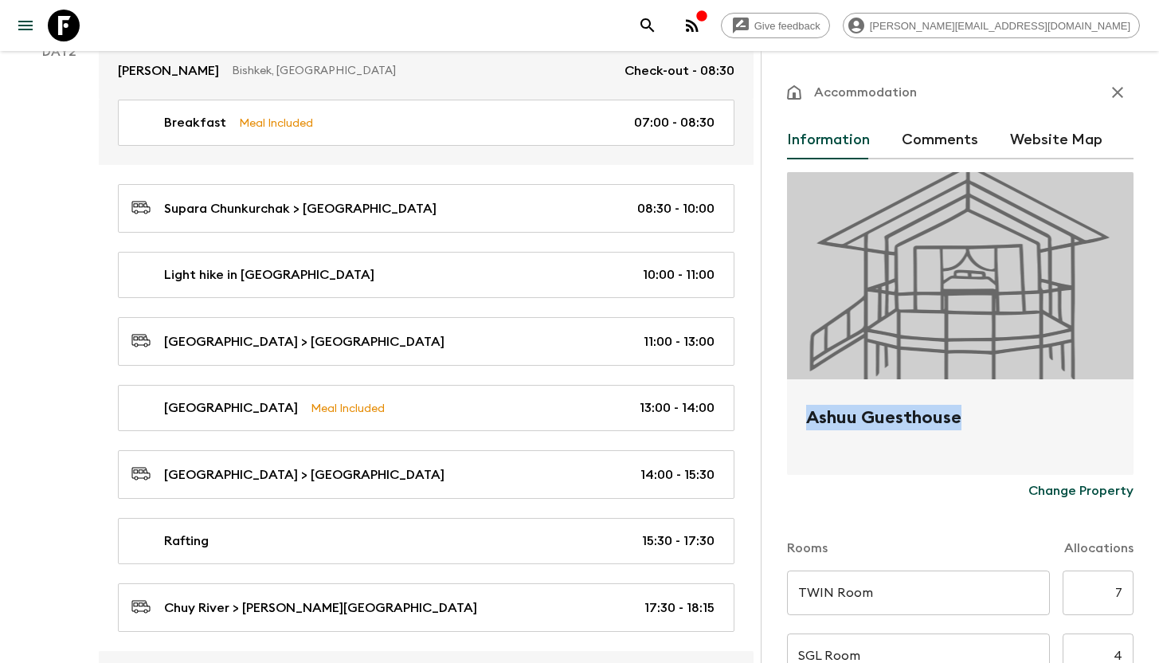
drag, startPoint x: 962, startPoint y: 417, endPoint x: 806, endPoint y: 419, distance: 156.1
click at [806, 419] on h2 "Ashuu Guesthouse" at bounding box center [960, 430] width 308 height 51
copy h2 "Ashuu Guesthouse"
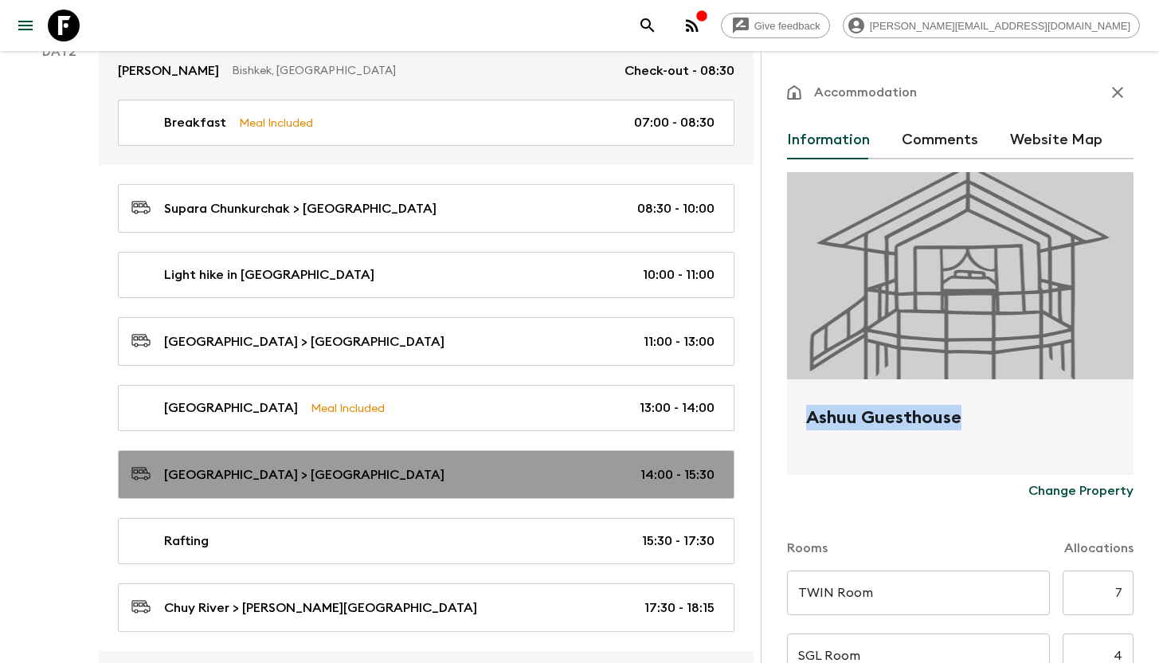
click at [342, 467] on div "[GEOGRAPHIC_DATA] > [GEOGRAPHIC_DATA] 14:00 - 15:30" at bounding box center [422, 475] width 583 height 22
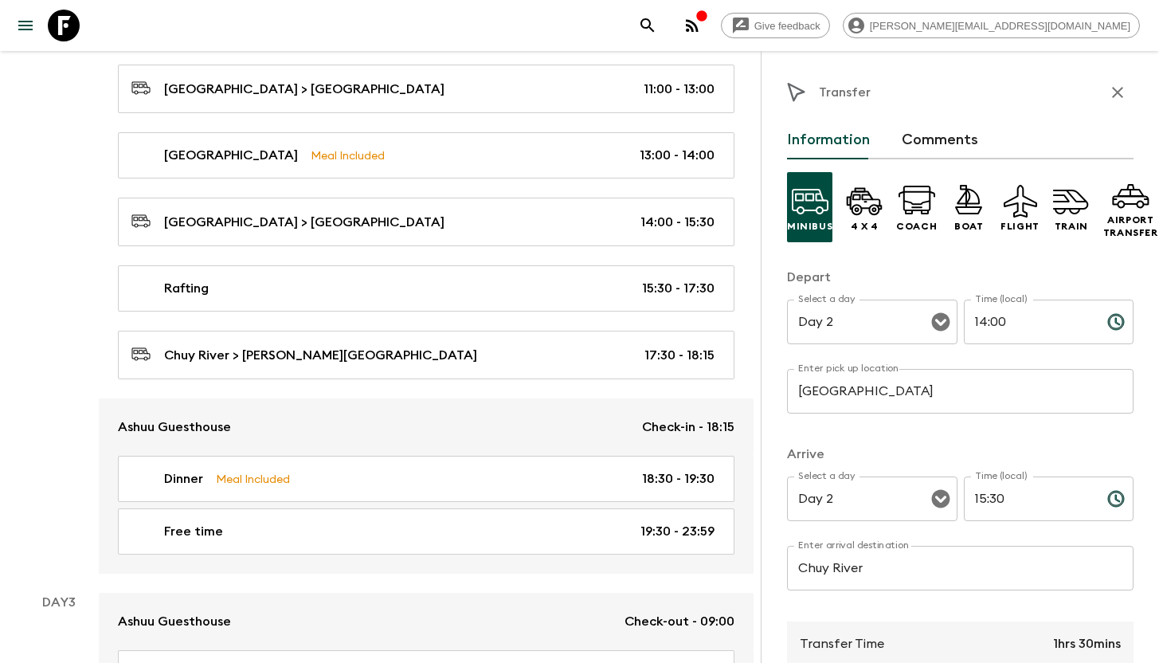
scroll to position [773, 0]
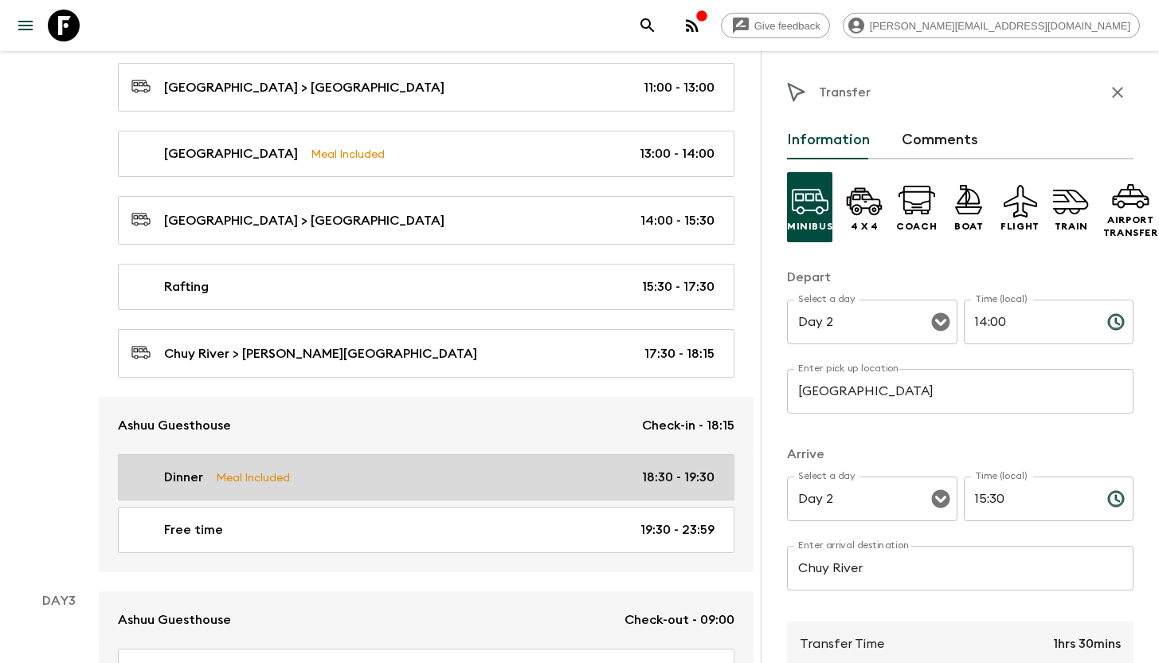
click at [264, 481] on p "Meal Included" at bounding box center [253, 477] width 74 height 18
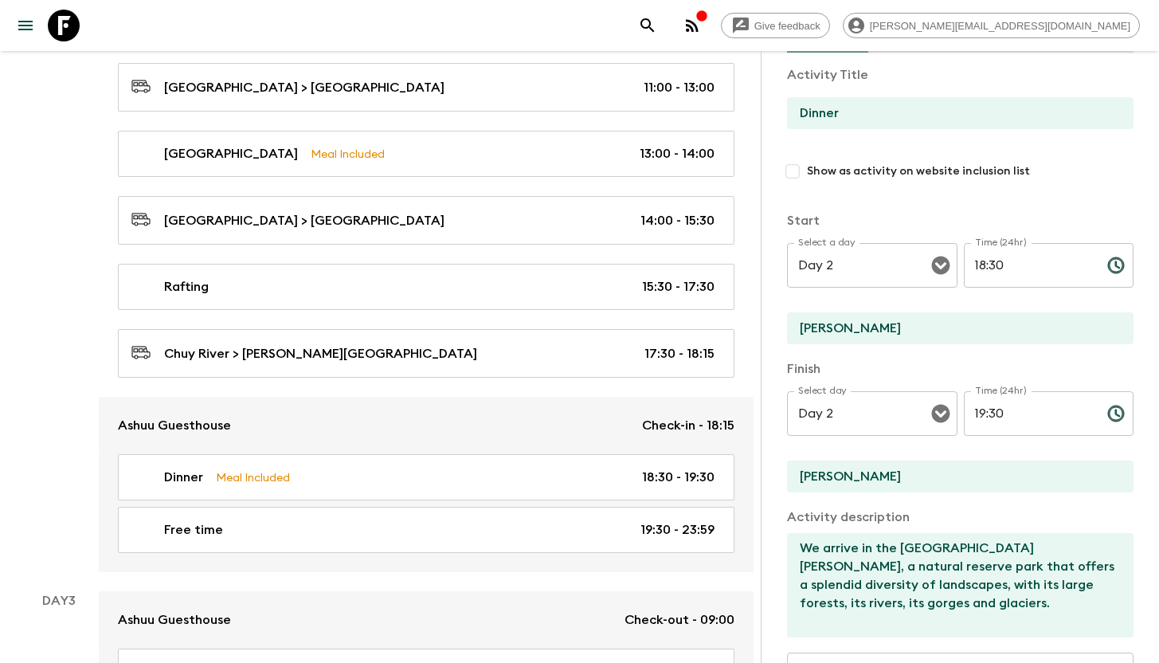
scroll to position [108, 0]
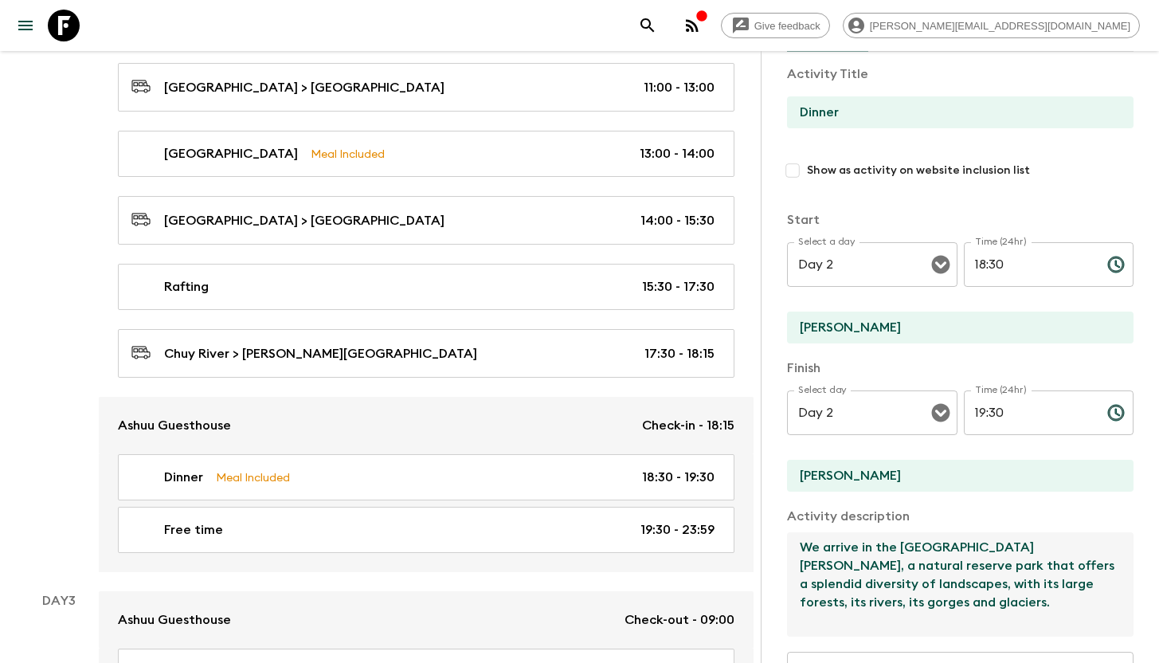
drag, startPoint x: 800, startPoint y: 546, endPoint x: 1004, endPoint y: 635, distance: 222.3
click at [1004, 635] on textarea "We arrive in the [GEOGRAPHIC_DATA][PERSON_NAME], a natural reserve park that of…" at bounding box center [954, 584] width 334 height 104
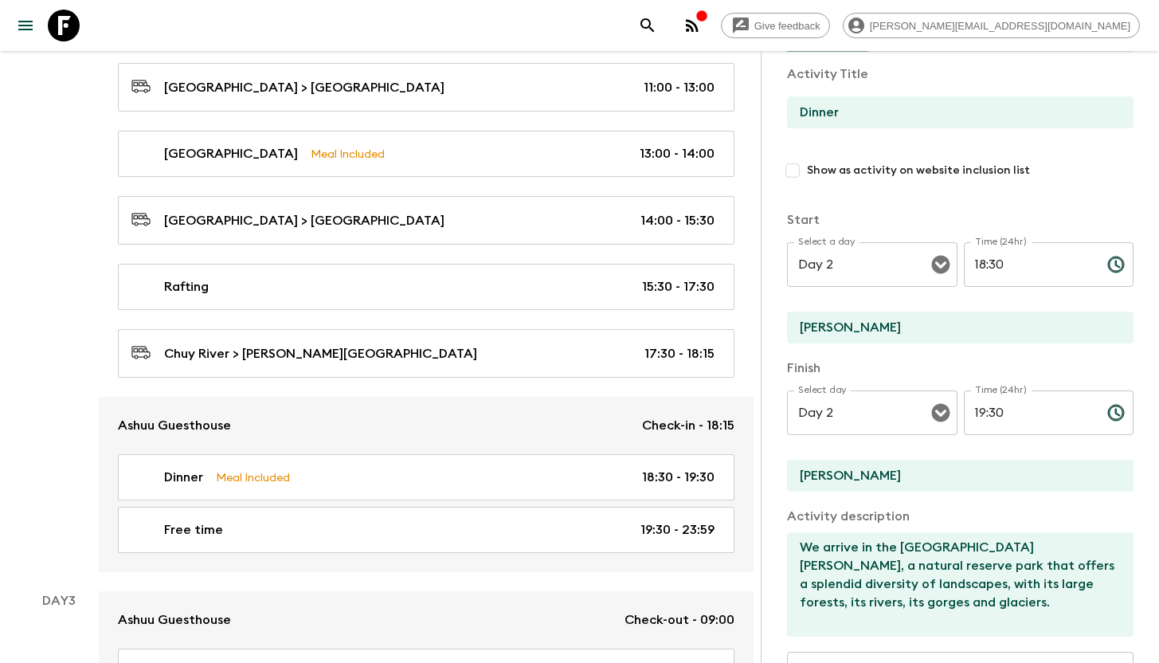
scroll to position [777, 0]
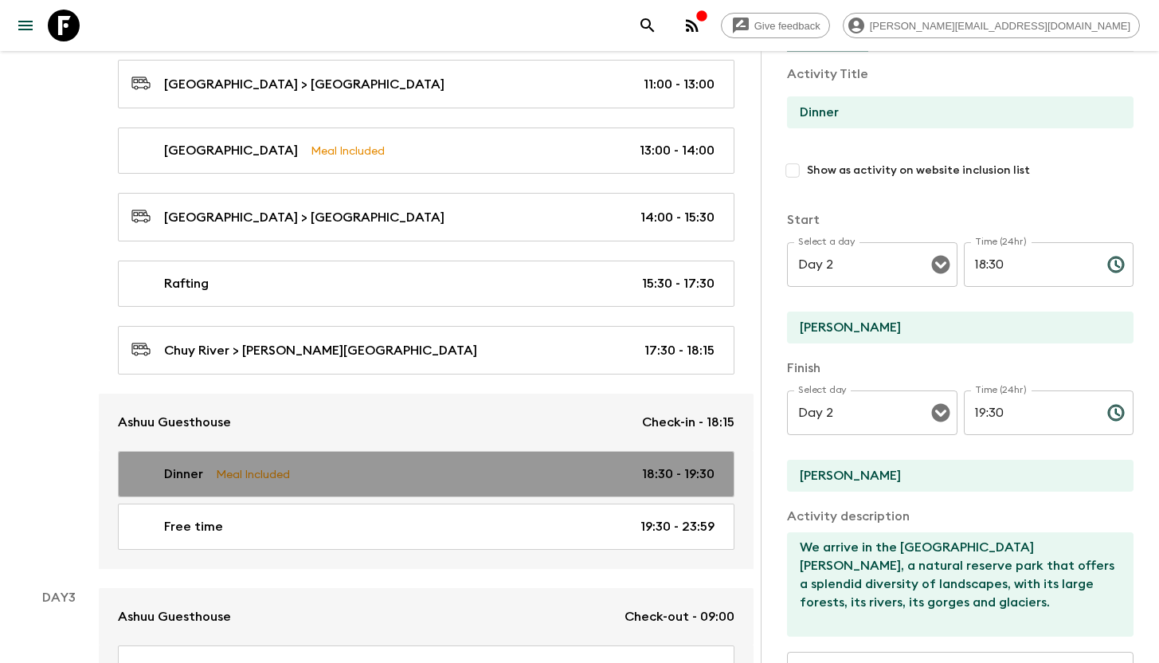
click at [487, 479] on div "Dinner Meal Included 18:30 - 19:30" at bounding box center [422, 473] width 583 height 19
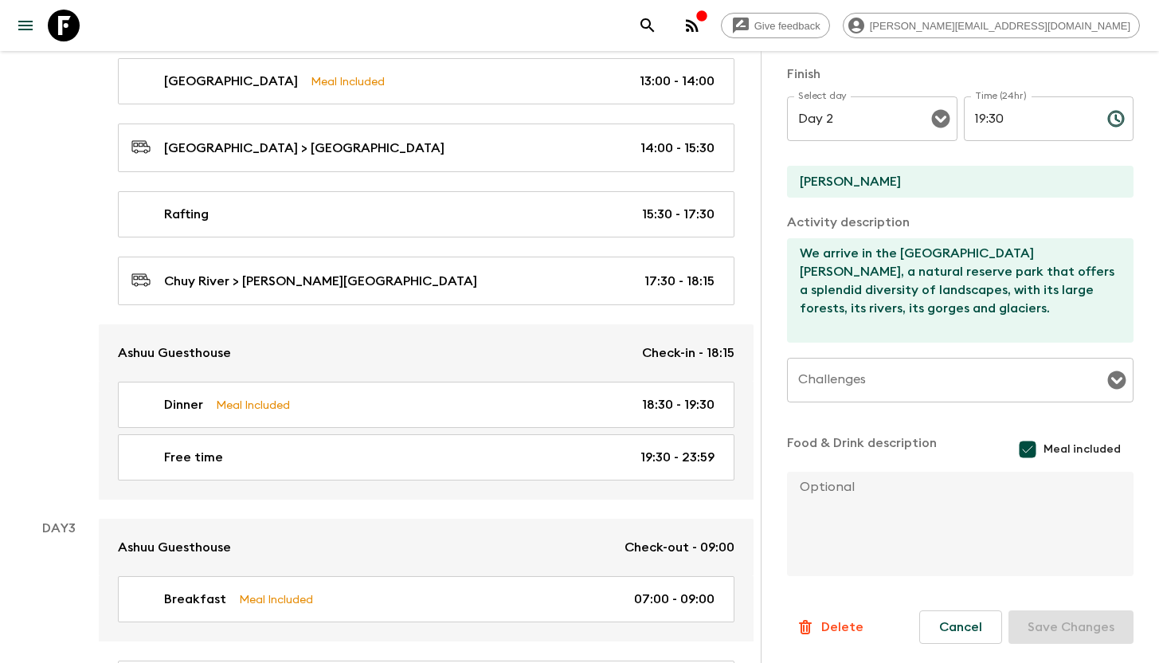
scroll to position [915, 0]
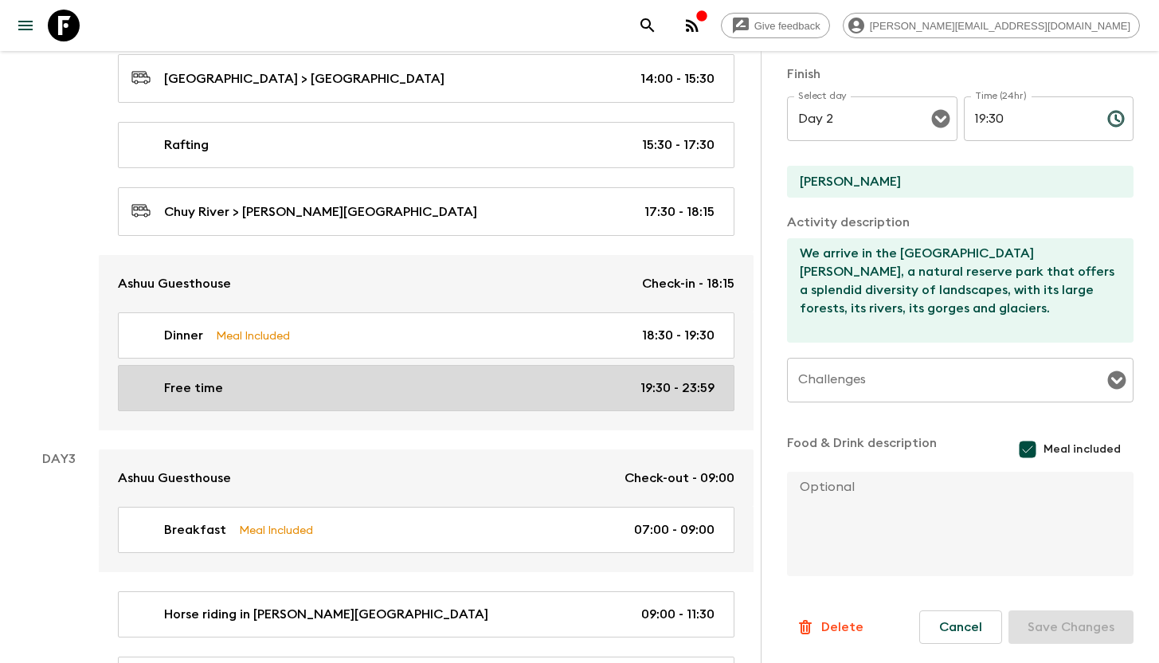
click at [289, 391] on div "Free time 19:30 - 23:59" at bounding box center [422, 387] width 583 height 19
type input "Free time"
checkbox input "false"
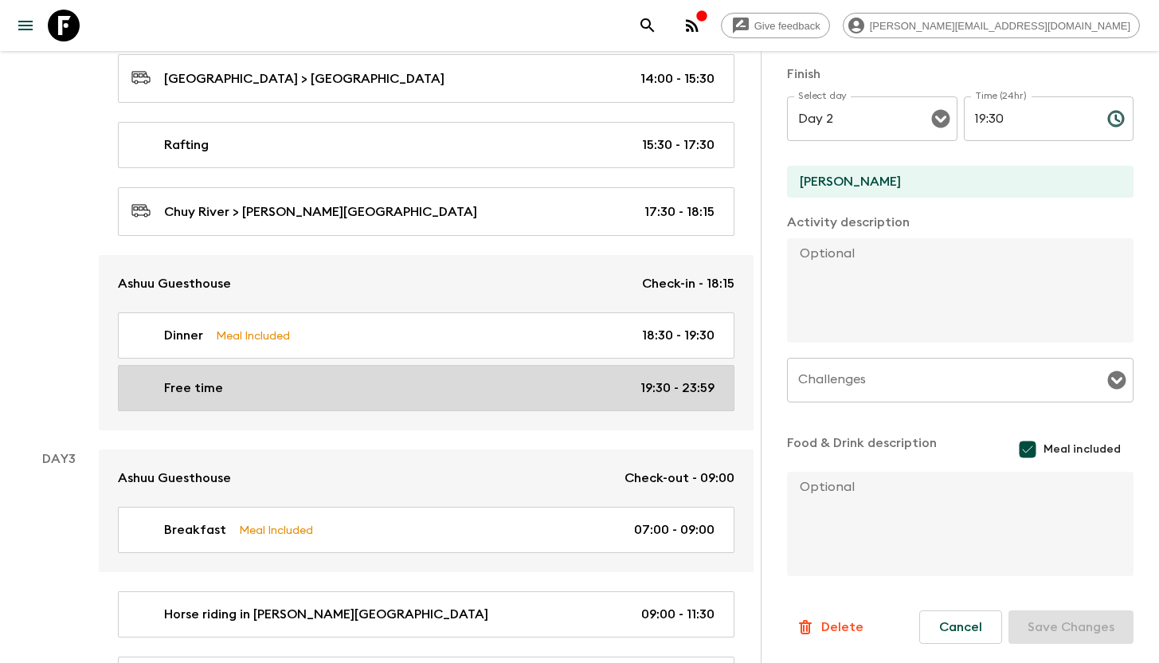
type input "19:30"
type input "23:59"
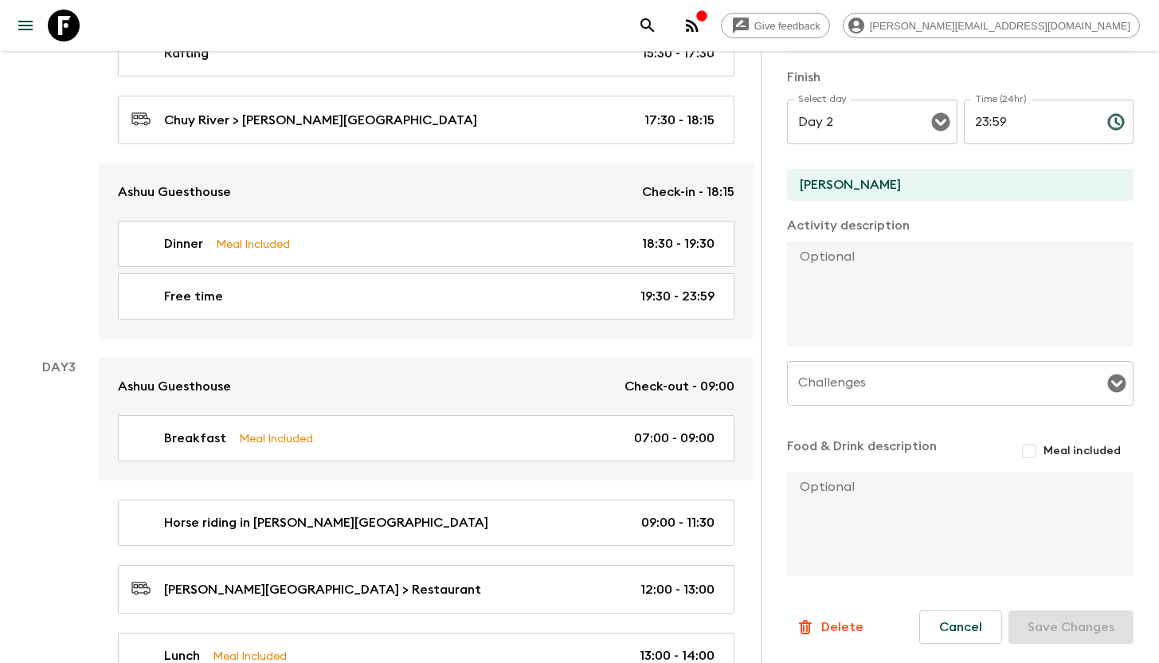
scroll to position [1114, 0]
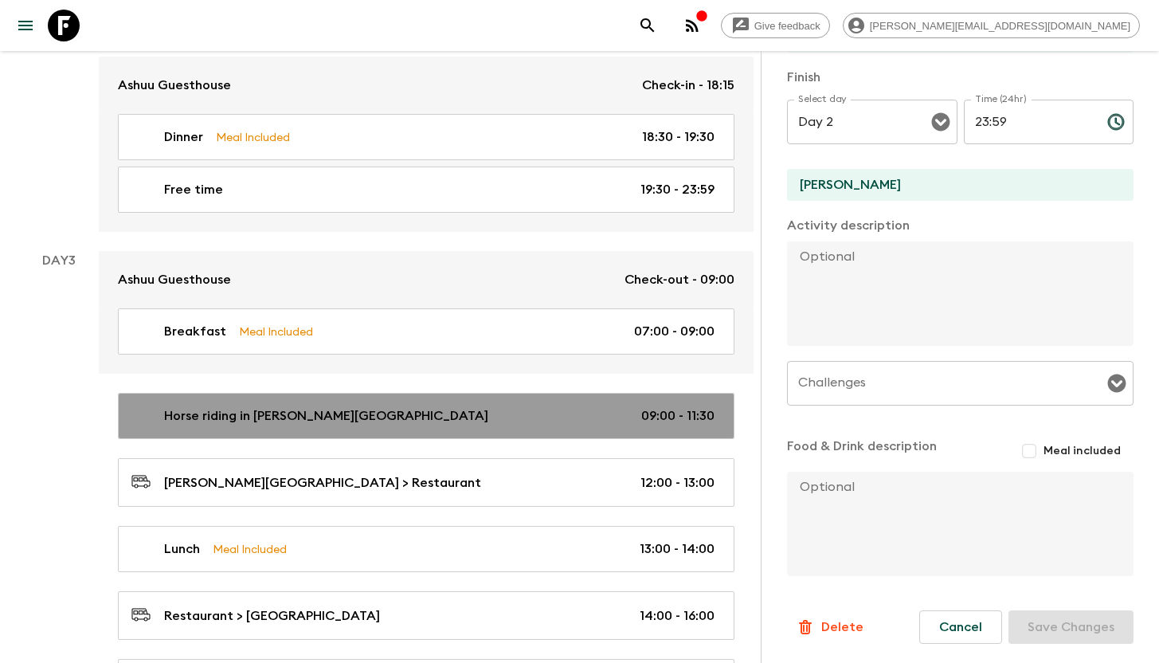
click at [256, 417] on p "Horse riding in [PERSON_NAME][GEOGRAPHIC_DATA]" at bounding box center [326, 415] width 324 height 19
type input "Horse riding in [PERSON_NAME][GEOGRAPHIC_DATA]"
checkbox input "true"
type input "[PERSON_NAME][GEOGRAPHIC_DATA]"
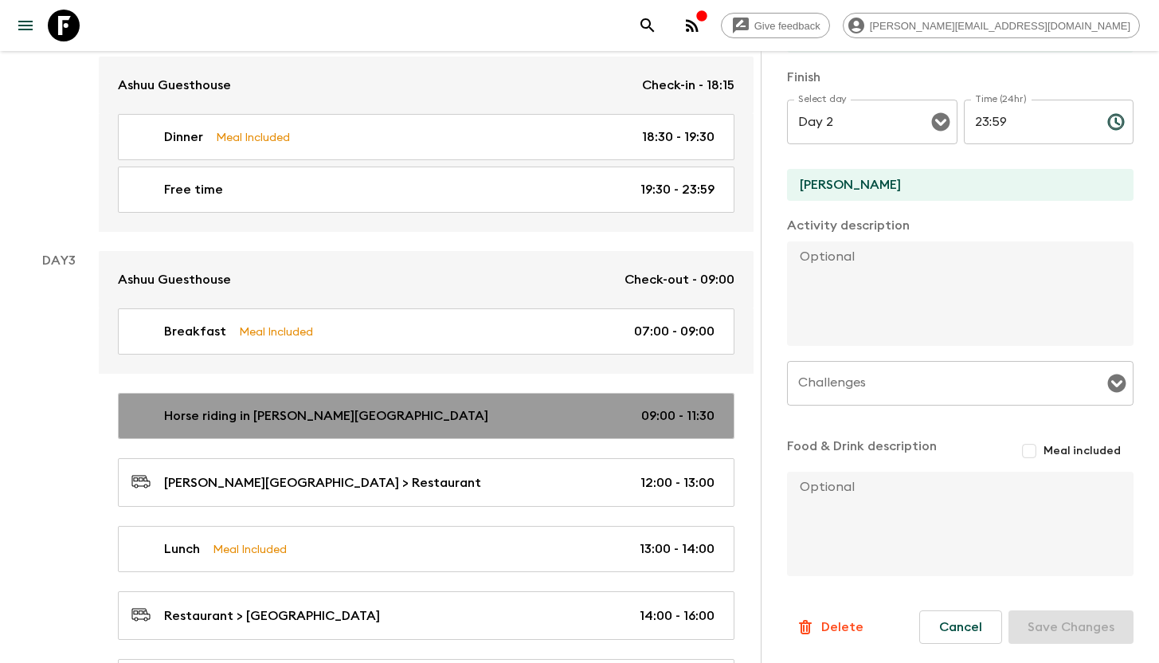
type textarea "We will explore the green [PERSON_NAME][GEOGRAPHIC_DATA], on horseback from the…"
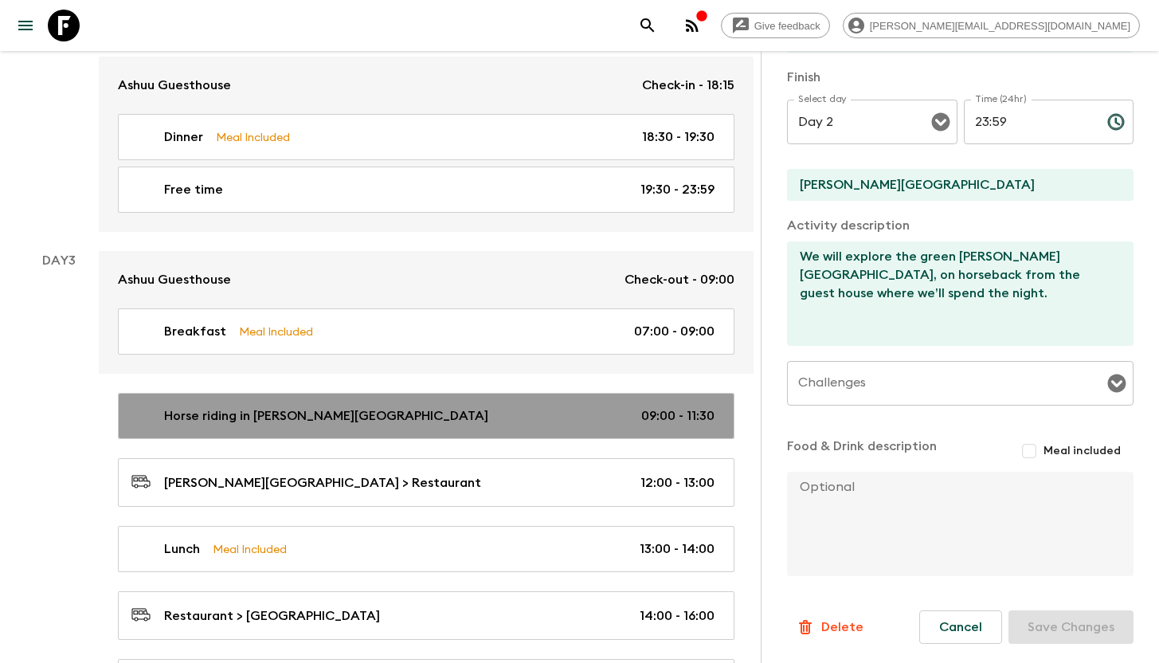
type input "Day 3"
type input "09:00"
type input "Day 3"
type input "11:30"
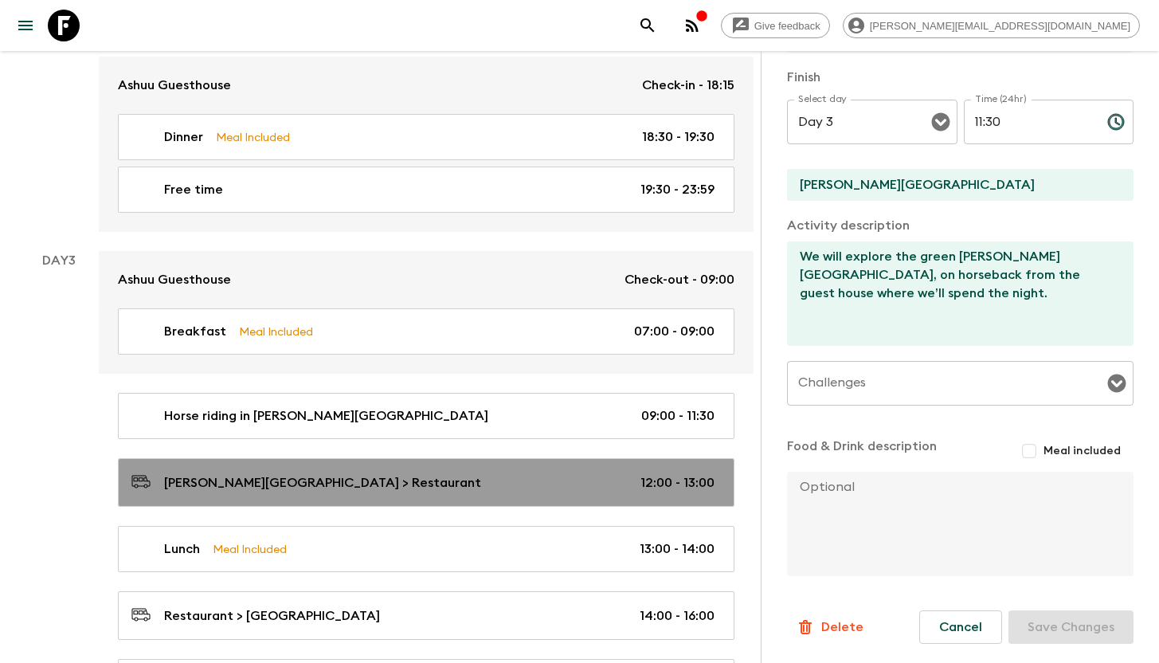
click at [268, 480] on p "[PERSON_NAME][GEOGRAPHIC_DATA] > Restaurant" at bounding box center [322, 482] width 317 height 19
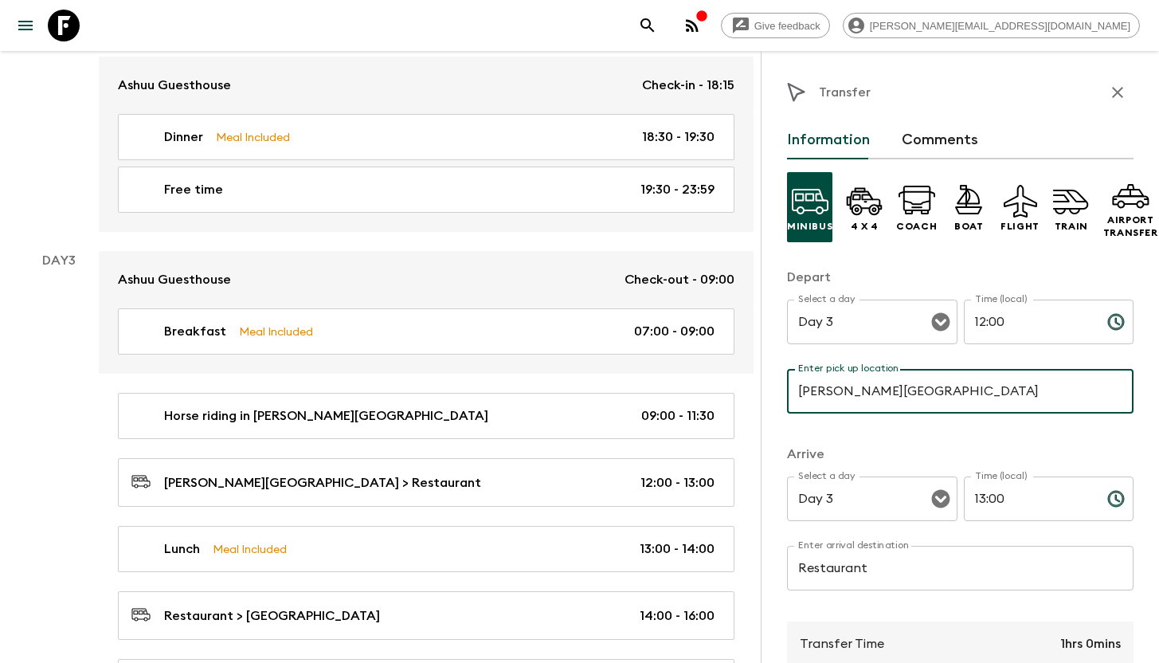
drag, startPoint x: 887, startPoint y: 391, endPoint x: 928, endPoint y: 393, distance: 40.7
click at [928, 393] on input "[PERSON_NAME][GEOGRAPHIC_DATA]" at bounding box center [960, 391] width 346 height 45
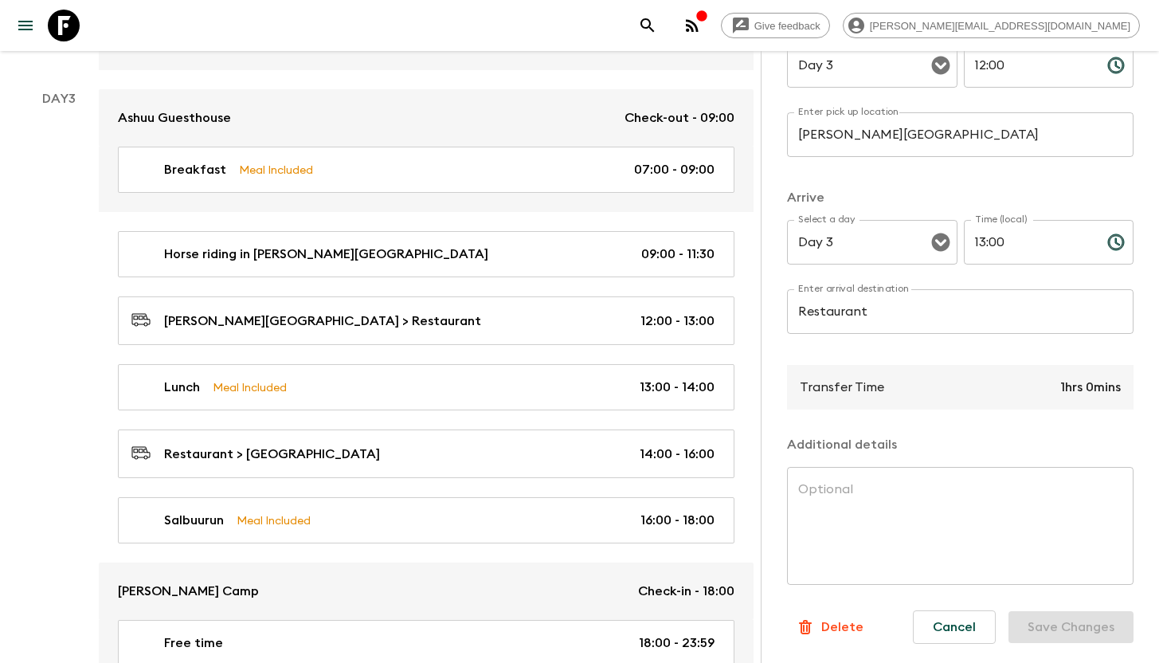
scroll to position [1276, 0]
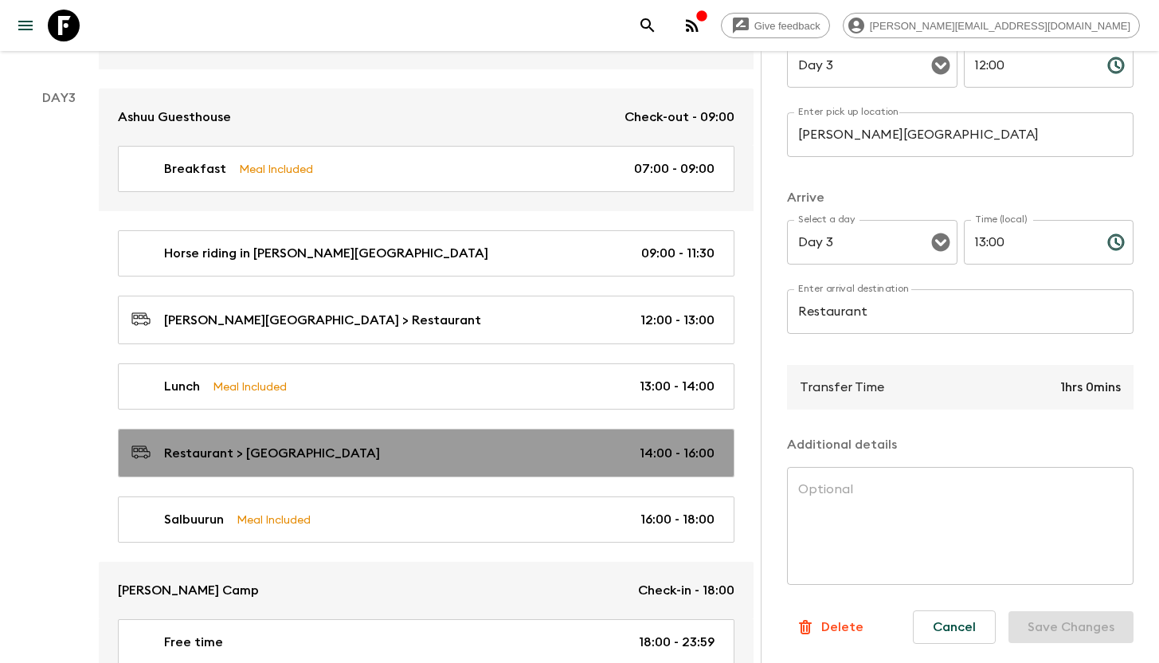
click at [350, 445] on div "Restaurant > [GEOGRAPHIC_DATA] 14:00 - 16:00" at bounding box center [422, 453] width 583 height 22
type input "Restaurant"
type input "Bokonbayevo"
type input "14:00"
type input "16:00"
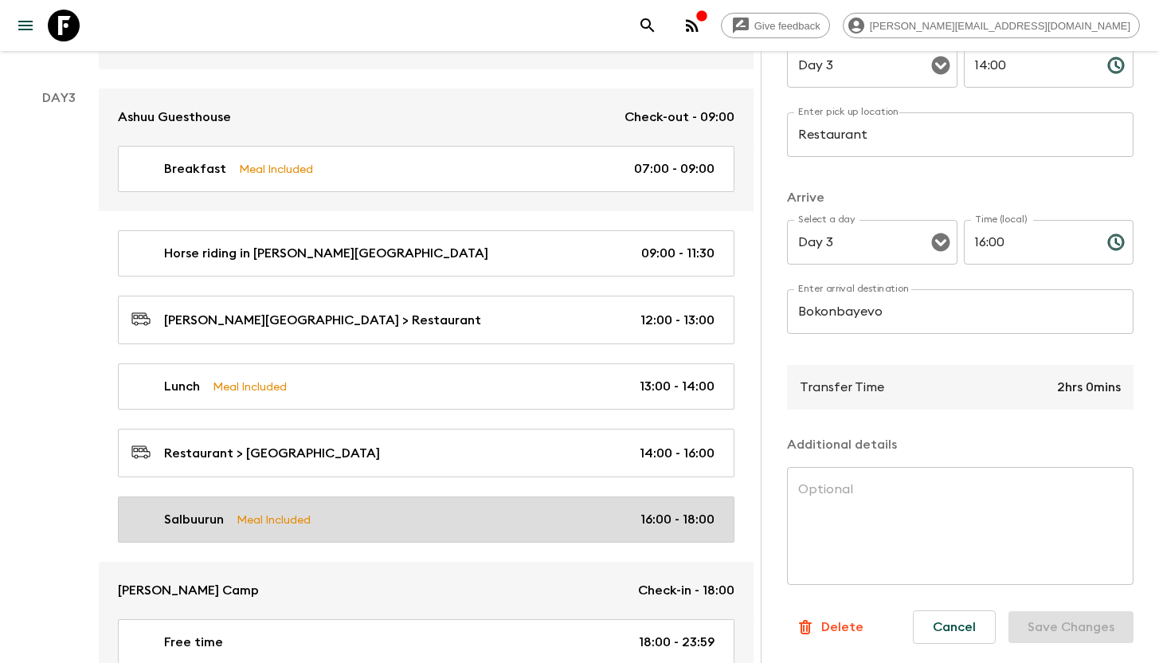
click at [346, 512] on div "Salbuurun Meal Included 16:00 - 18:00" at bounding box center [422, 519] width 583 height 19
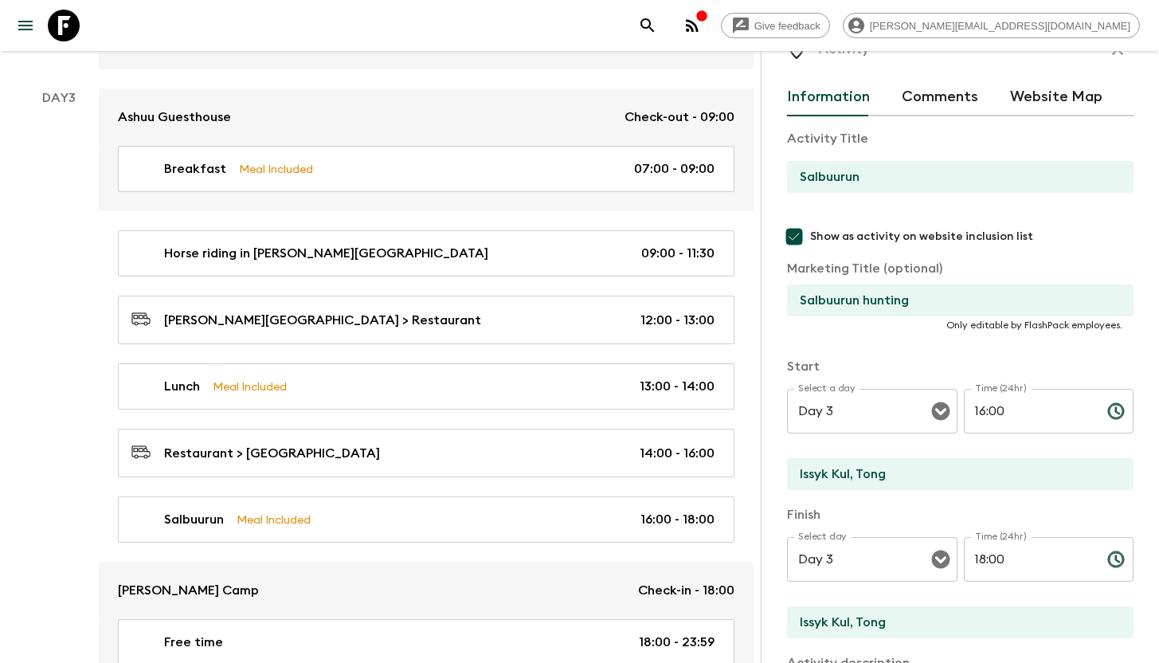
scroll to position [2, 0]
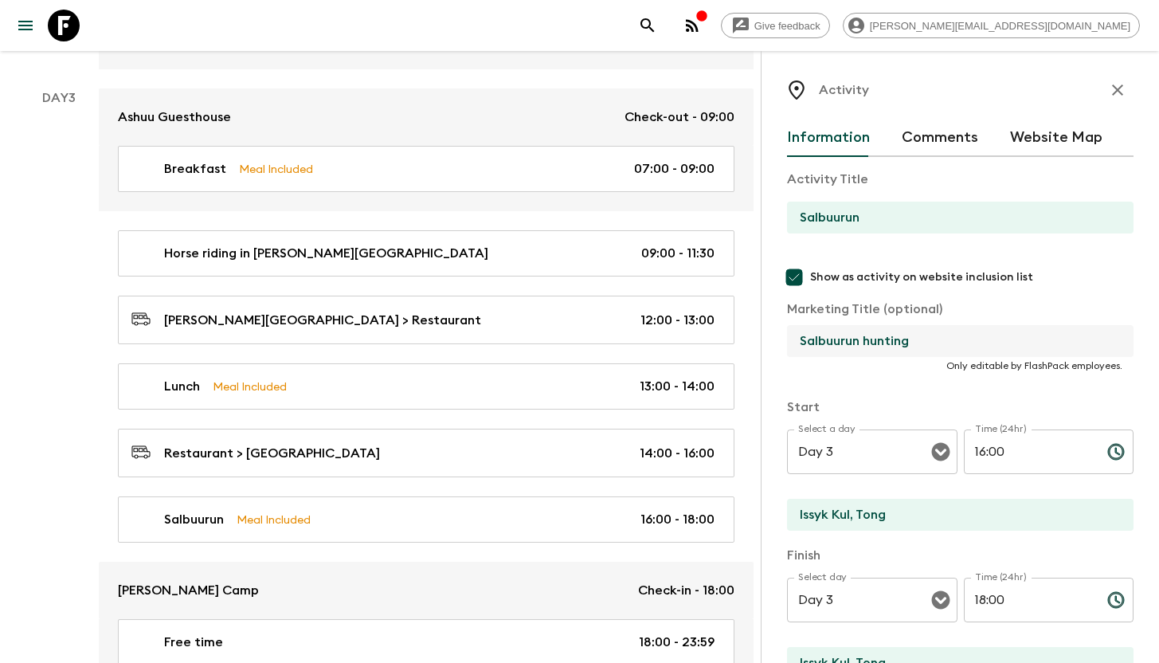
drag, startPoint x: 918, startPoint y: 339, endPoint x: 809, endPoint y: 329, distance: 108.7
click at [809, 329] on input "Salbuurun hunting" at bounding box center [954, 341] width 334 height 32
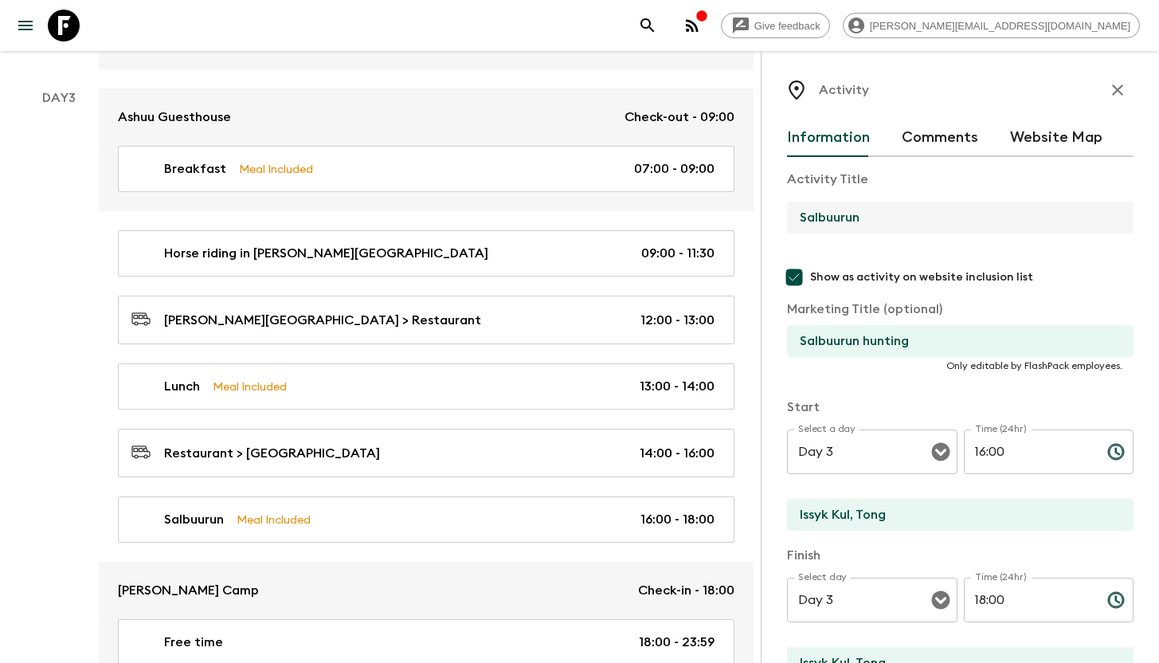
click at [883, 225] on input "Salbuurun" at bounding box center [954, 218] width 334 height 32
drag, startPoint x: 879, startPoint y: 215, endPoint x: 789, endPoint y: 216, distance: 89.2
click at [789, 216] on input "Salbuurun" at bounding box center [954, 218] width 334 height 32
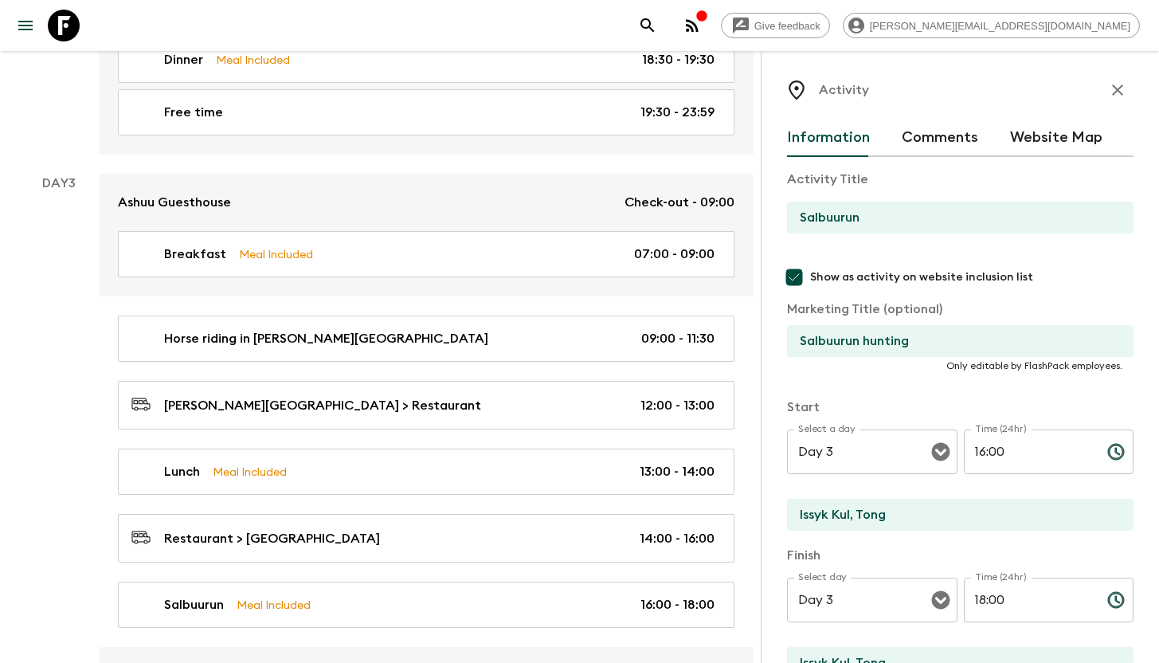
scroll to position [1216, 0]
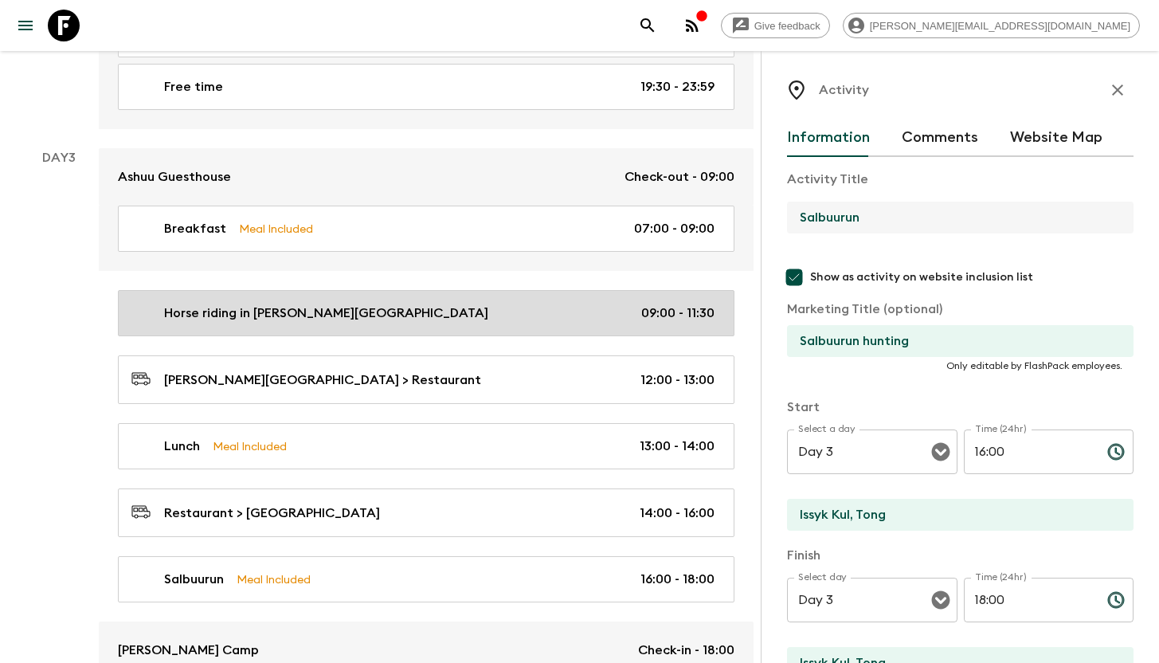
click at [327, 318] on p "Horse riding in [PERSON_NAME][GEOGRAPHIC_DATA]" at bounding box center [326, 312] width 324 height 19
type input "Horse riding in [PERSON_NAME][GEOGRAPHIC_DATA]"
type input "[PERSON_NAME][GEOGRAPHIC_DATA]"
type textarea "We will explore the green [PERSON_NAME][GEOGRAPHIC_DATA], on horseback from the…"
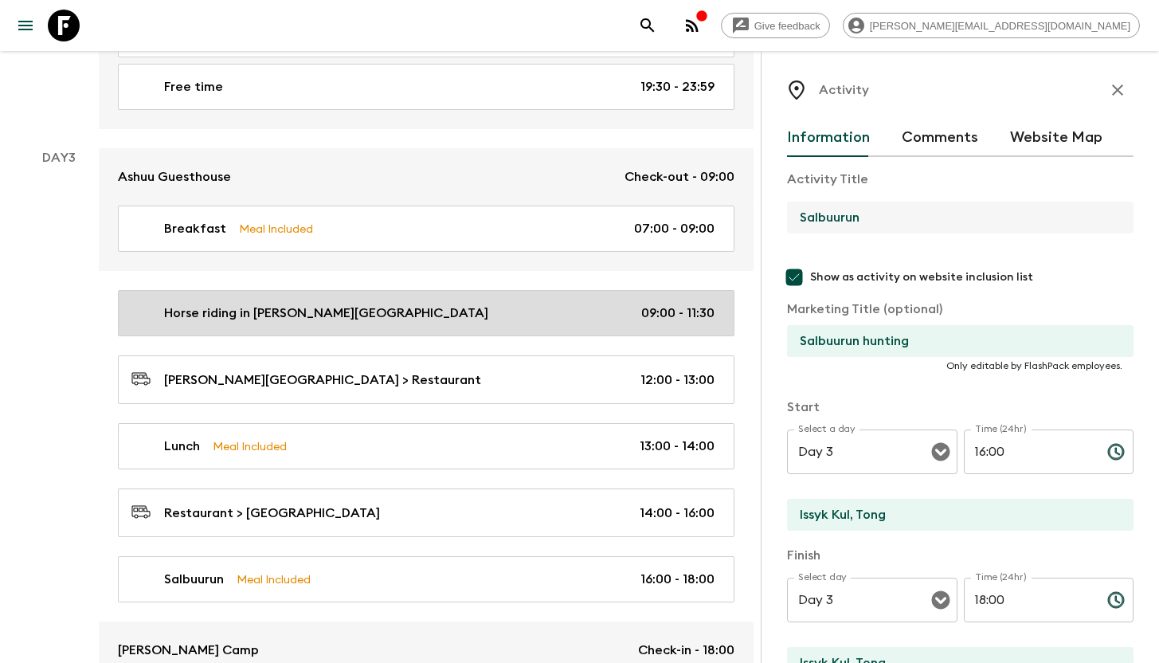
checkbox input "false"
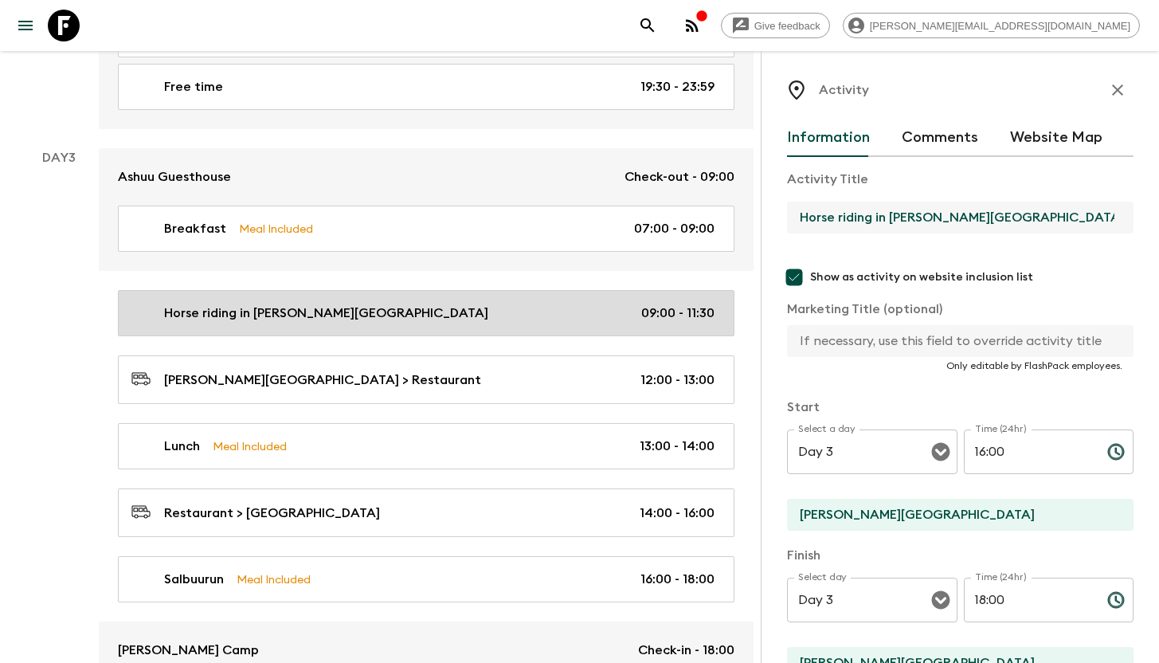
type input "09:00"
type input "11:30"
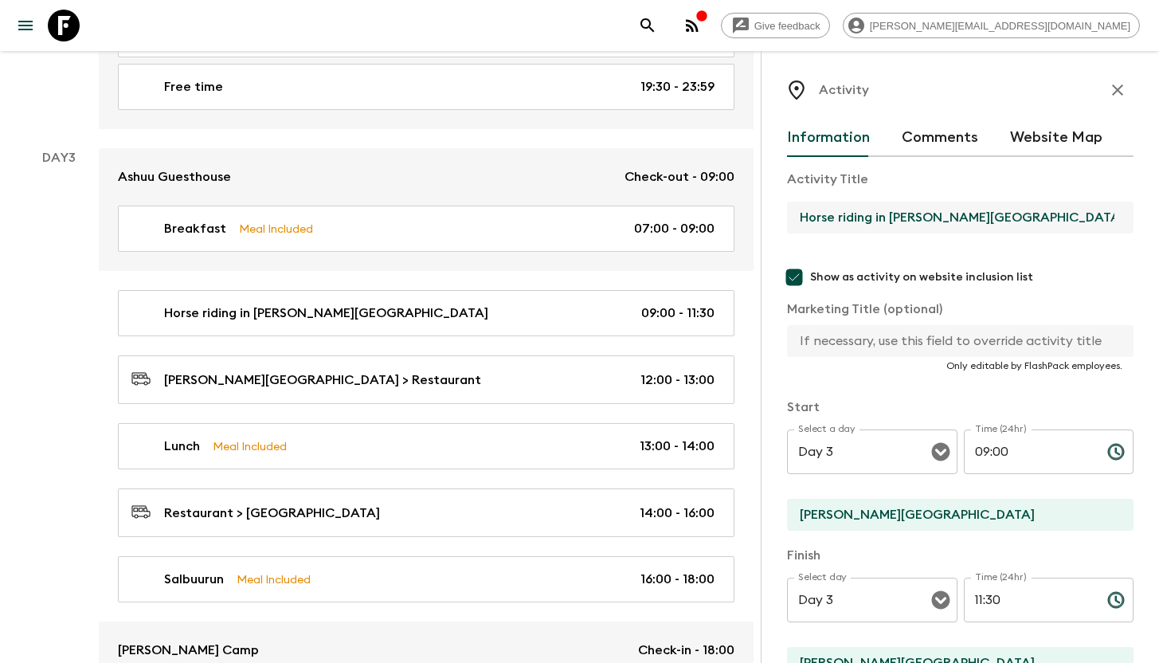
drag, startPoint x: 874, startPoint y: 217, endPoint x: 989, endPoint y: 216, distance: 115.5
click at [799, 215] on input "Horse riding in [PERSON_NAME][GEOGRAPHIC_DATA]" at bounding box center [954, 218] width 334 height 32
click at [1012, 214] on input "Horse riding in [PERSON_NAME][GEOGRAPHIC_DATA]" at bounding box center [954, 218] width 334 height 32
drag, startPoint x: 1025, startPoint y: 214, endPoint x: 793, endPoint y: 211, distance: 231.8
click at [793, 211] on input "Horse riding in [PERSON_NAME][GEOGRAPHIC_DATA]" at bounding box center [954, 218] width 334 height 32
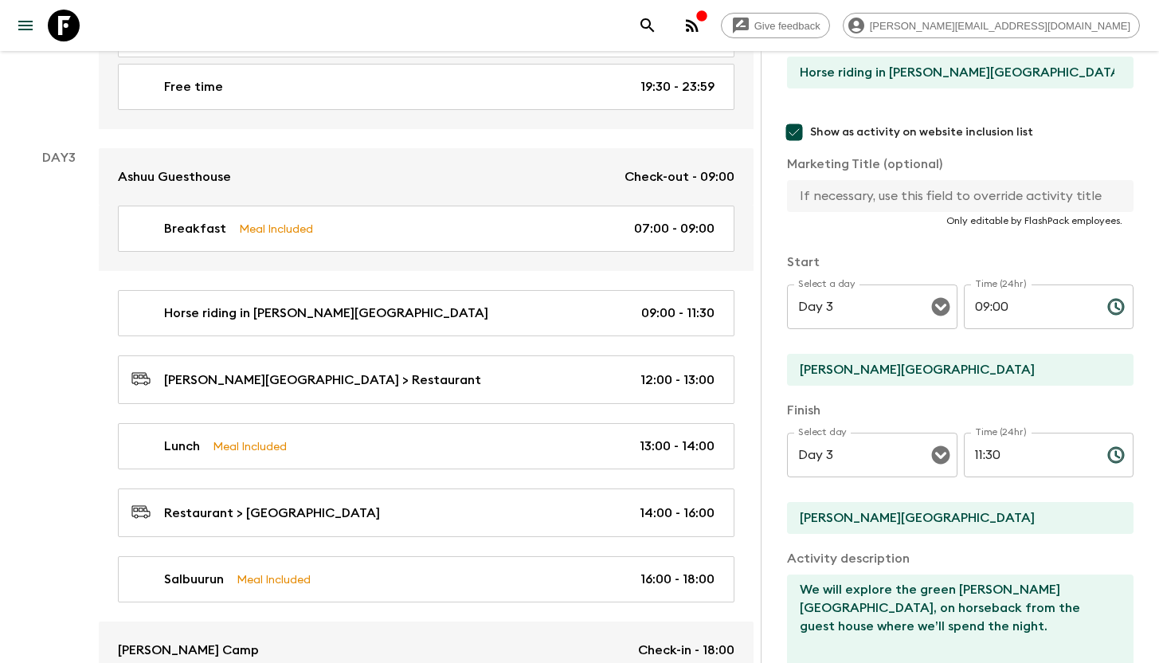
scroll to position [177, 0]
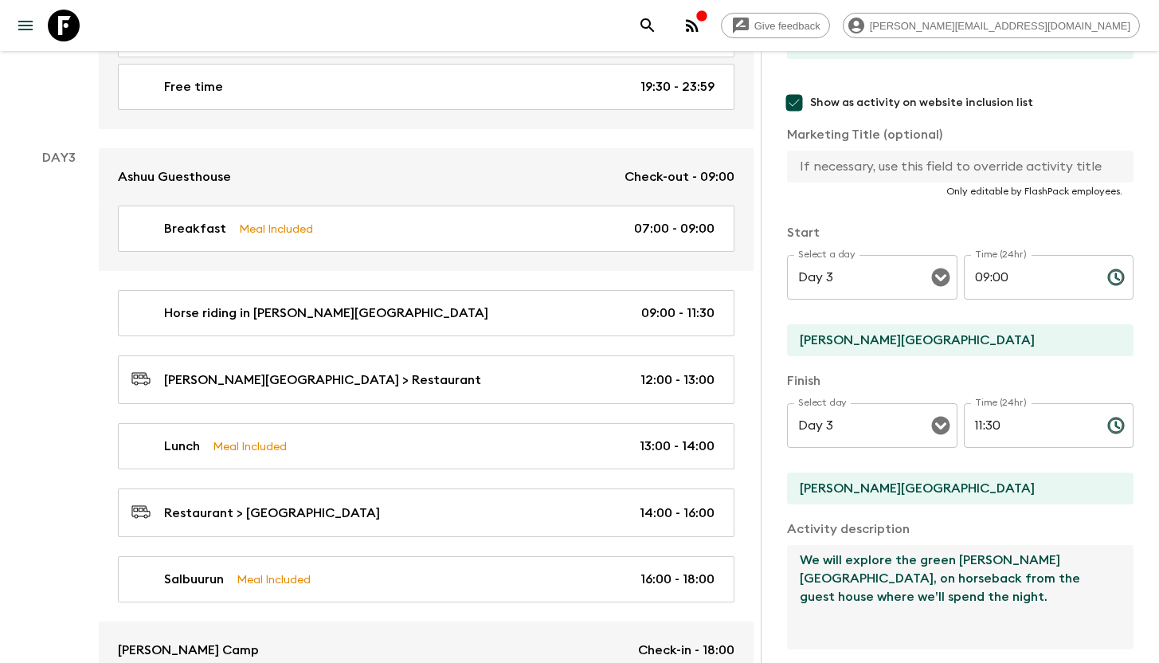
drag, startPoint x: 798, startPoint y: 555, endPoint x: 883, endPoint y: 606, distance: 98.6
click at [883, 606] on textarea "We will explore the green [PERSON_NAME][GEOGRAPHIC_DATA], on horseback from the…" at bounding box center [954, 597] width 334 height 104
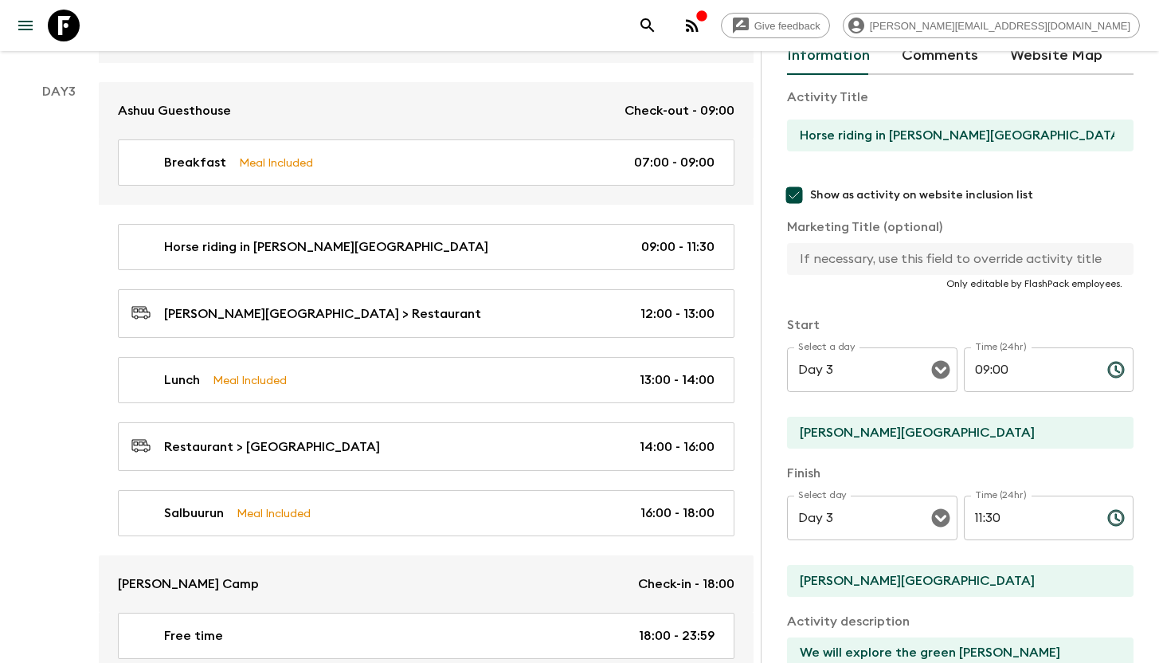
scroll to position [84, 0]
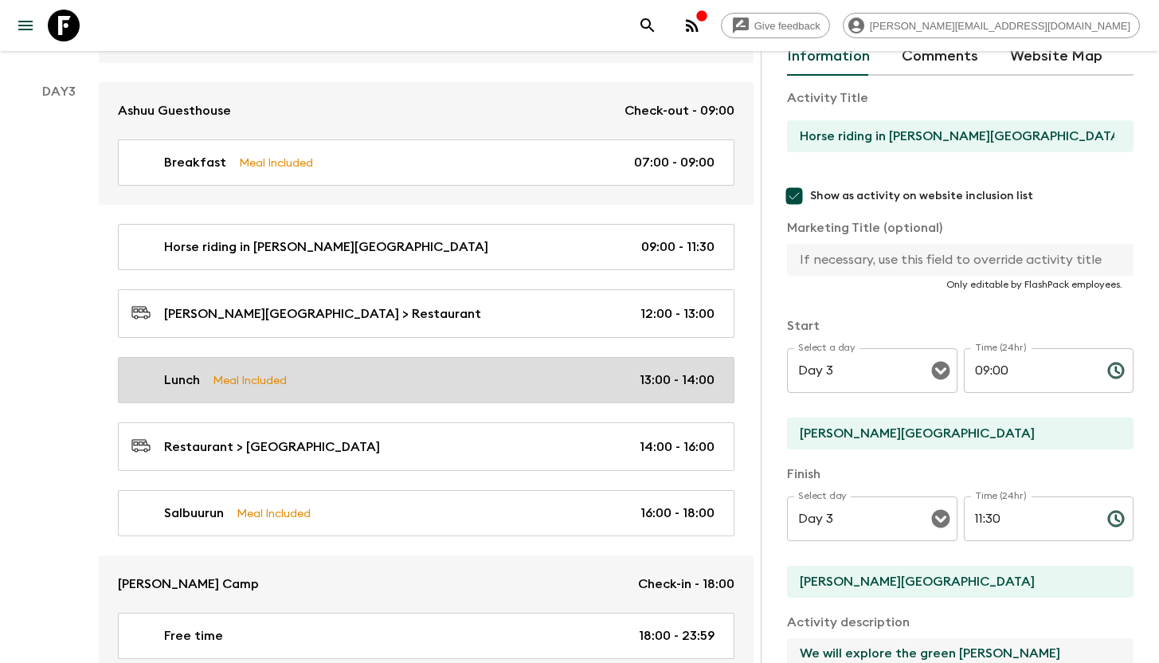
click at [271, 377] on p "Meal Included" at bounding box center [250, 380] width 74 height 18
type input "Lunch"
checkbox input "false"
type input "Restaurant"
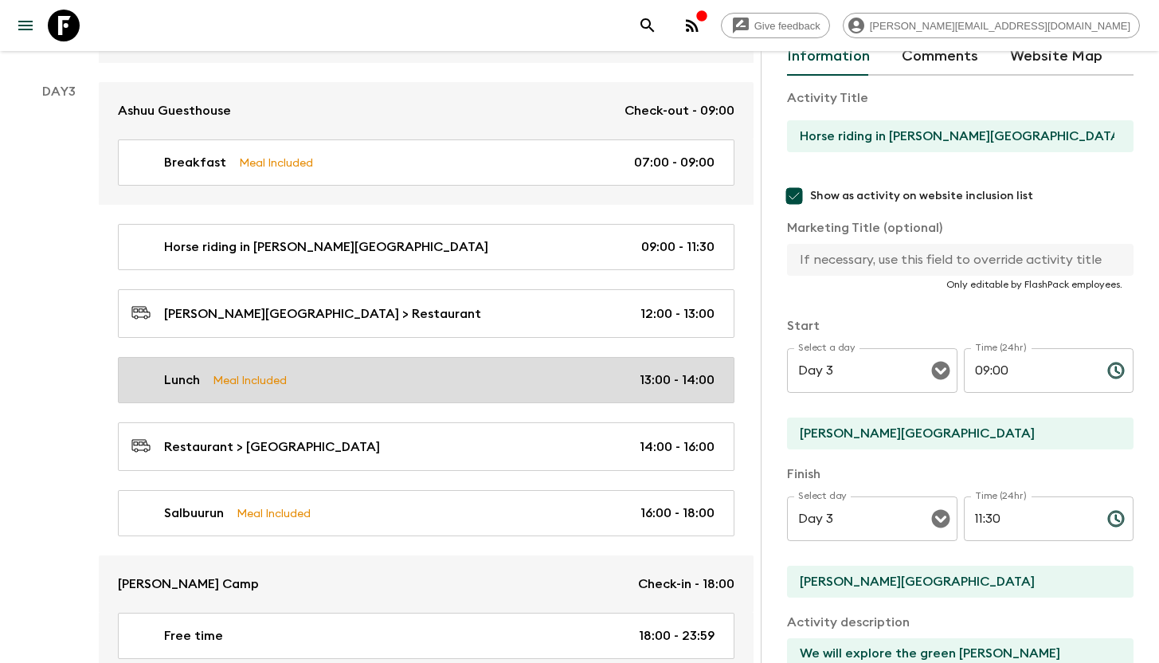
checkbox input "true"
type textarea "Lunch in local restaurant"
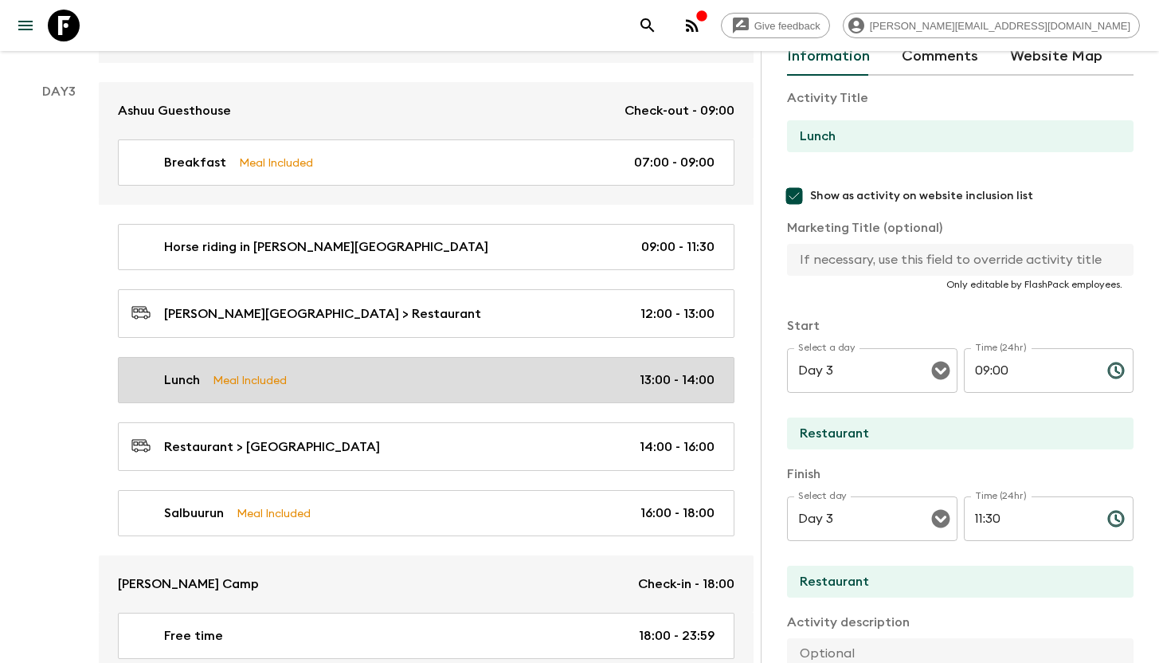
type input "13:00"
type input "14:00"
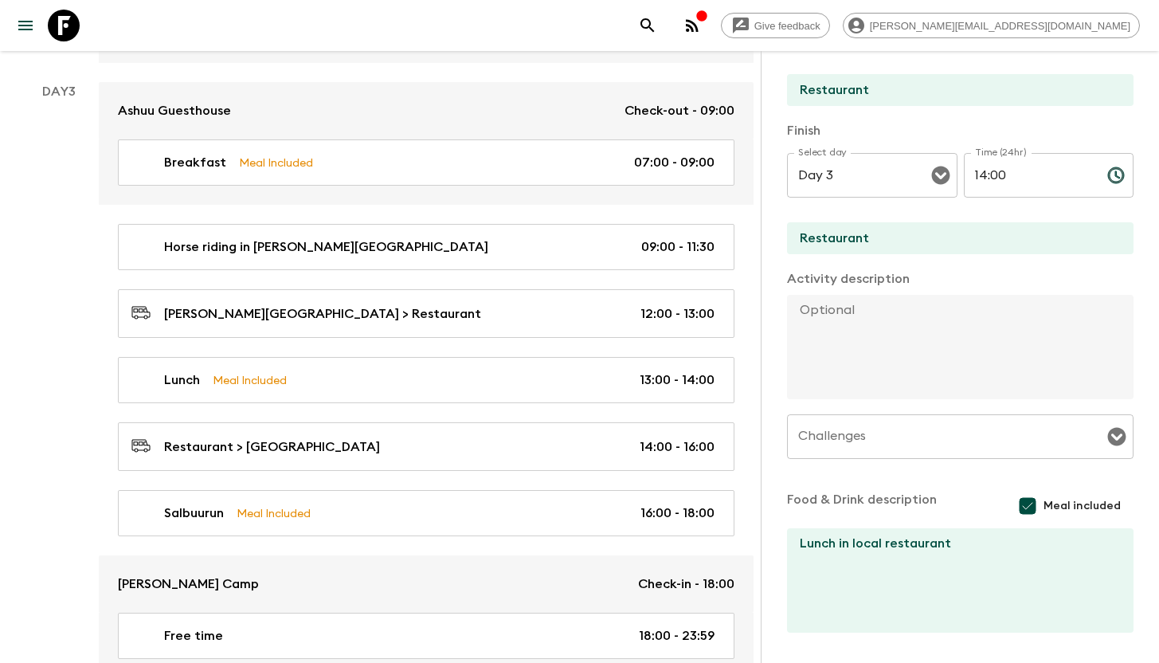
scroll to position [346, 0]
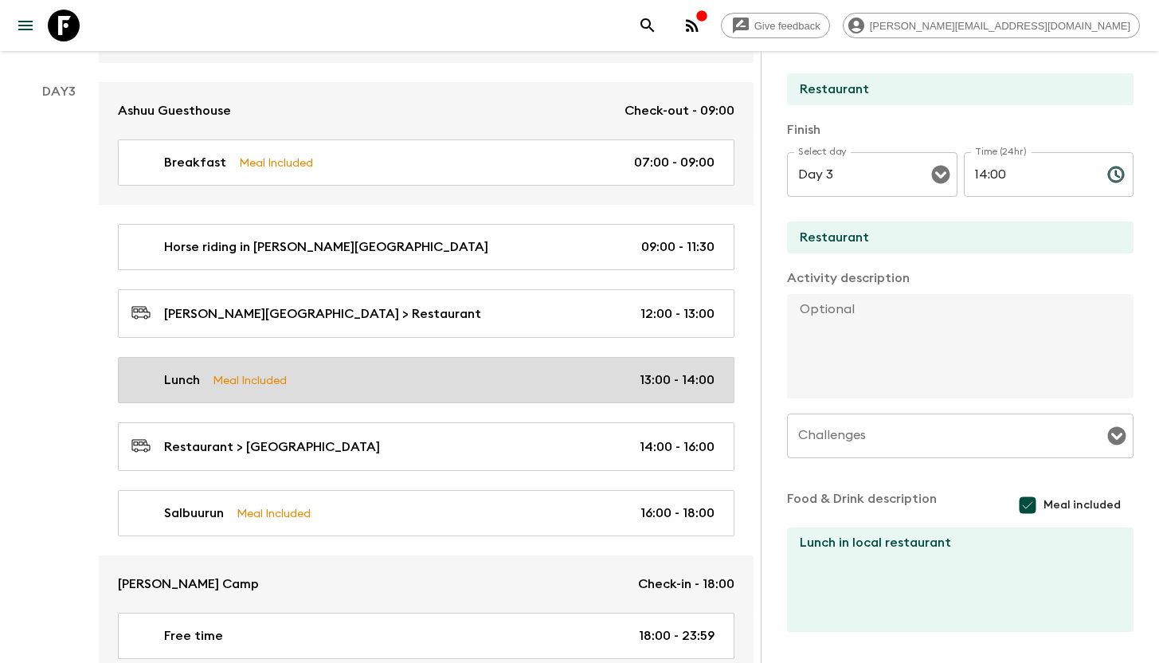
click at [297, 381] on div "Lunch Meal Included 13:00 - 14:00" at bounding box center [422, 379] width 583 height 19
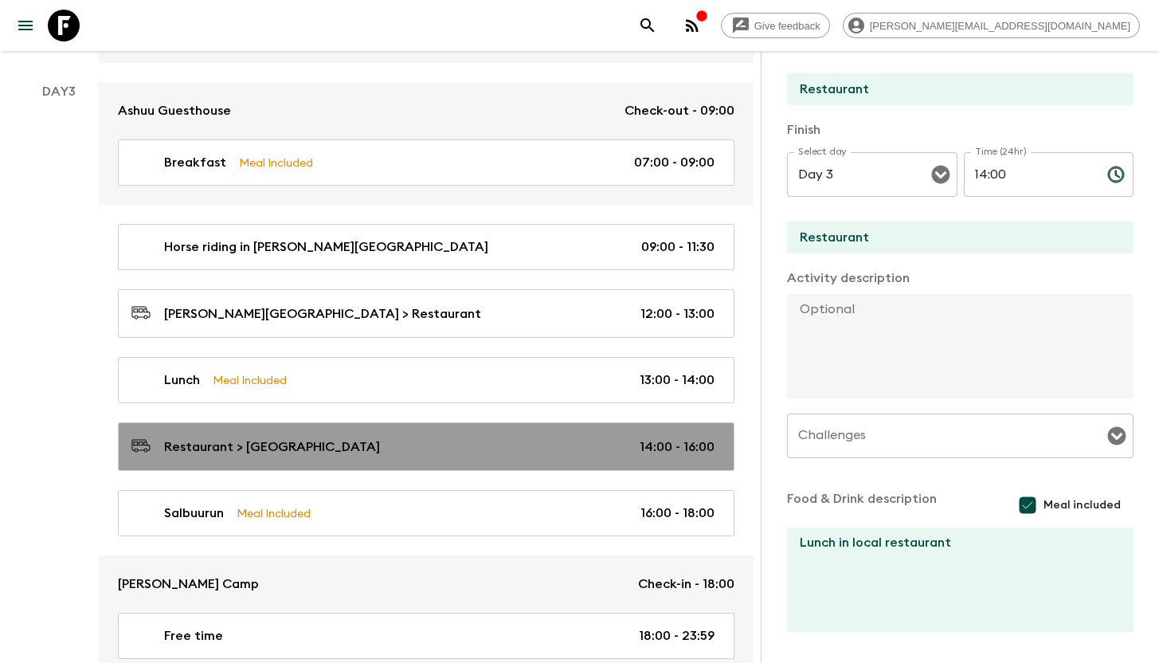
click at [312, 440] on p "Restaurant > [GEOGRAPHIC_DATA]" at bounding box center [272, 446] width 216 height 19
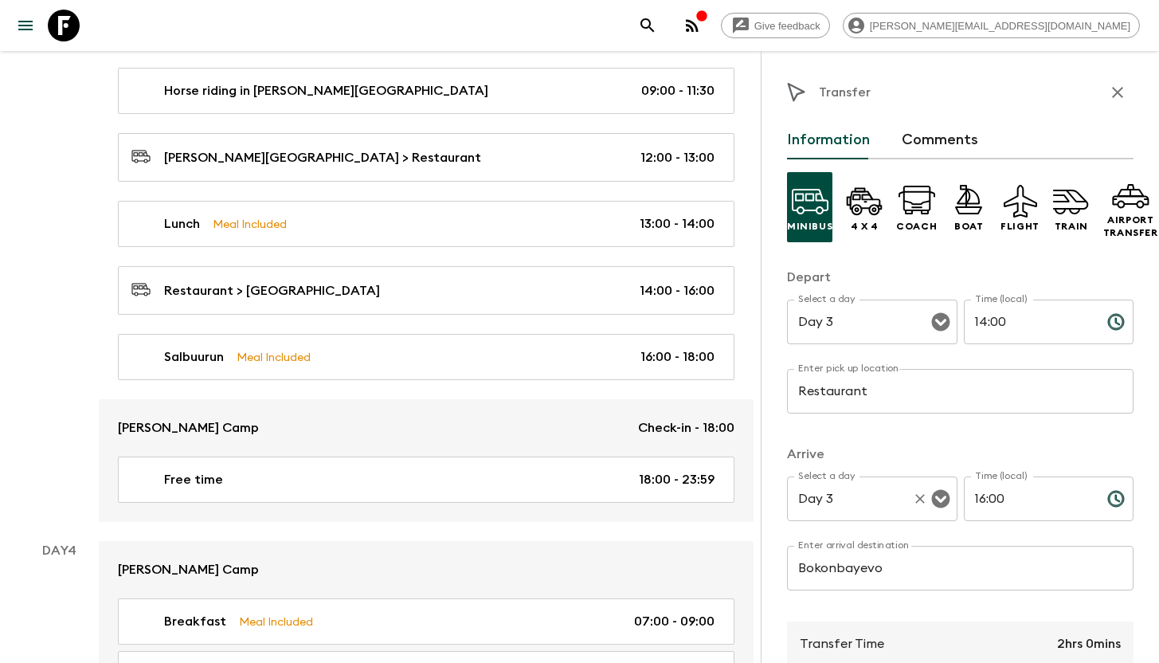
scroll to position [1570, 0]
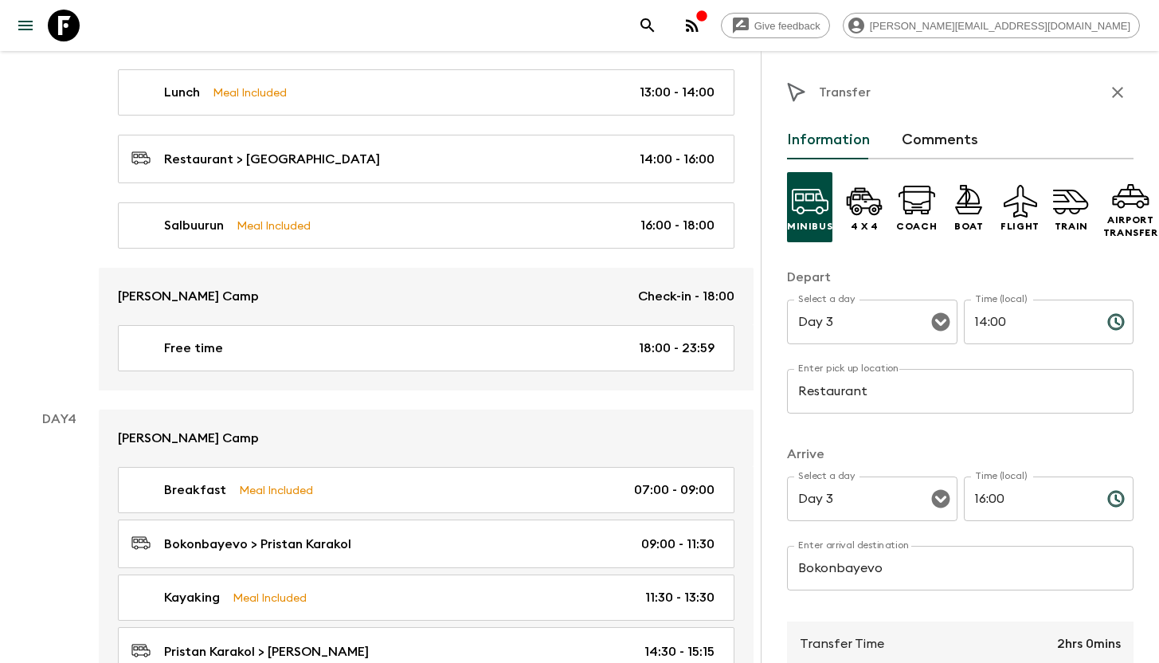
click at [916, 440] on div "Minibus 4 x 4 Coach Boat Flight Train Airport Transfer Depart Select a day Day …" at bounding box center [960, 551] width 346 height 785
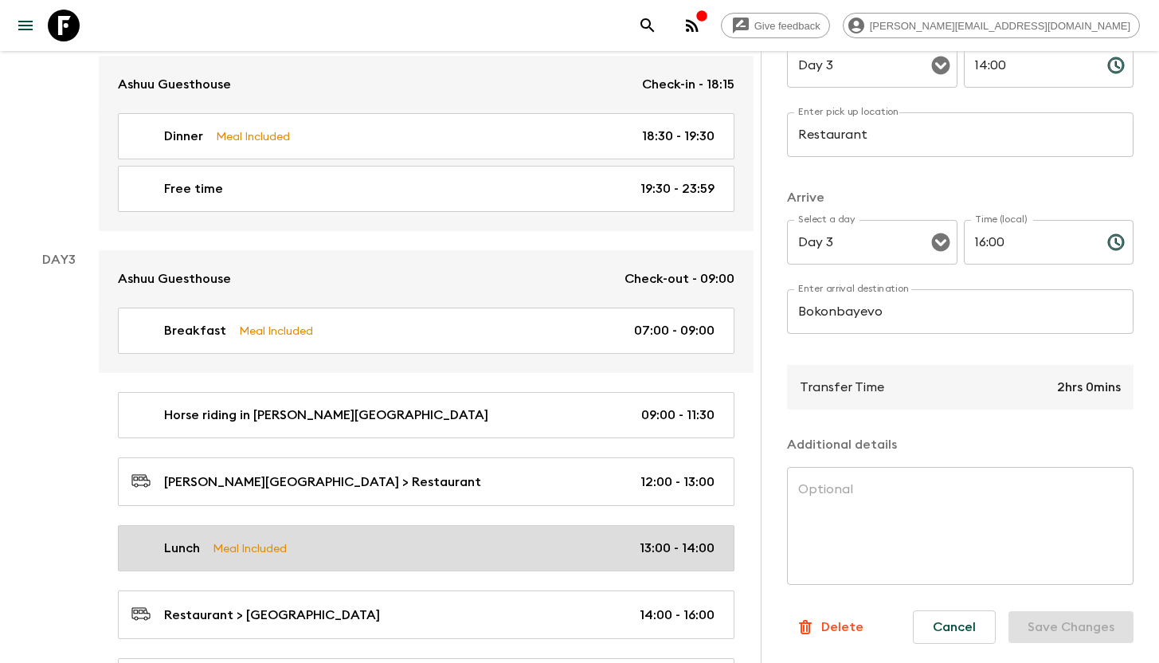
scroll to position [1236, 0]
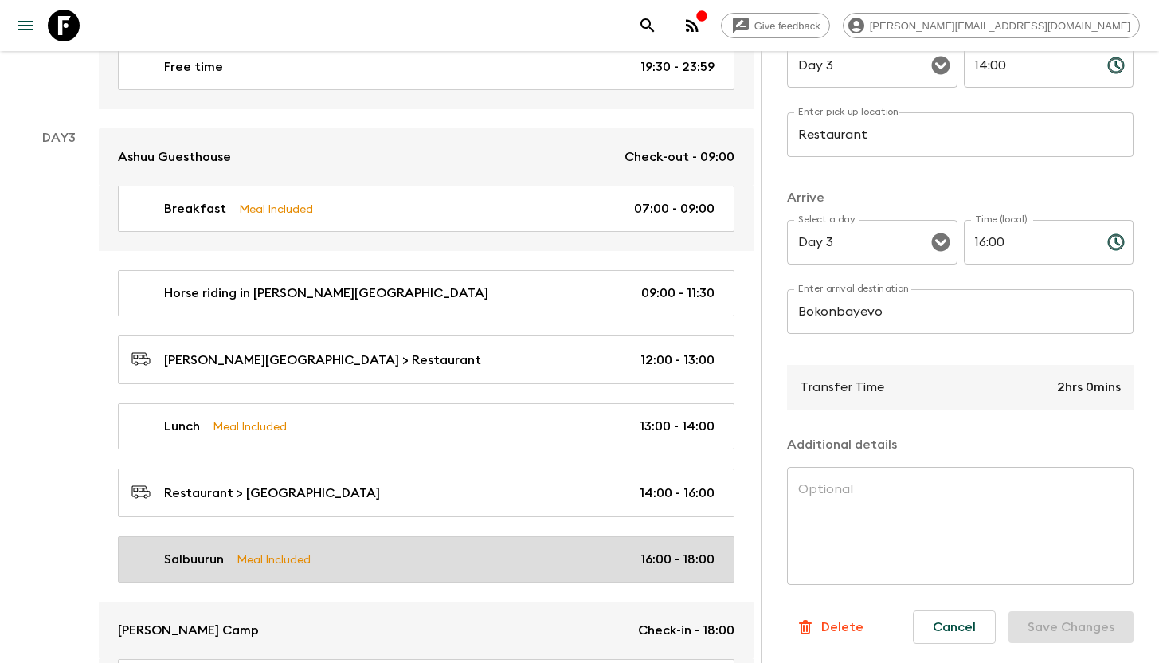
click at [337, 550] on div "Salbuurun Meal Included 16:00 - 18:00" at bounding box center [422, 559] width 583 height 19
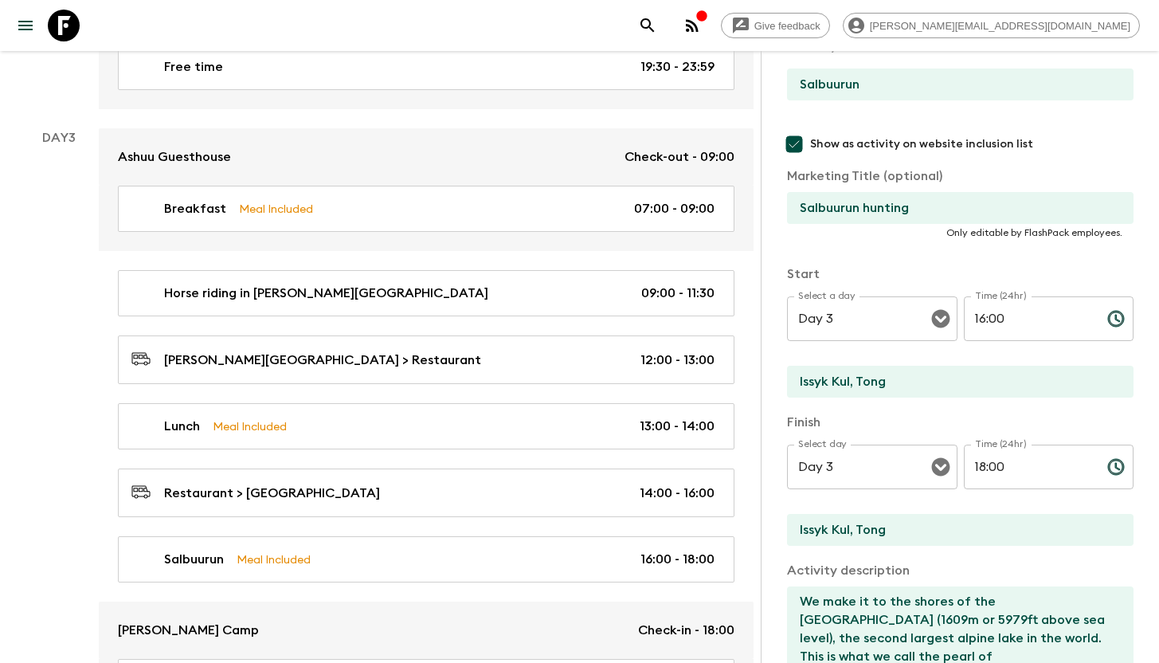
scroll to position [296, 0]
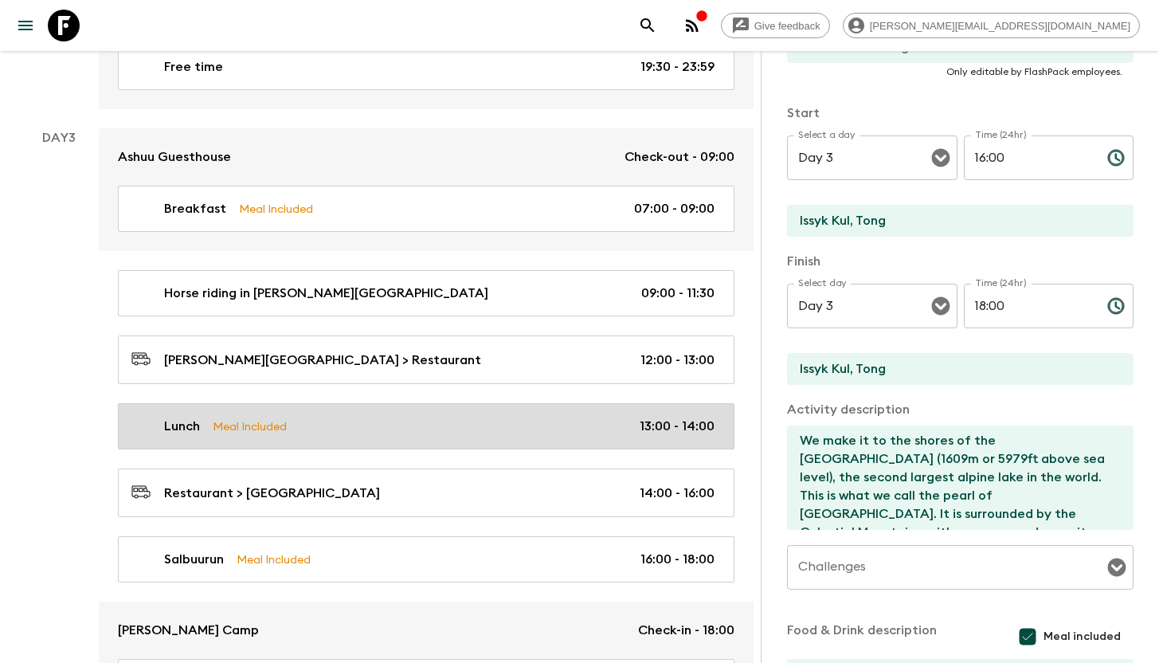
click at [329, 423] on div "Lunch Meal Included 13:00 - 14:00" at bounding box center [422, 426] width 583 height 19
type input "Lunch"
checkbox input "false"
type input "Restaurant"
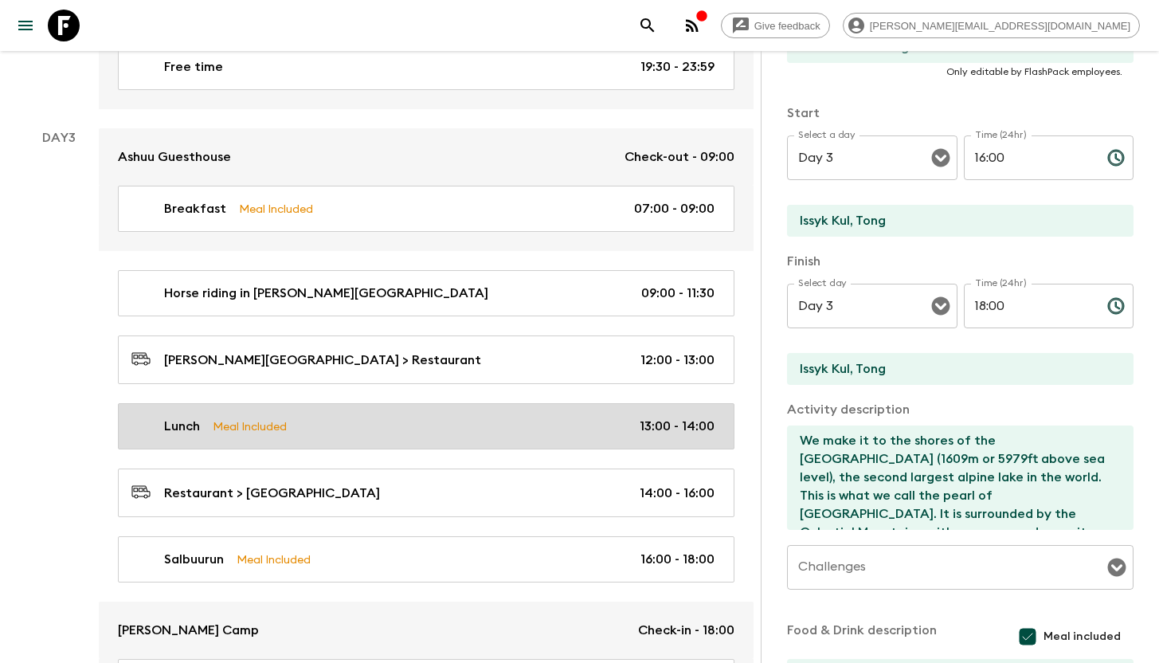
type textarea "Lunch in local restaurant"
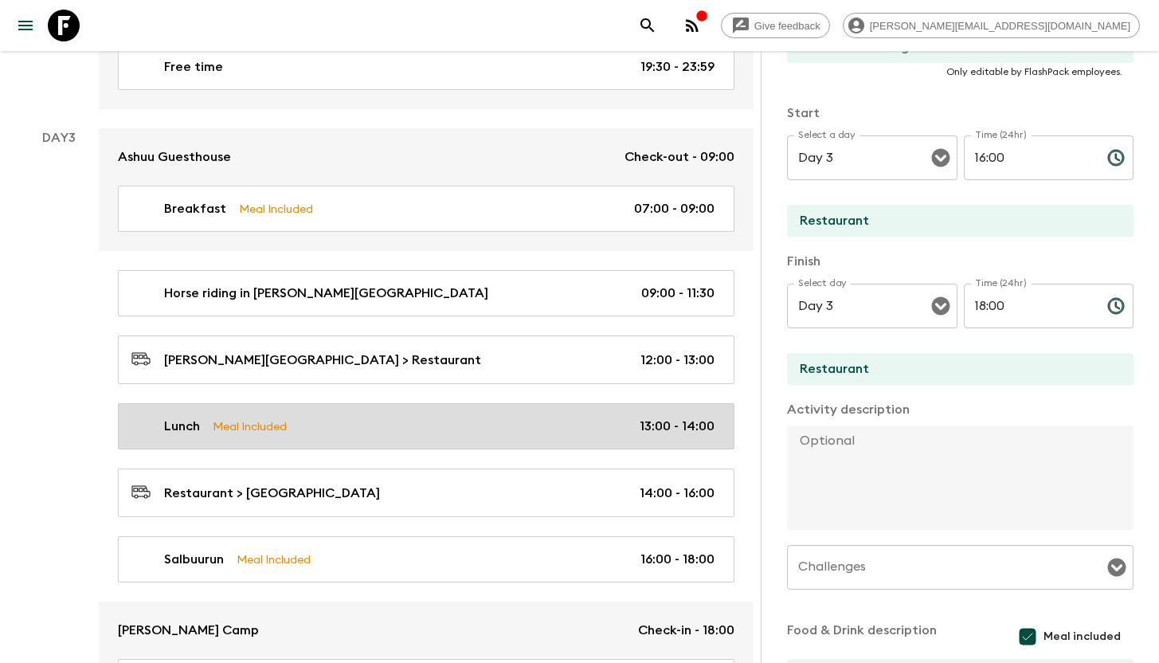
type input "13:00"
type input "14:00"
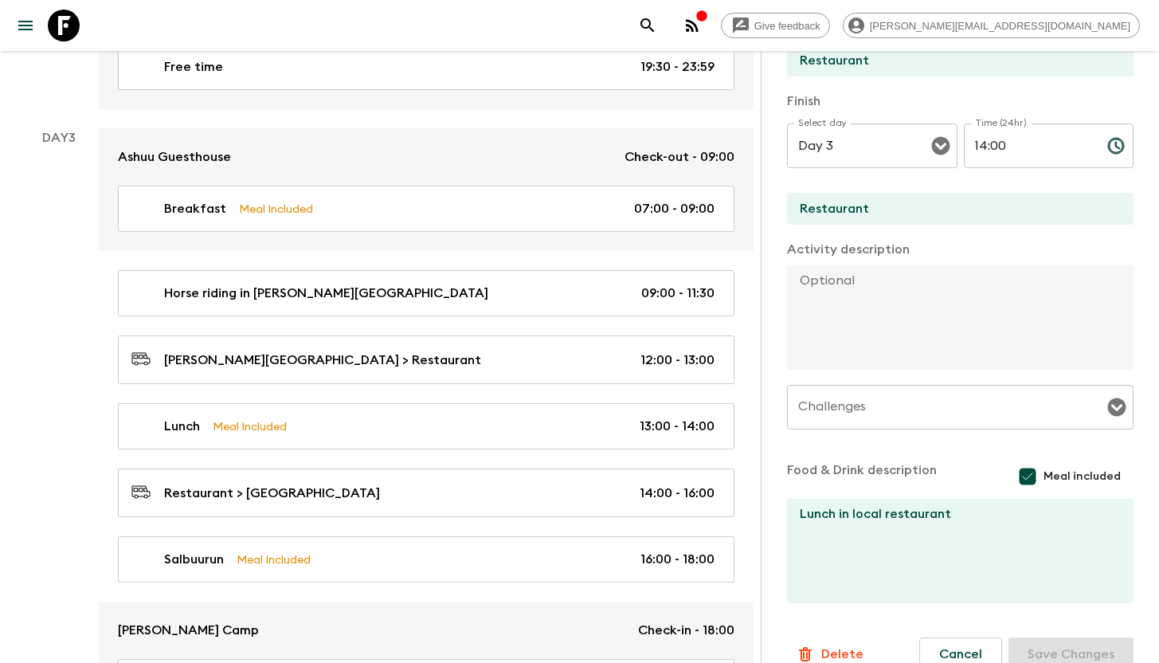
scroll to position [378, 0]
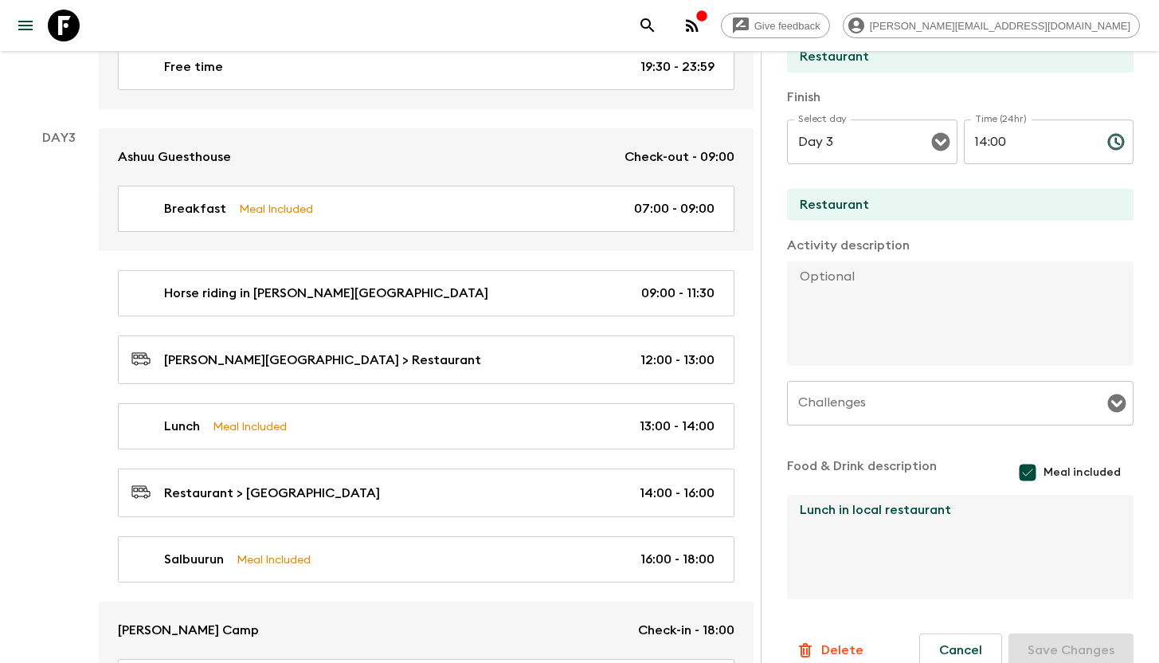
drag, startPoint x: 988, startPoint y: 515, endPoint x: 836, endPoint y: 517, distance: 152.1
click at [836, 517] on textarea "Lunch in local restaurant" at bounding box center [954, 547] width 334 height 104
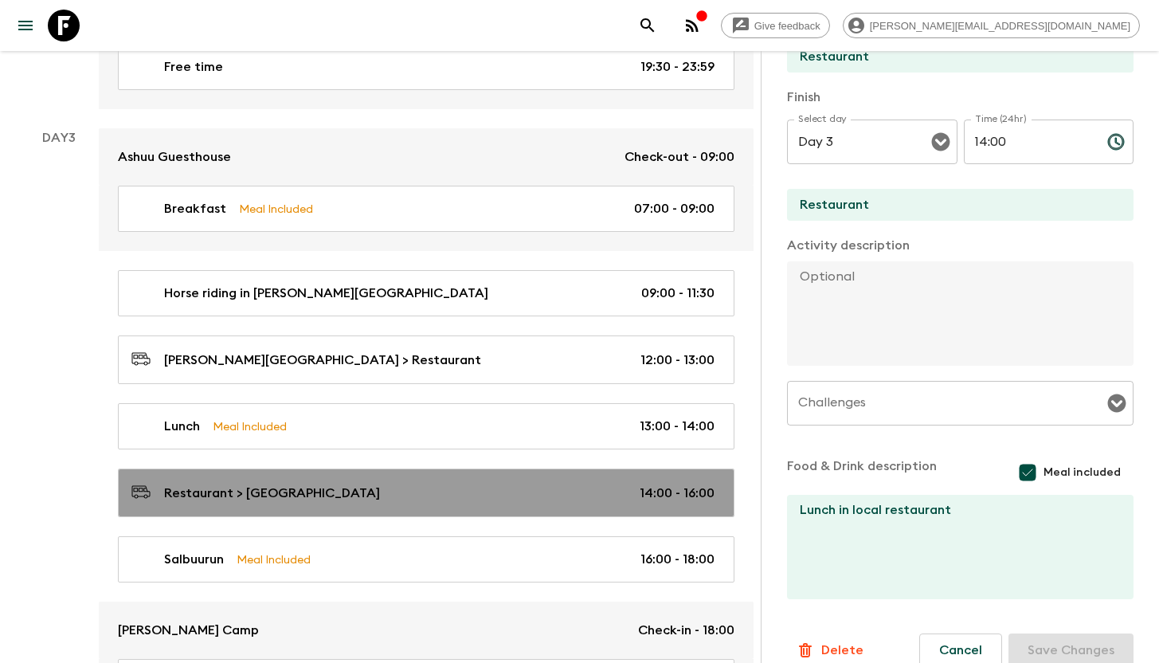
click at [318, 488] on p "Restaurant > [GEOGRAPHIC_DATA]" at bounding box center [272, 492] width 216 height 19
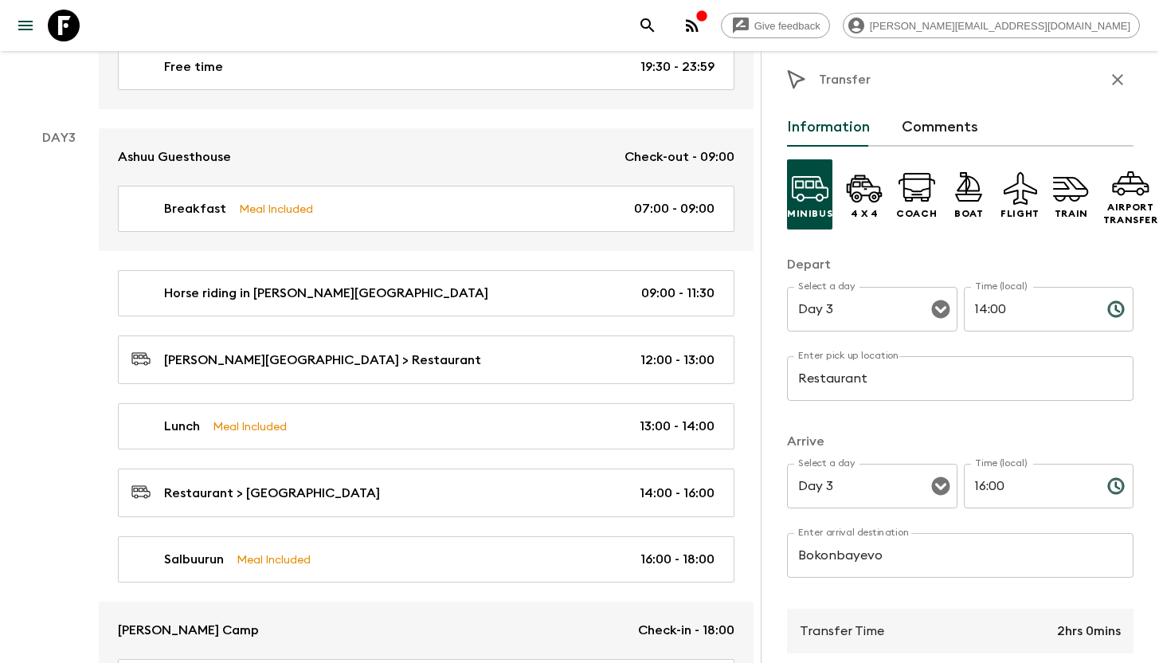
scroll to position [29, 0]
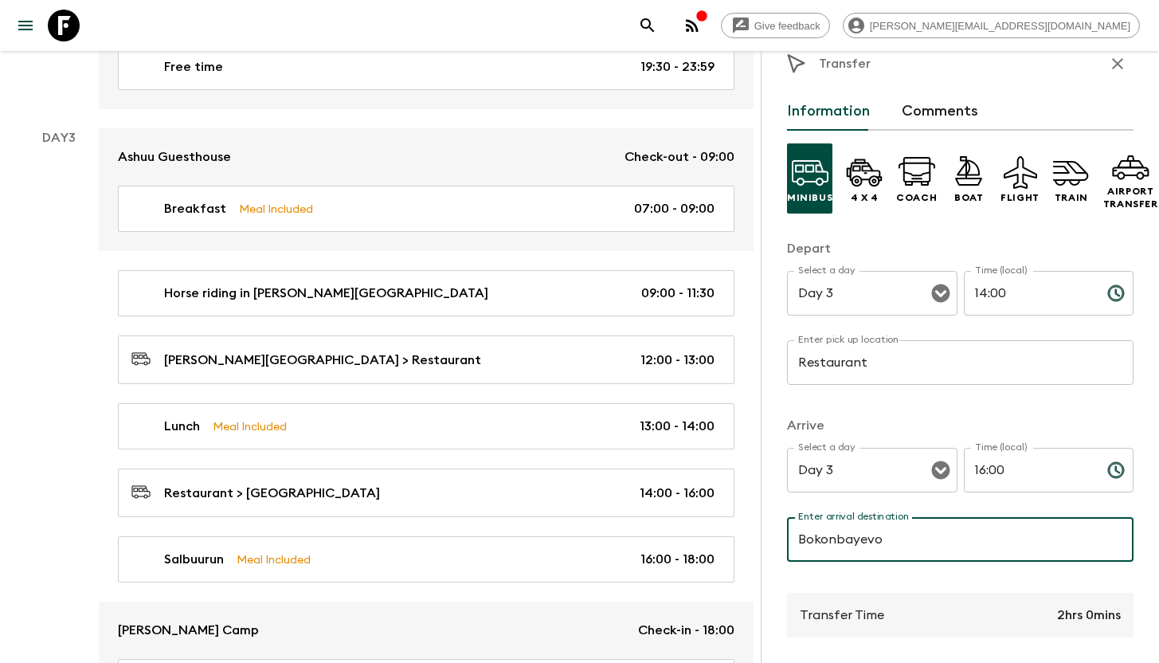
drag, startPoint x: 920, startPoint y: 537, endPoint x: 904, endPoint y: 541, distance: 16.4
click at [904, 541] on input "Bokonbayevo" at bounding box center [960, 539] width 346 height 45
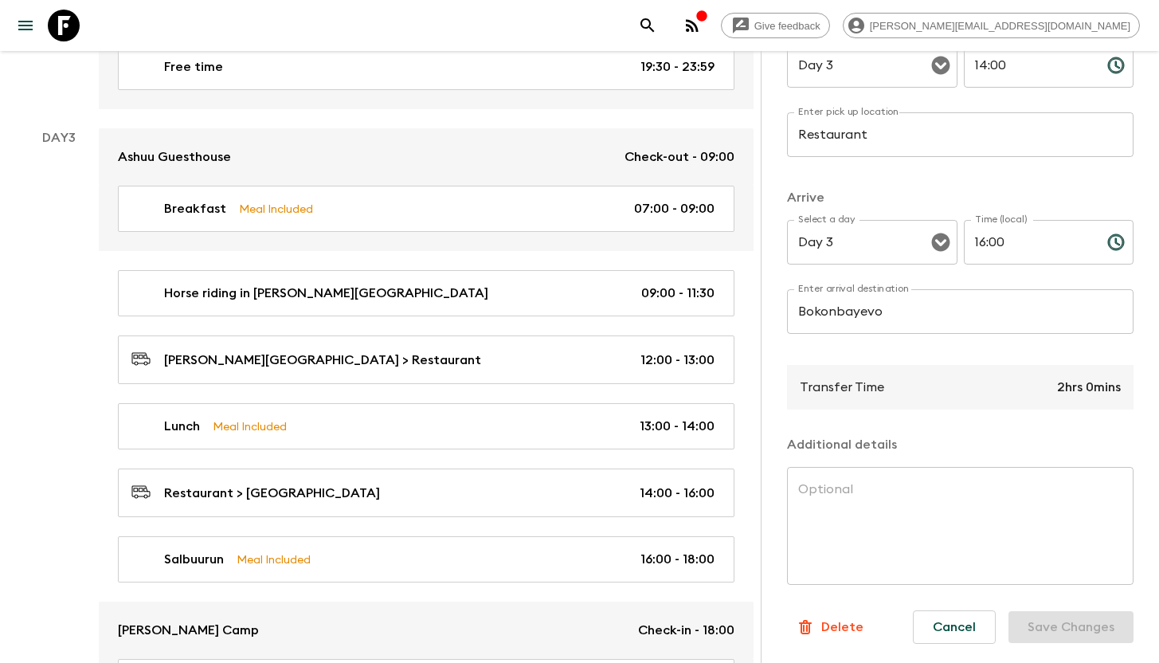
scroll to position [247, 0]
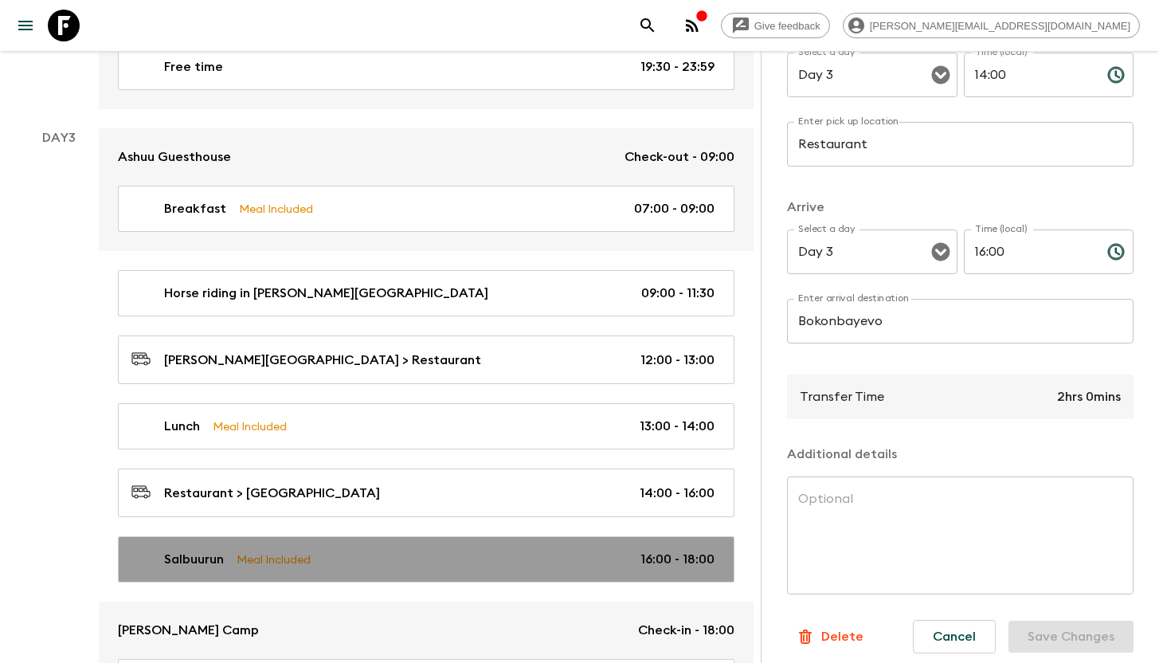
click at [306, 555] on p "Meal Included" at bounding box center [274, 559] width 74 height 18
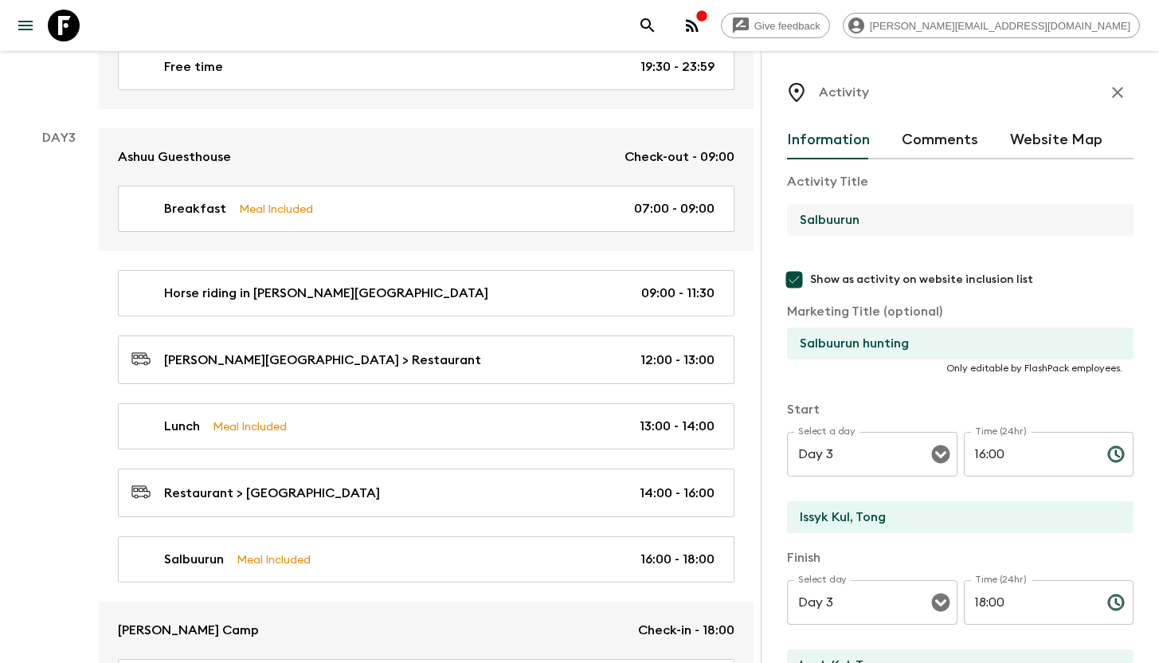
drag, startPoint x: 906, startPoint y: 219, endPoint x: 789, endPoint y: 216, distance: 116.3
click at [789, 216] on input "Salbuurun" at bounding box center [954, 220] width 334 height 32
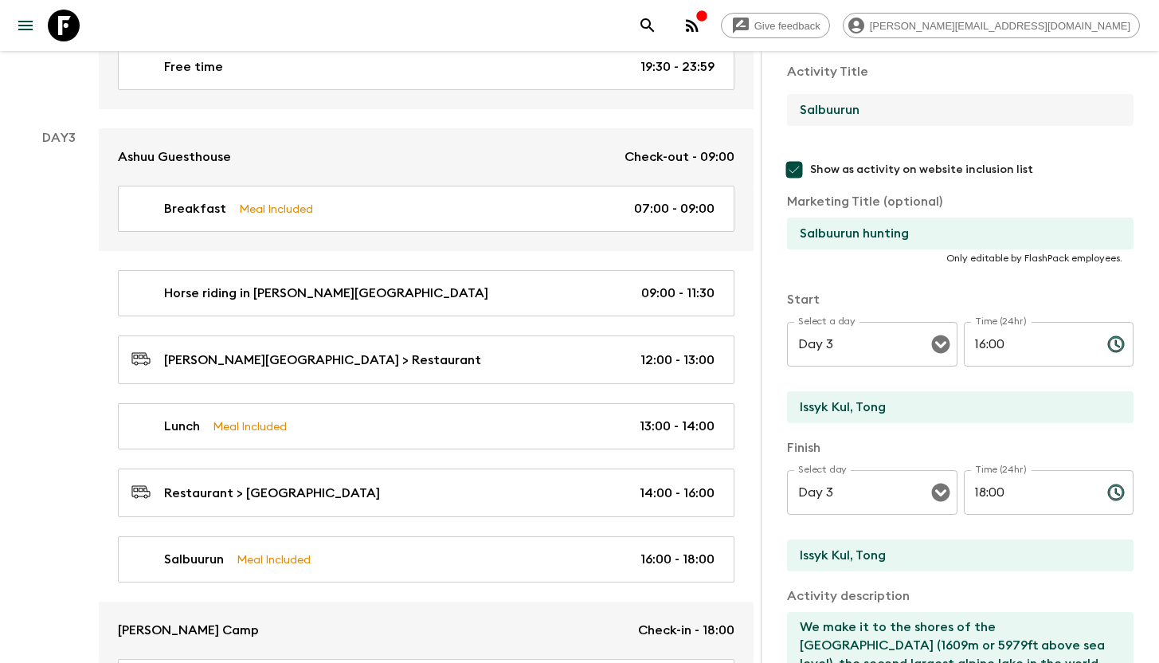
scroll to position [178, 0]
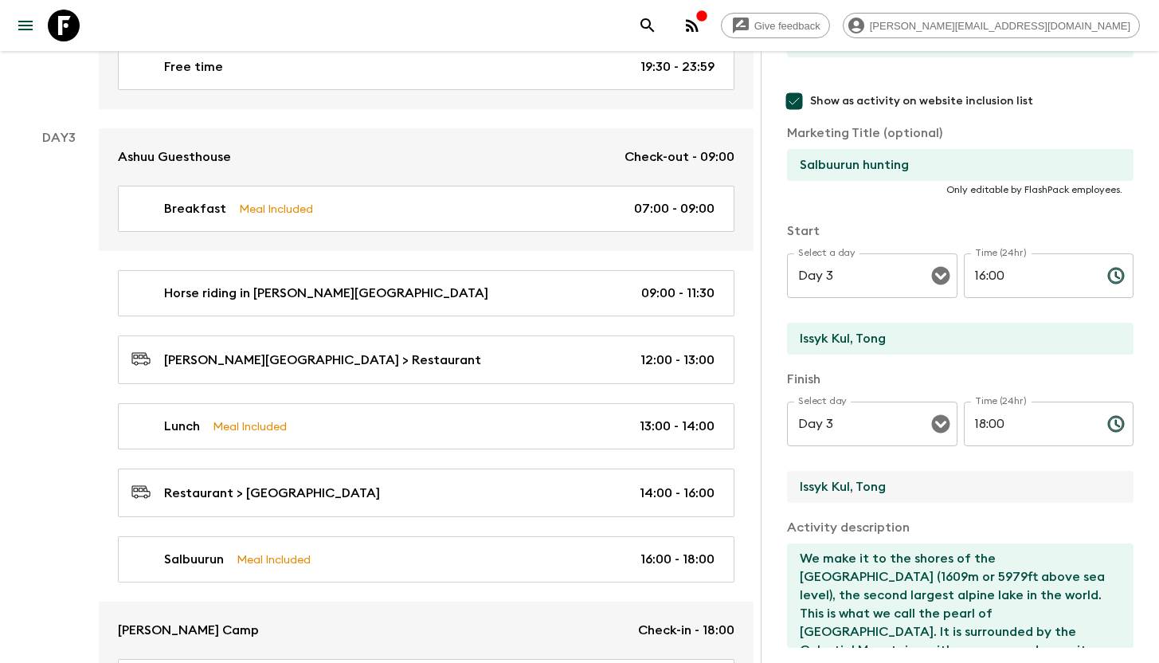
drag, startPoint x: 903, startPoint y: 494, endPoint x: 797, endPoint y: 495, distance: 106.7
click at [797, 495] on input "Issyk Kul, Tong" at bounding box center [954, 487] width 334 height 32
drag, startPoint x: 875, startPoint y: 575, endPoint x: 900, endPoint y: 598, distance: 33.8
click at [875, 575] on textarea "We make it to the shores of the [GEOGRAPHIC_DATA] (1609m or 5979ft above sea le…" at bounding box center [954, 595] width 334 height 104
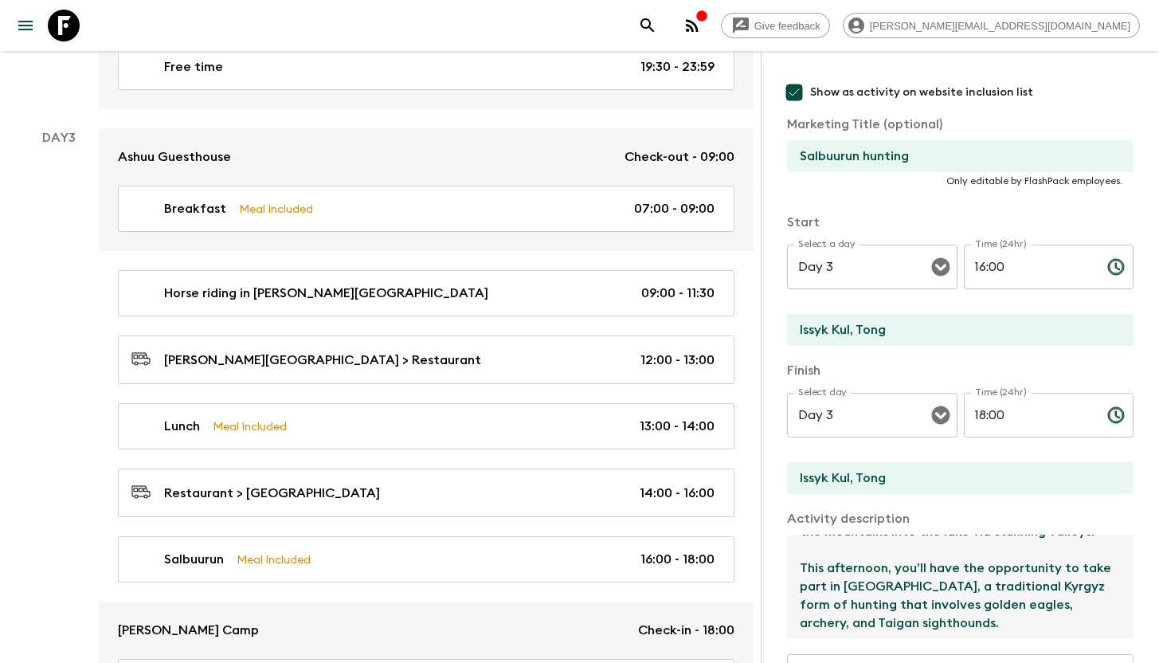
scroll to position [450, 0]
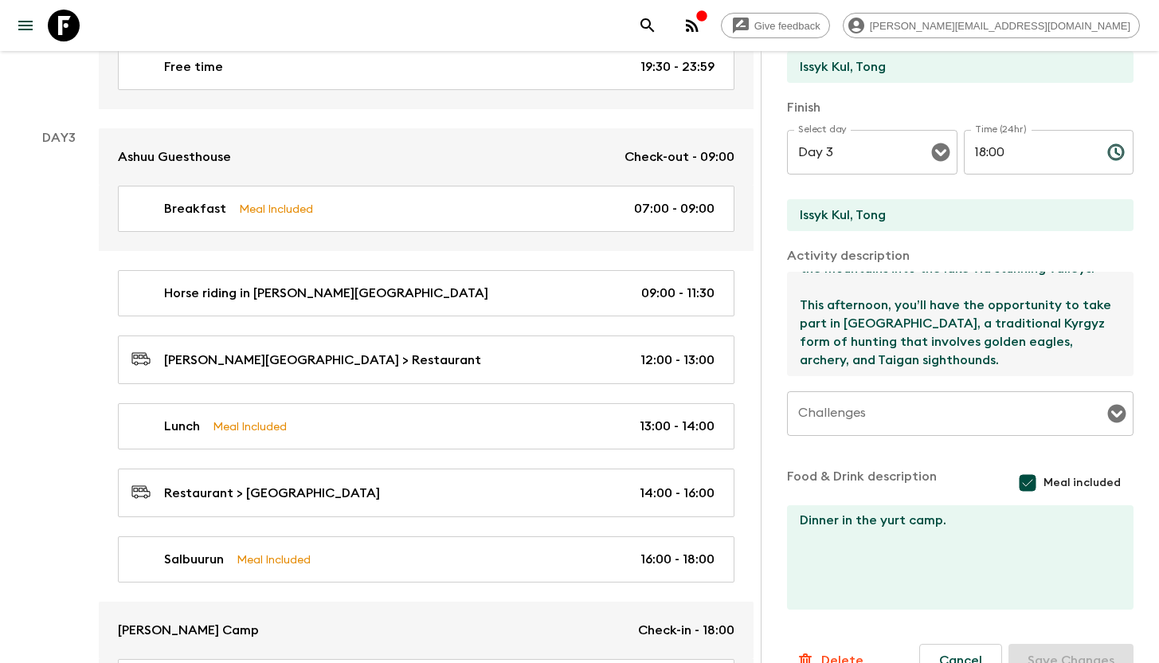
drag, startPoint x: 804, startPoint y: 582, endPoint x: 977, endPoint y: 375, distance: 269.7
click at [977, 375] on textarea "We make it to the shores of the [GEOGRAPHIC_DATA] (1609m or 5979ft above sea le…" at bounding box center [954, 324] width 334 height 104
click at [909, 217] on input "Issyk Kul, Tong" at bounding box center [954, 215] width 334 height 32
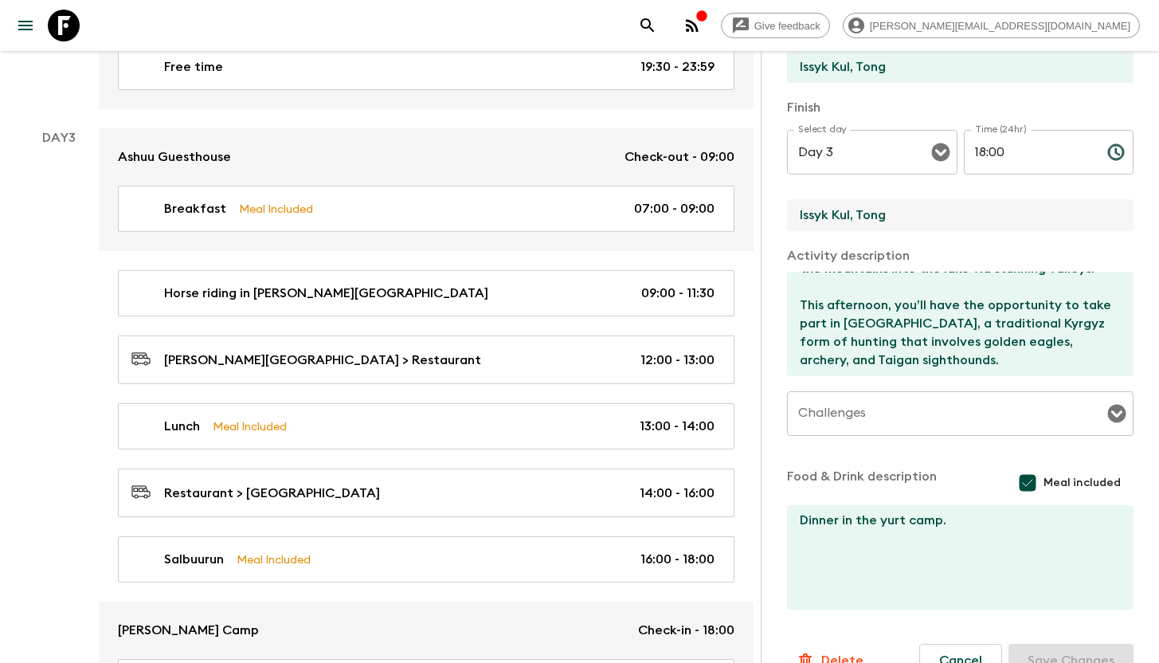
drag, startPoint x: 917, startPoint y: 217, endPoint x: 792, endPoint y: 214, distance: 125.1
click at [792, 214] on input "Issyk Kul, Tong" at bounding box center [954, 215] width 334 height 32
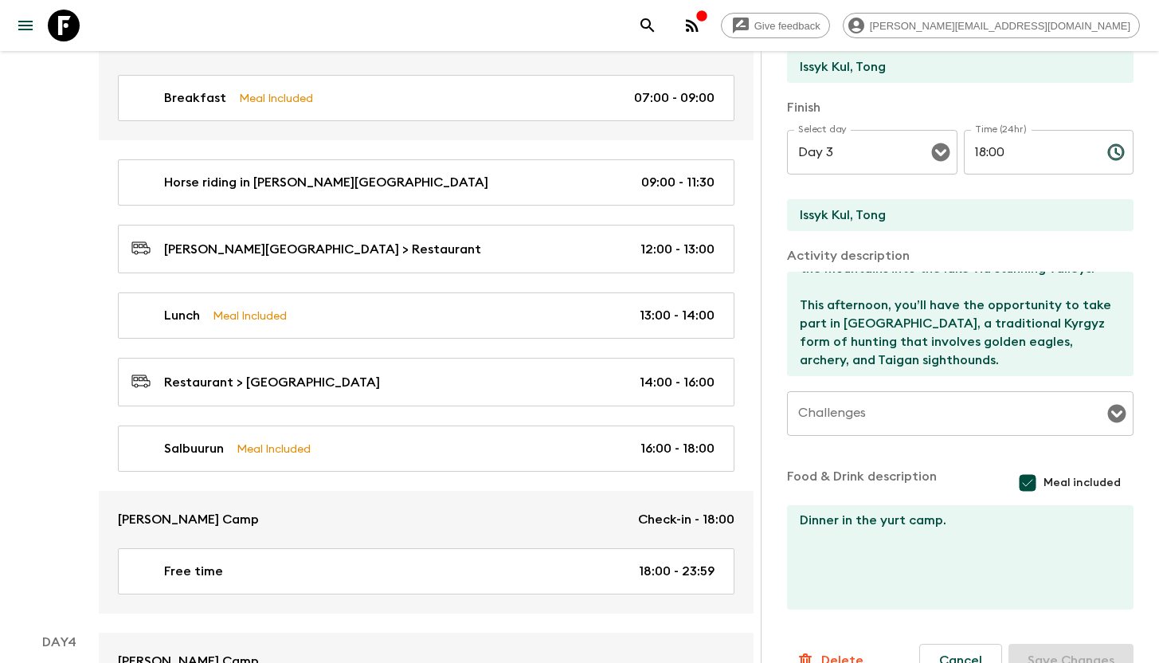
scroll to position [1407, 0]
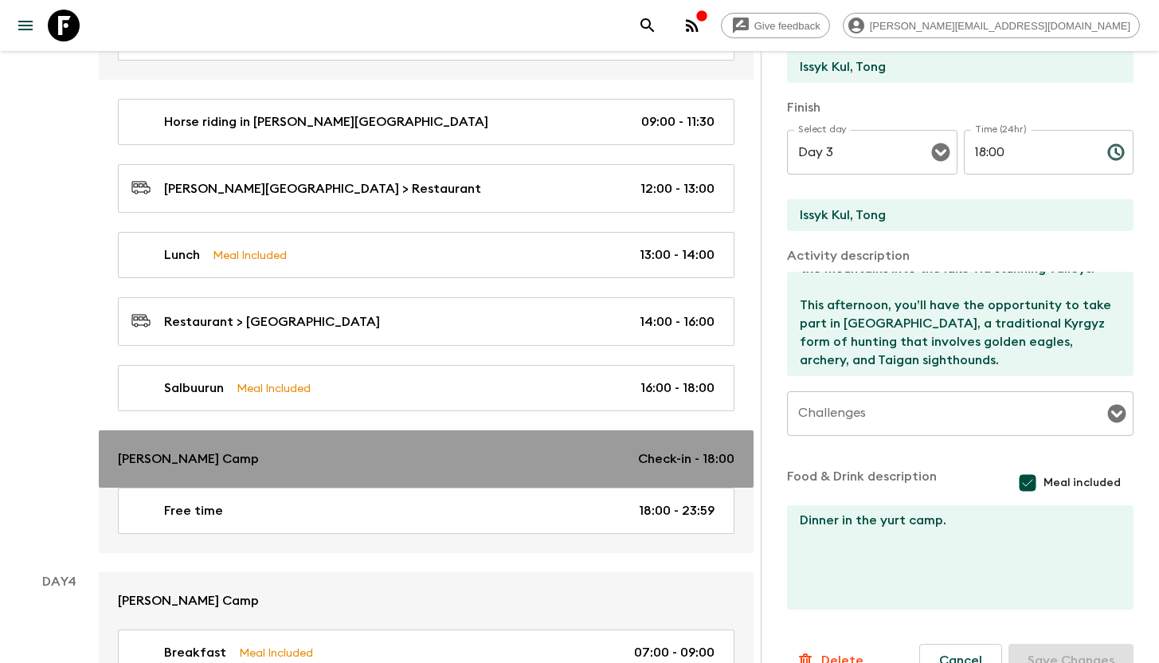
click at [234, 455] on div "[PERSON_NAME] Camp Check-in - 18:00" at bounding box center [426, 458] width 617 height 19
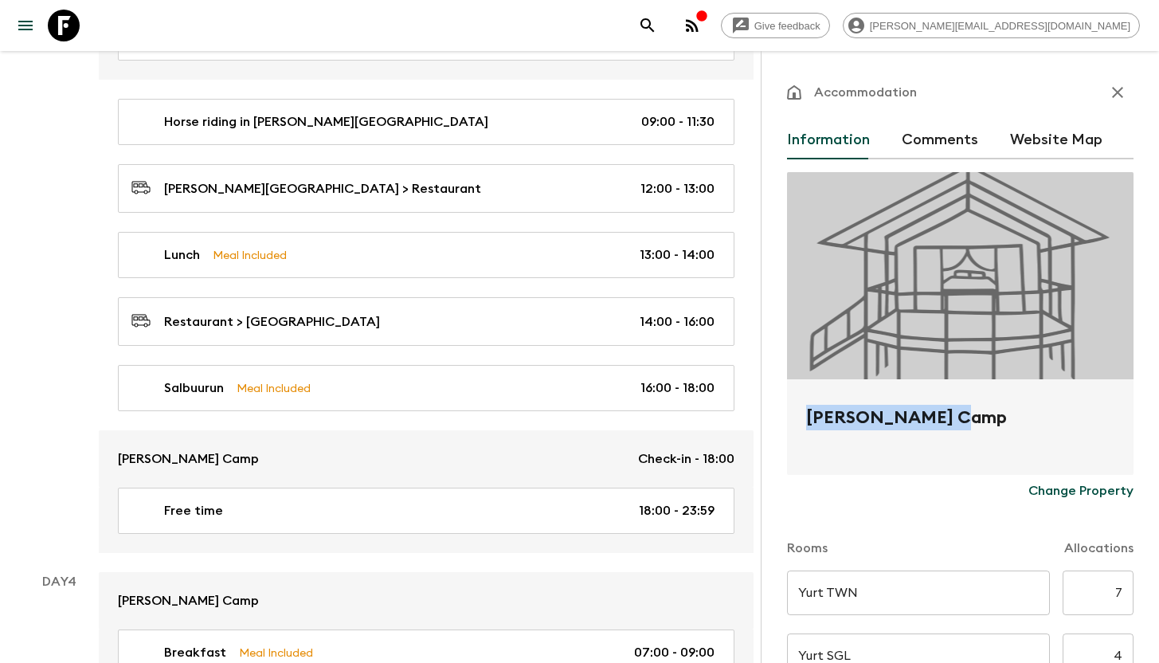
drag, startPoint x: 966, startPoint y: 420, endPoint x: 804, endPoint y: 419, distance: 162.5
click at [804, 419] on div "[PERSON_NAME] Camp" at bounding box center [960, 427] width 346 height 96
copy h2 "[PERSON_NAME] Camp"
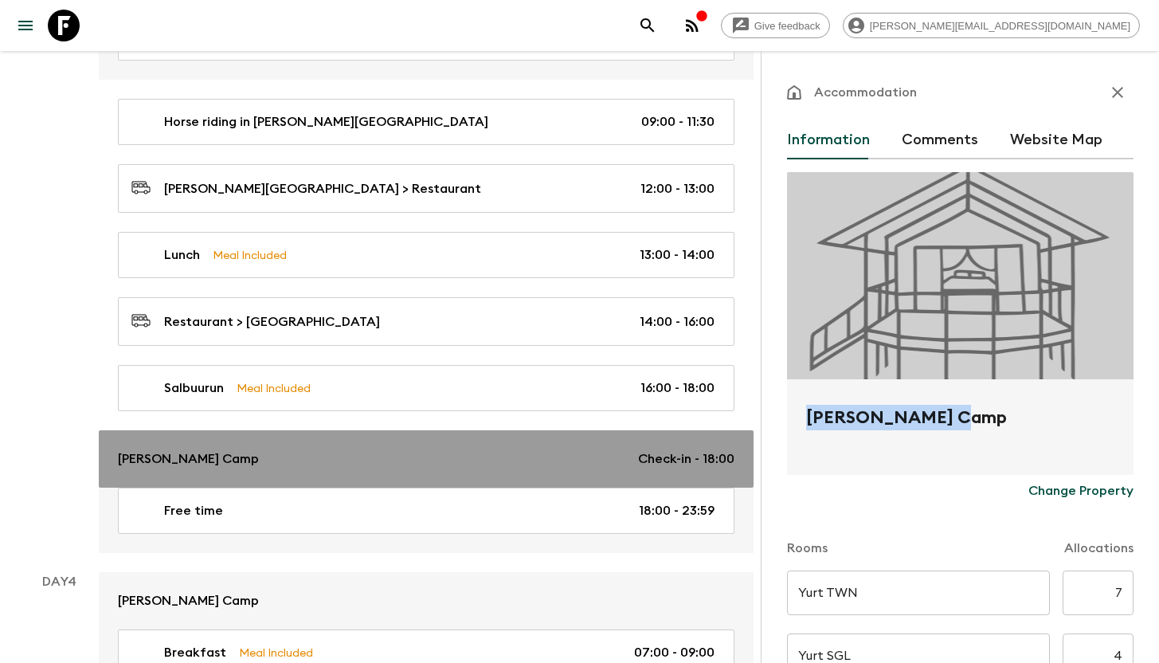
click at [316, 450] on div "[PERSON_NAME] Camp Check-in - 18:00" at bounding box center [426, 458] width 617 height 19
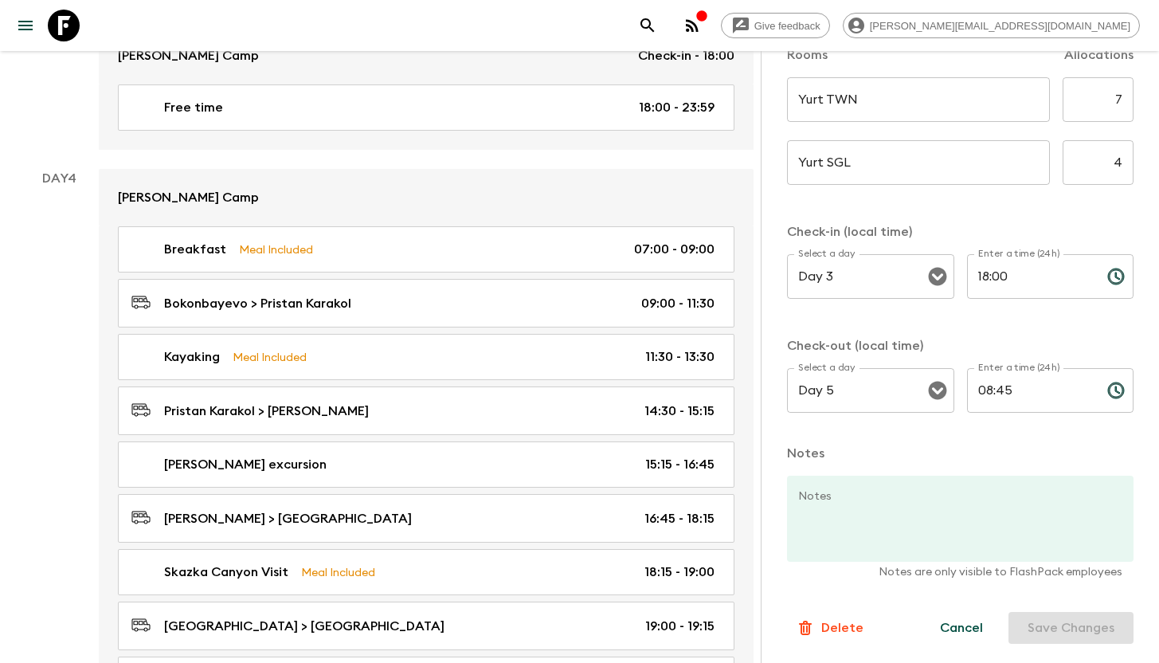
scroll to position [1853, 0]
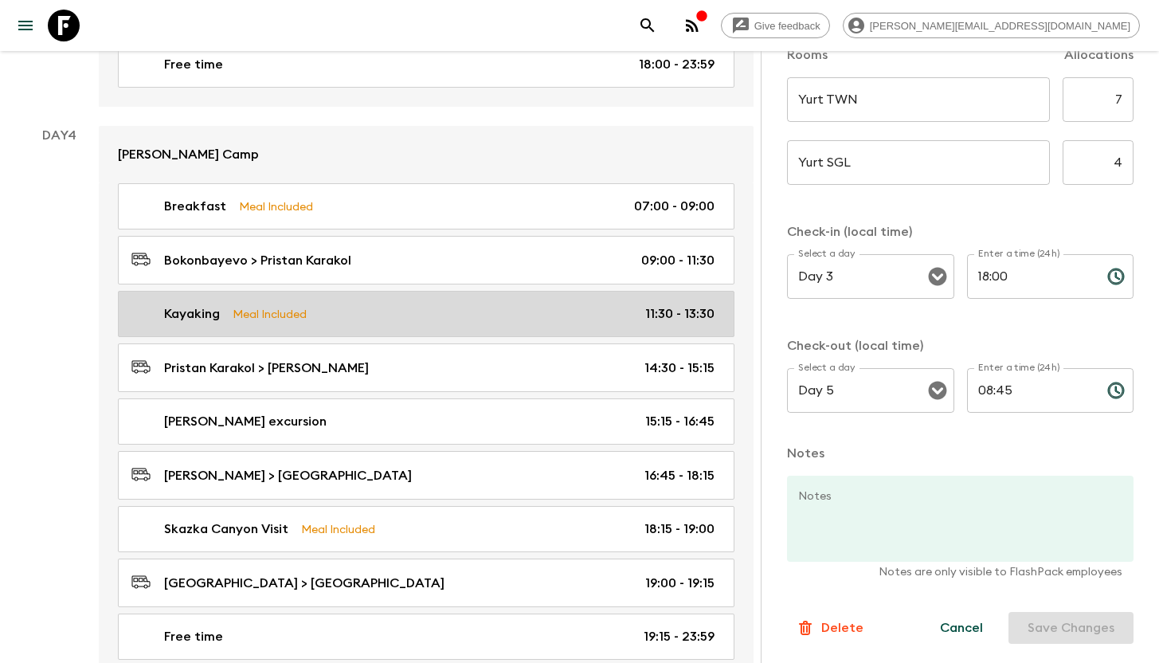
click at [205, 308] on p "Kayaking" at bounding box center [192, 313] width 56 height 19
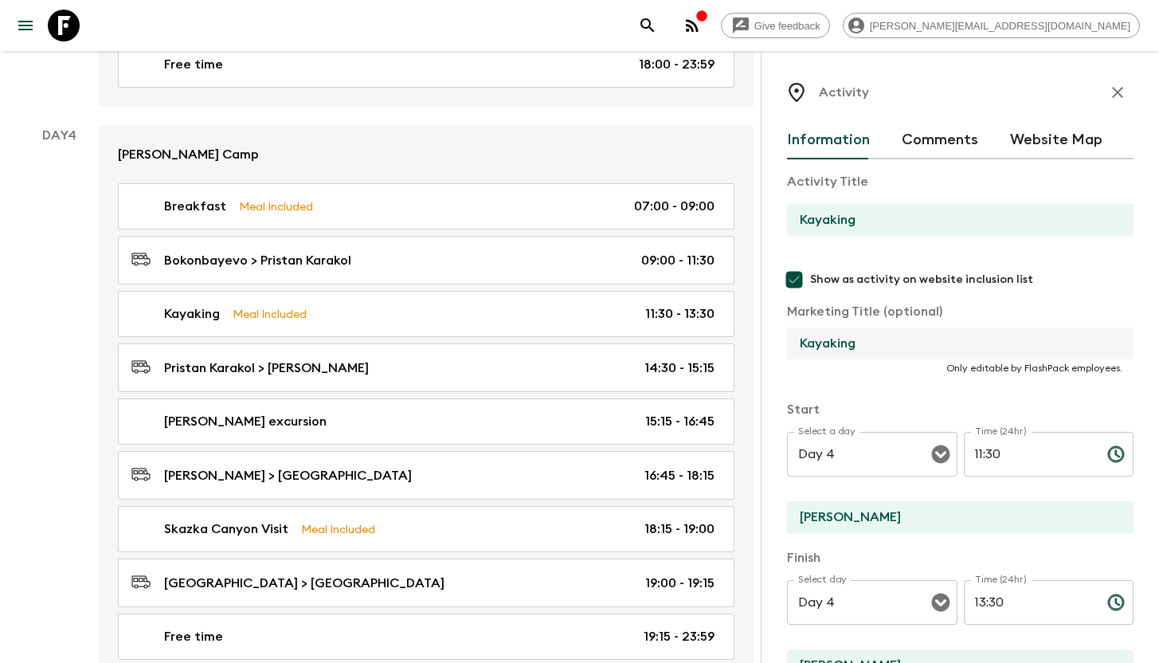
drag, startPoint x: 883, startPoint y: 344, endPoint x: 789, endPoint y: 342, distance: 93.2
click at [789, 342] on input "Kayaking" at bounding box center [954, 343] width 334 height 32
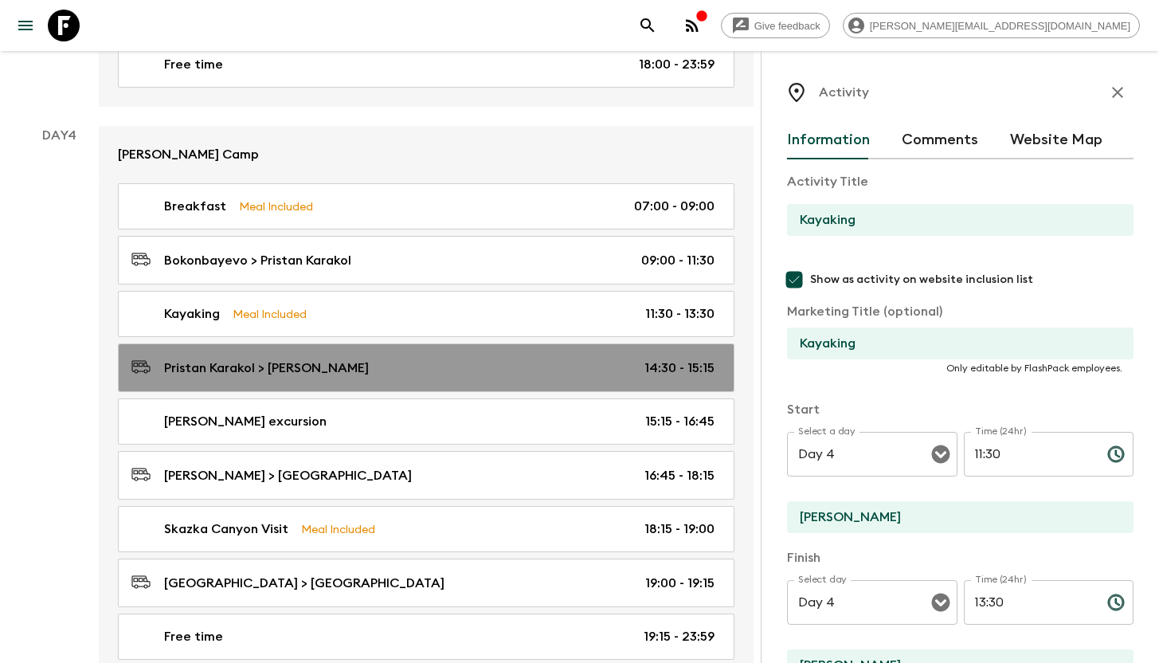
click at [347, 364] on div "[PERSON_NAME] > [PERSON_NAME] 14:30 - 15:15" at bounding box center [422, 368] width 583 height 22
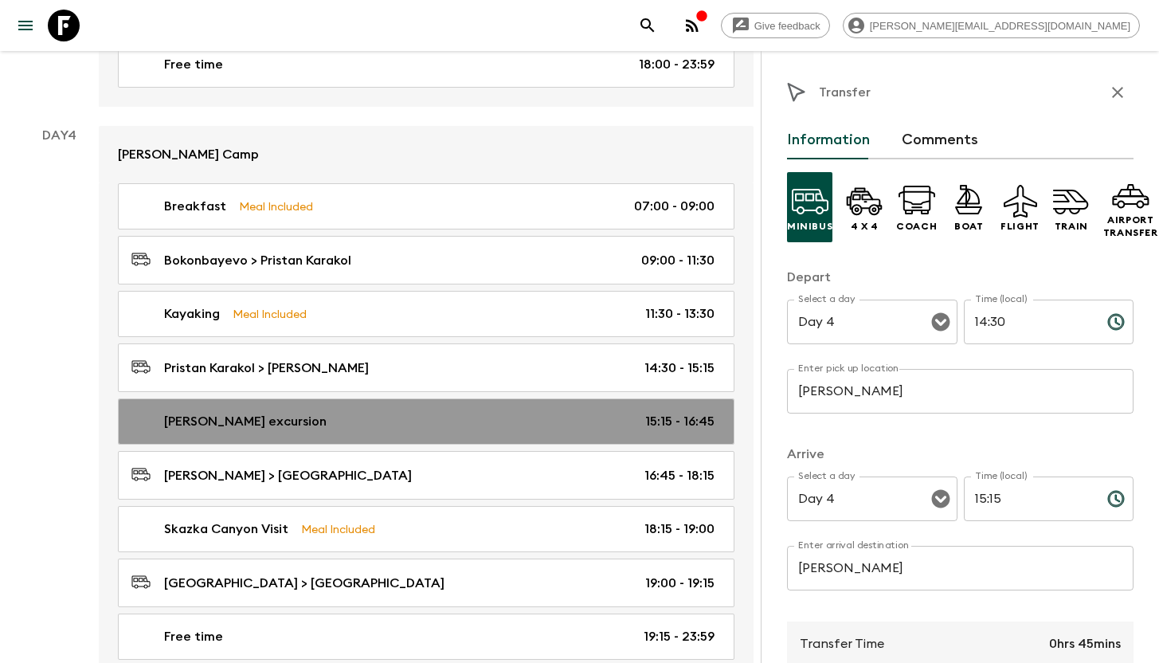
click at [323, 414] on div "[PERSON_NAME] excursion 15:15 - 16:45" at bounding box center [422, 421] width 583 height 19
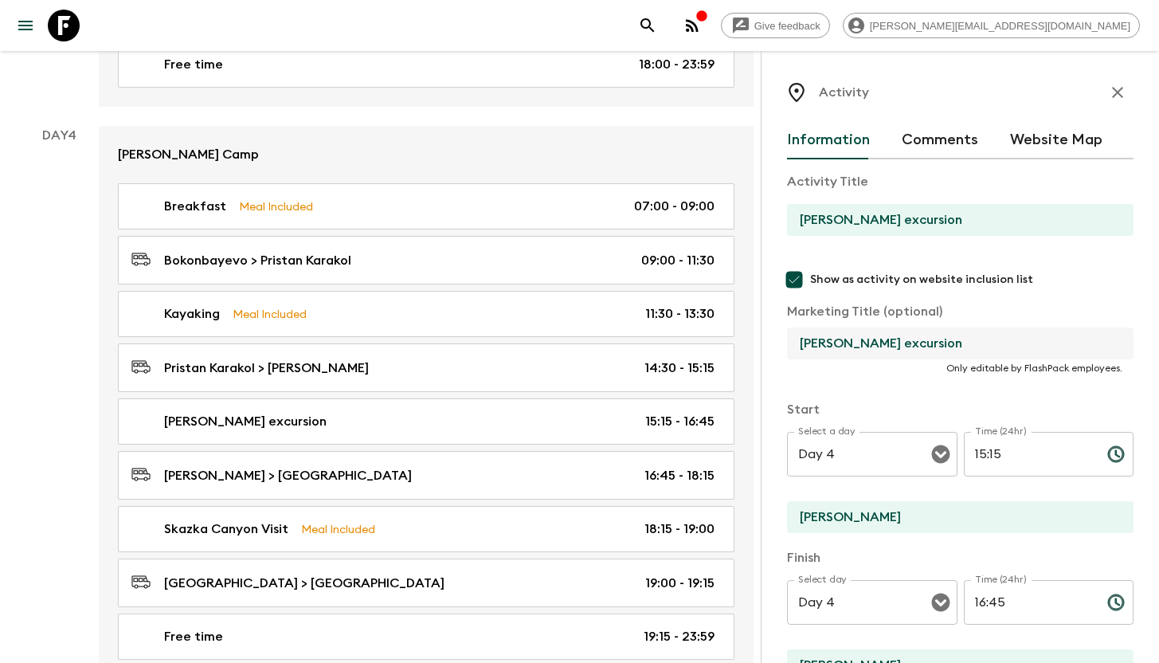
drag, startPoint x: 920, startPoint y: 342, endPoint x: 789, endPoint y: 332, distance: 131.0
click at [789, 332] on input "[PERSON_NAME] excursion" at bounding box center [954, 343] width 334 height 32
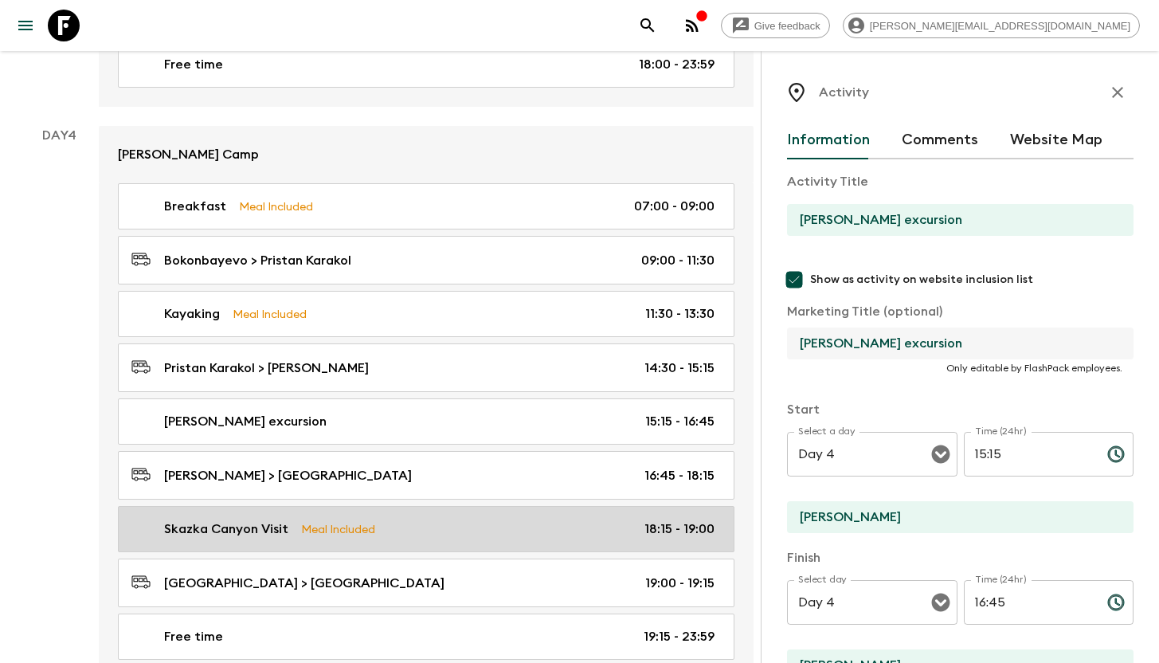
click at [254, 525] on p "Skazka Canyon Visit" at bounding box center [226, 528] width 124 height 19
type input "Skazka Canyon Visit"
type input "Skazka Canyon"
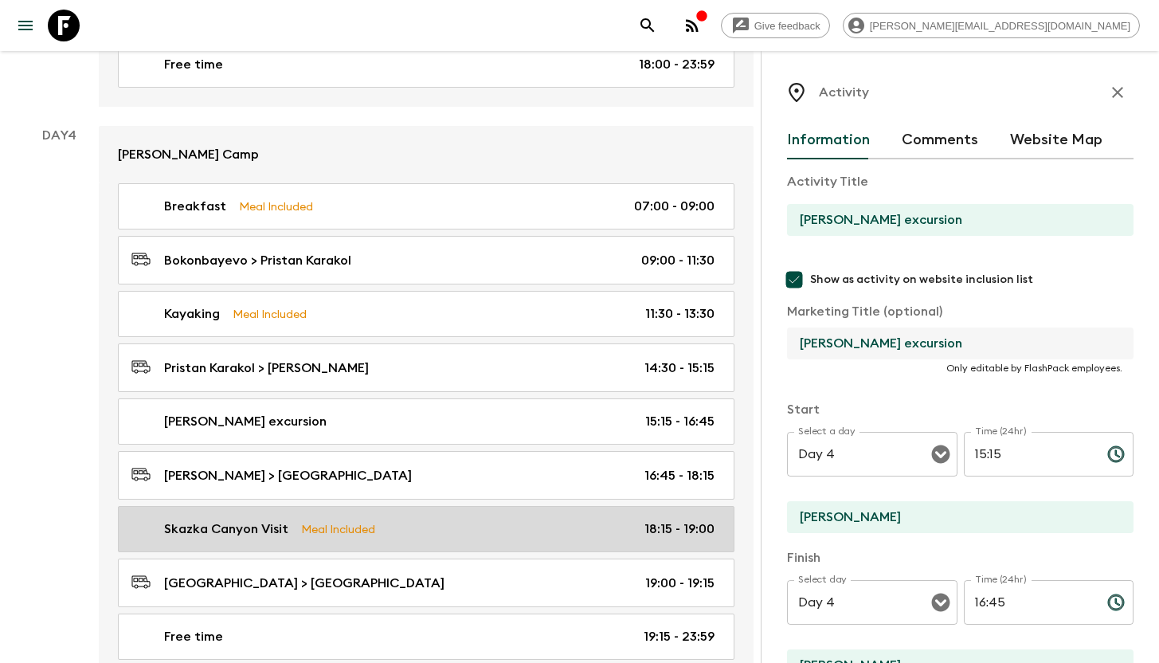
type input "Skazka Canyon"
type textarea "Before heading towards our guest house, we visit the superb [GEOGRAPHIC_DATA], …"
checkbox input "true"
type textarea "Picnic lunch Dinner in a yurt camp"
type input "18:15"
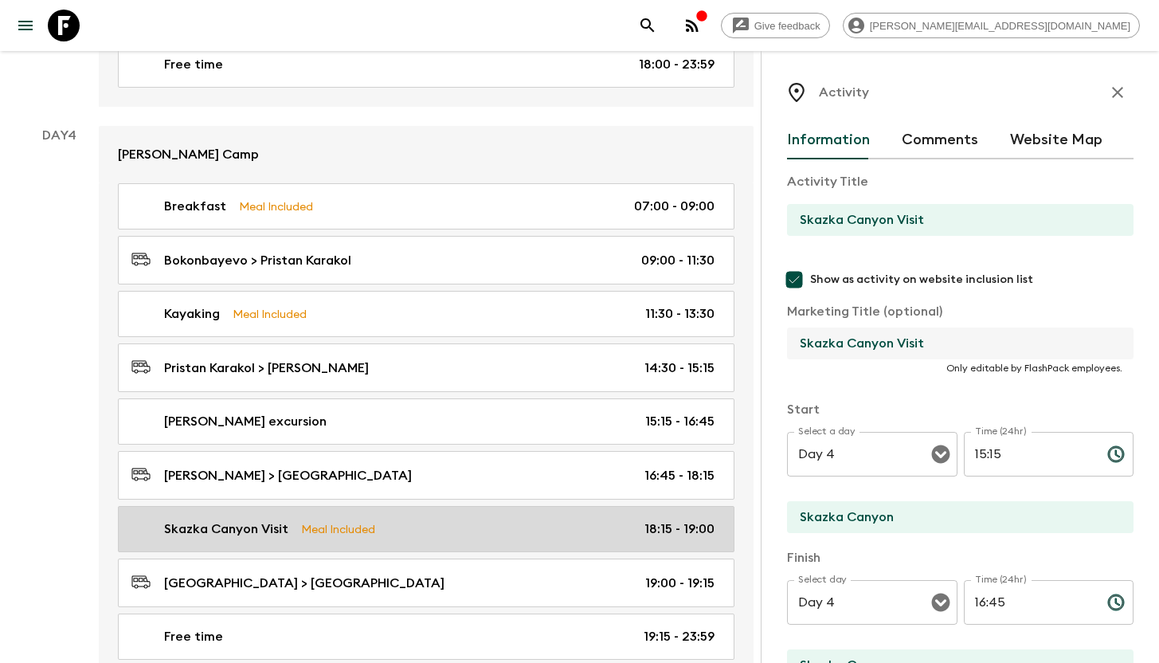
type input "19:00"
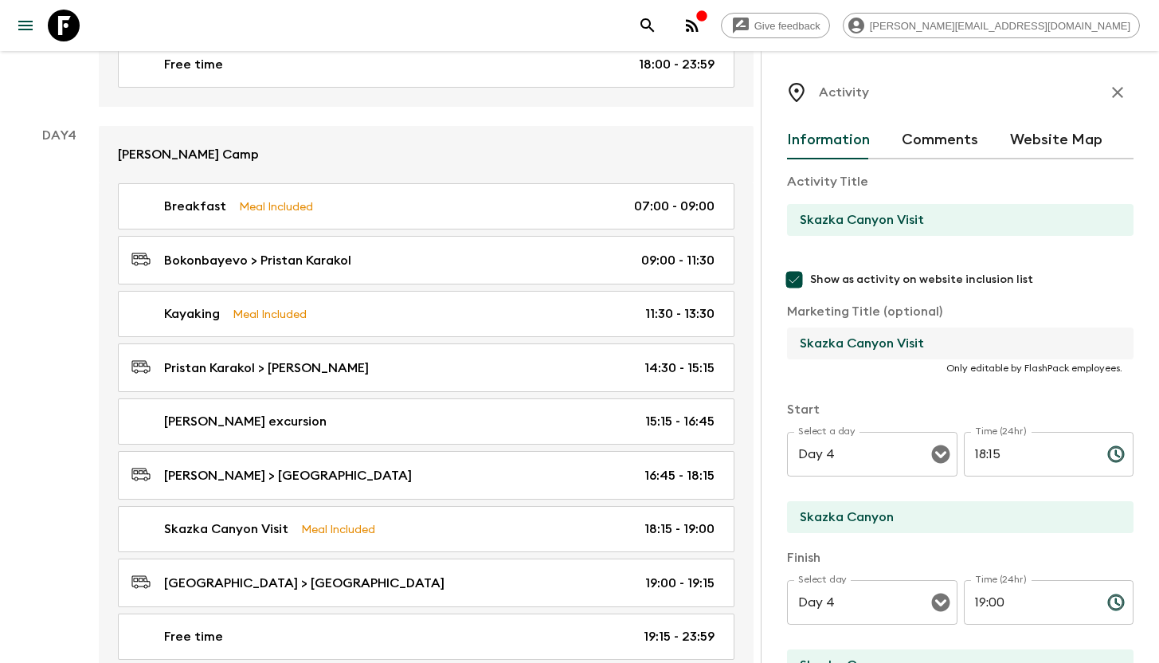
drag, startPoint x: 941, startPoint y: 345, endPoint x: 789, endPoint y: 346, distance: 151.3
click at [789, 346] on input "Skazka Canyon Visit" at bounding box center [954, 343] width 334 height 32
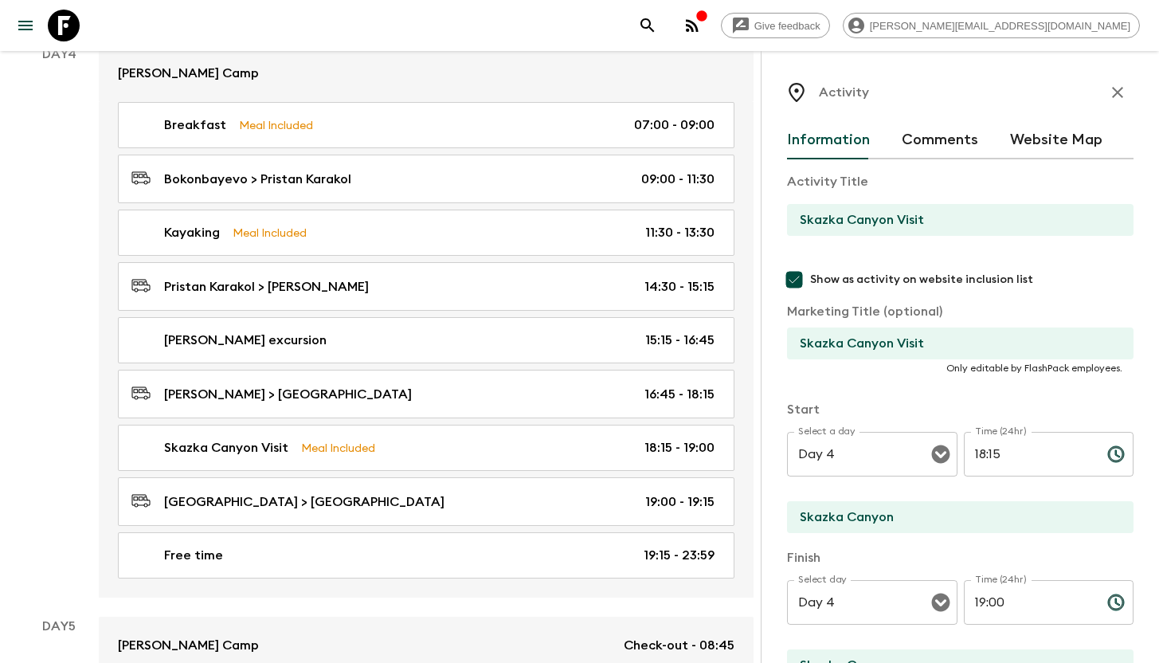
scroll to position [1938, 0]
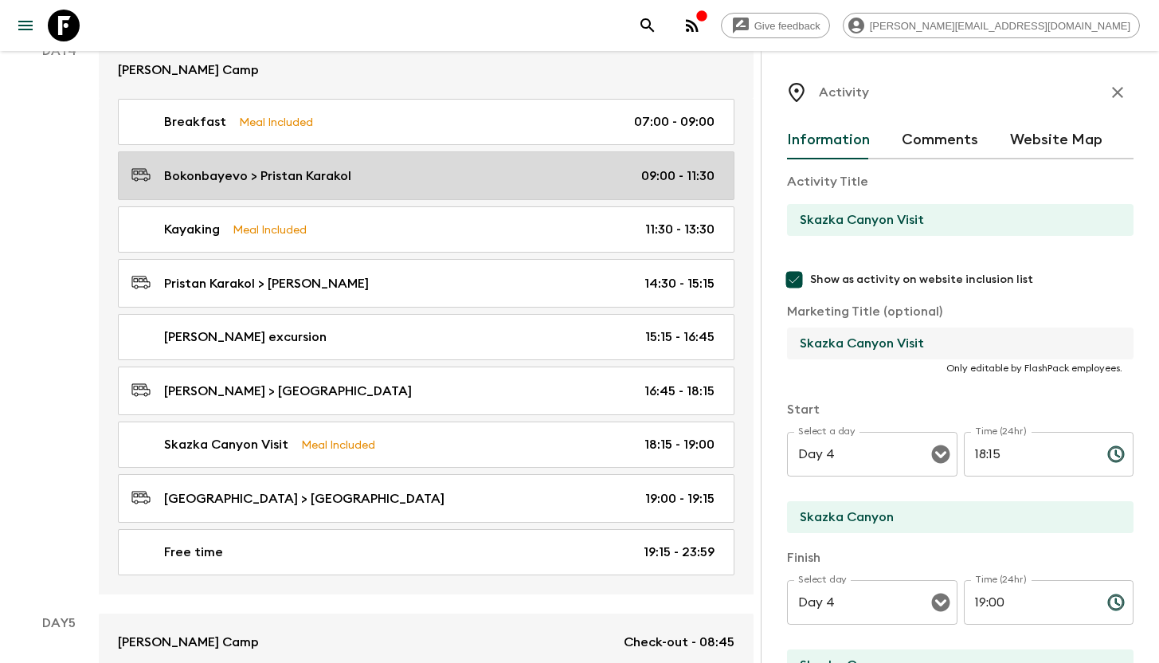
click at [327, 182] on div "Bokonbayevo > Pristan Karakol 09:00 - 11:30" at bounding box center [422, 176] width 583 height 22
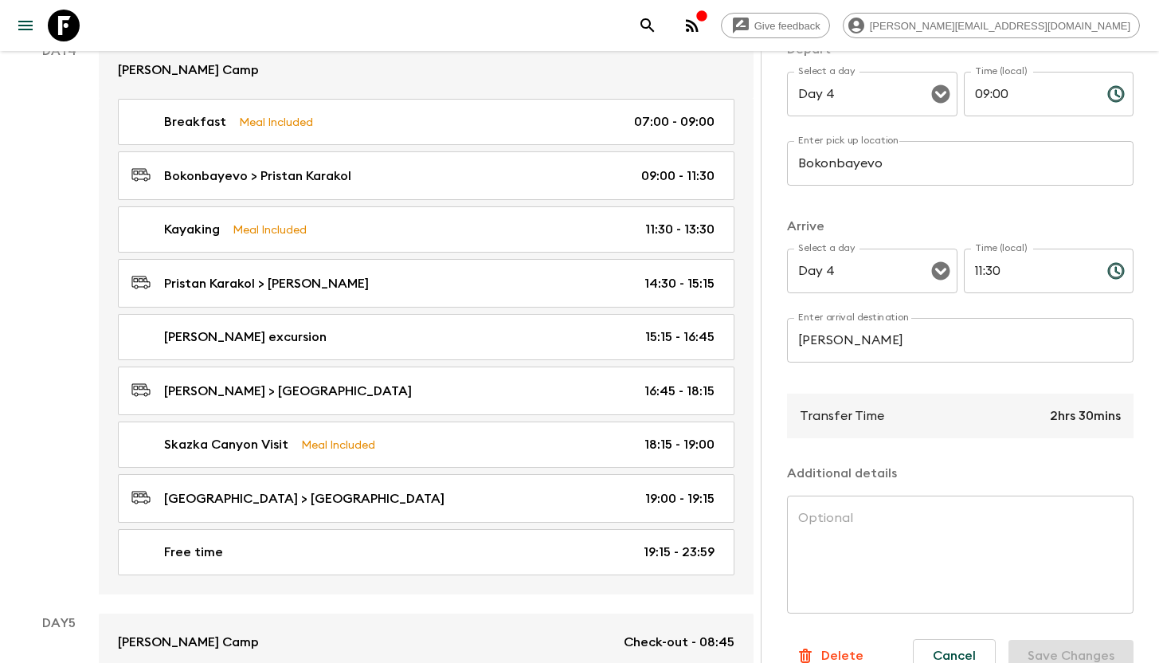
scroll to position [270, 0]
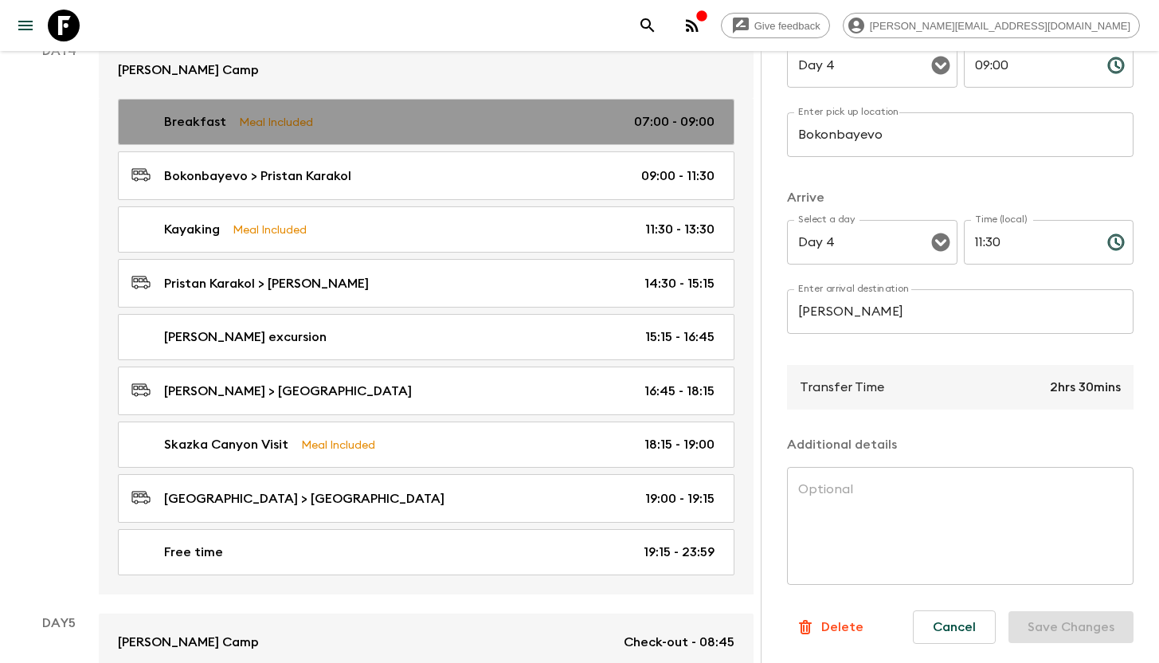
click at [352, 123] on div "Breakfast Meal Included 07:00 - 09:00" at bounding box center [422, 121] width 583 height 19
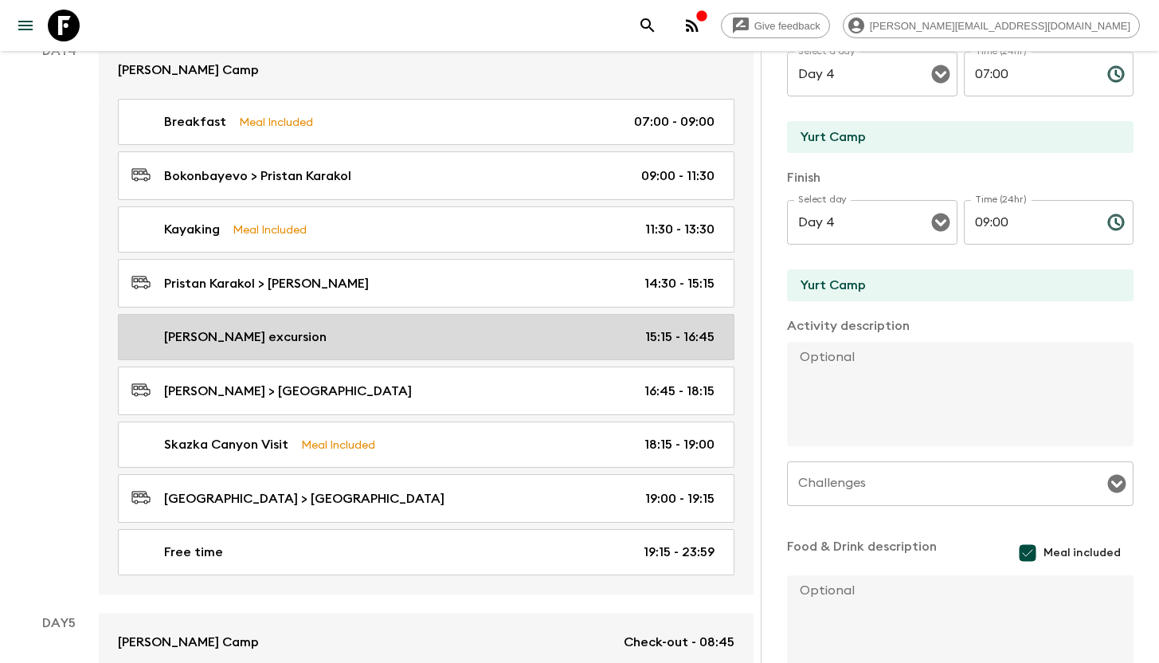
scroll to position [271, 0]
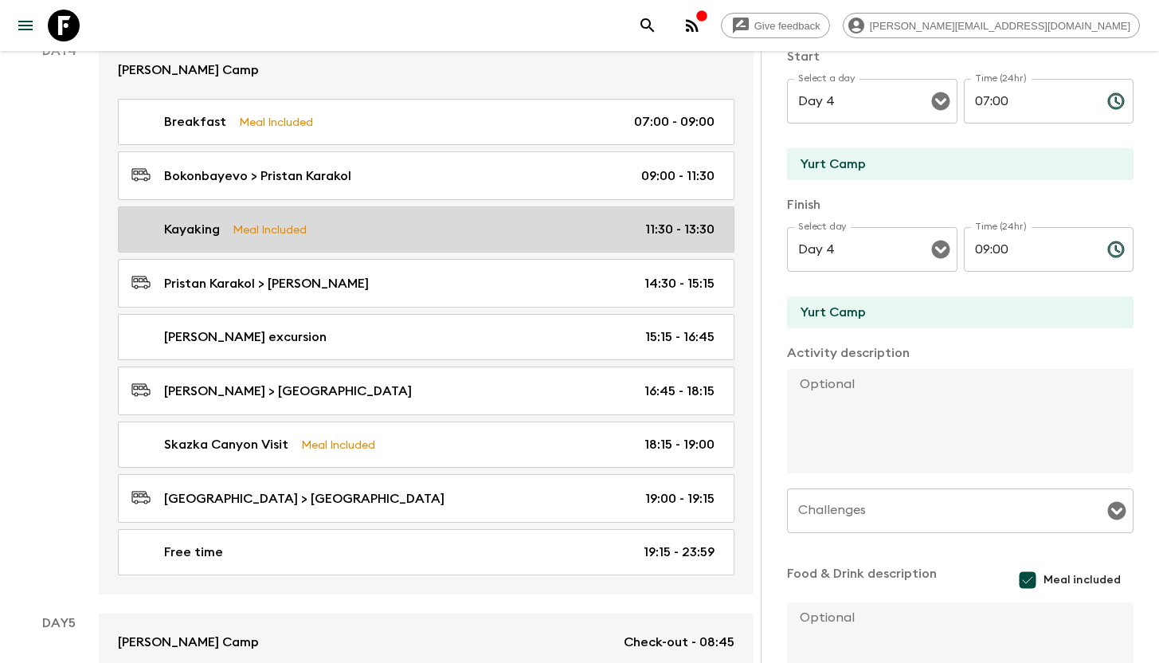
click at [327, 229] on div "Kayaking Meal Included 11:30 - 13:30" at bounding box center [422, 229] width 583 height 19
type input "Kayaking"
checkbox input "true"
type input "[PERSON_NAME]"
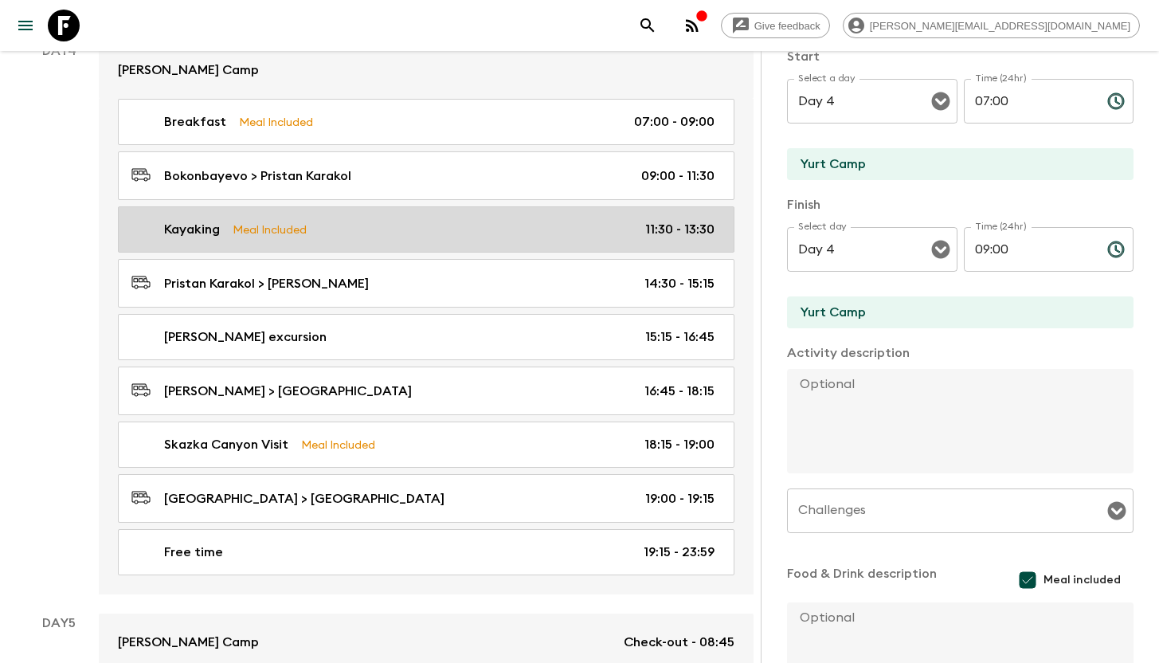
type textarea "[DATE] we are going kayaking. Lasting approx 2 hours, these tours take place du…"
type textarea "Picnic Lunch"
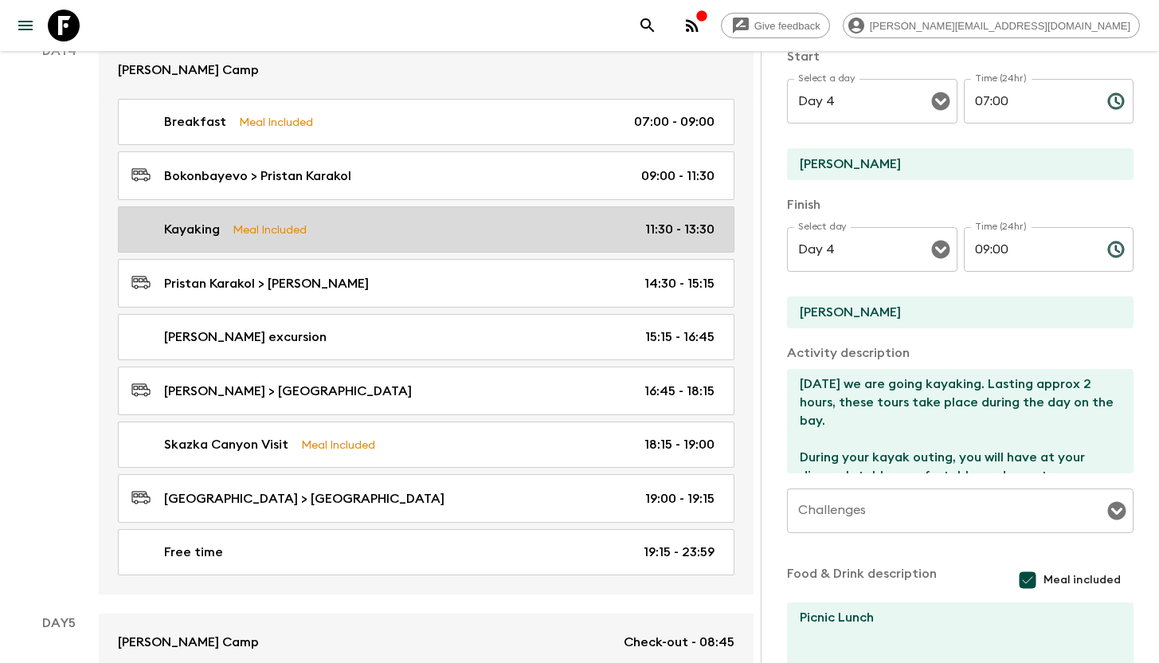
type input "11:30"
type input "13:30"
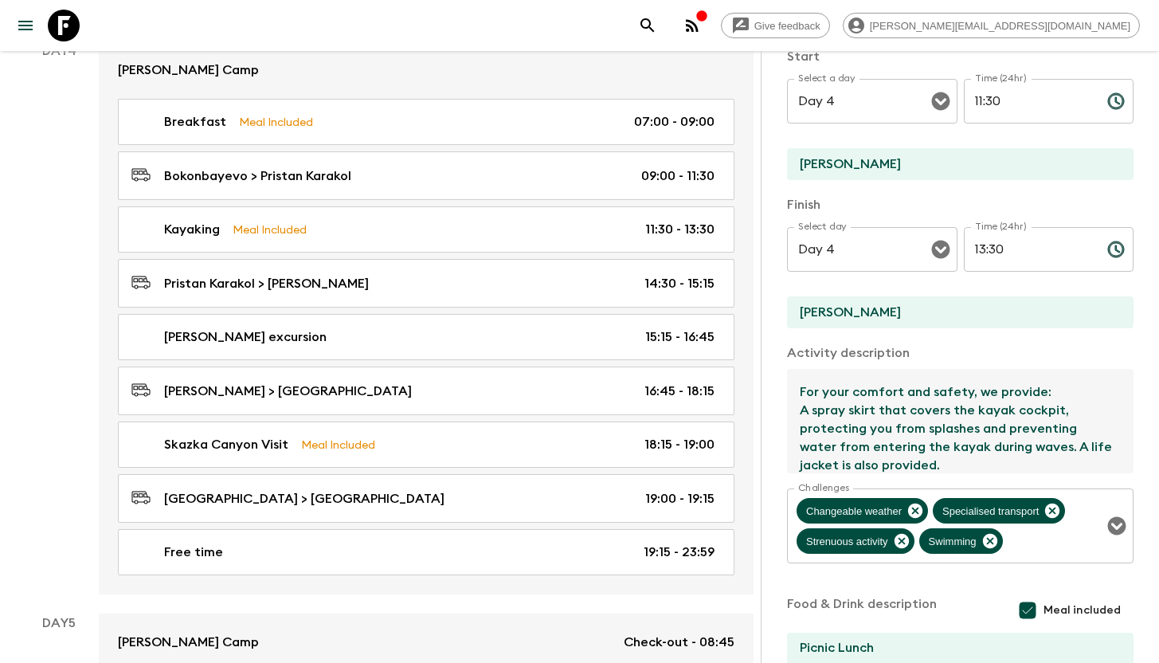
scroll to position [220, 0]
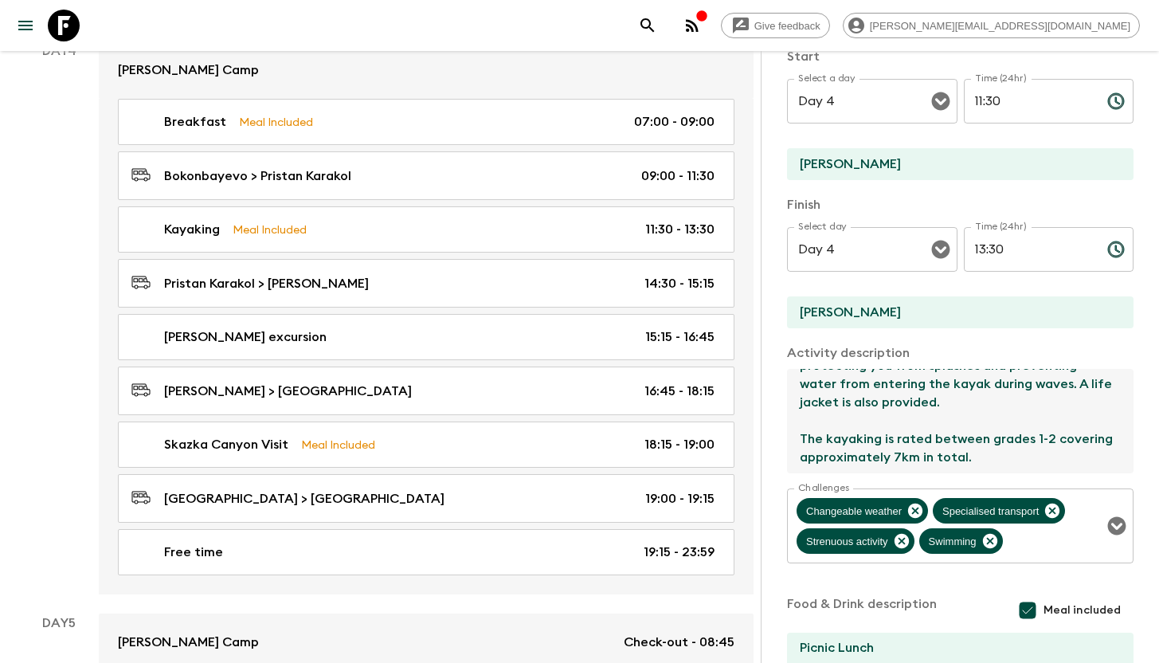
drag, startPoint x: 803, startPoint y: 382, endPoint x: 1041, endPoint y: 470, distance: 254.0
click at [1041, 470] on textarea "[DATE] we are going kayaking. Lasting approx 2 hours, these tours take place du…" at bounding box center [954, 421] width 334 height 104
